Goal: Task Accomplishment & Management: Use online tool/utility

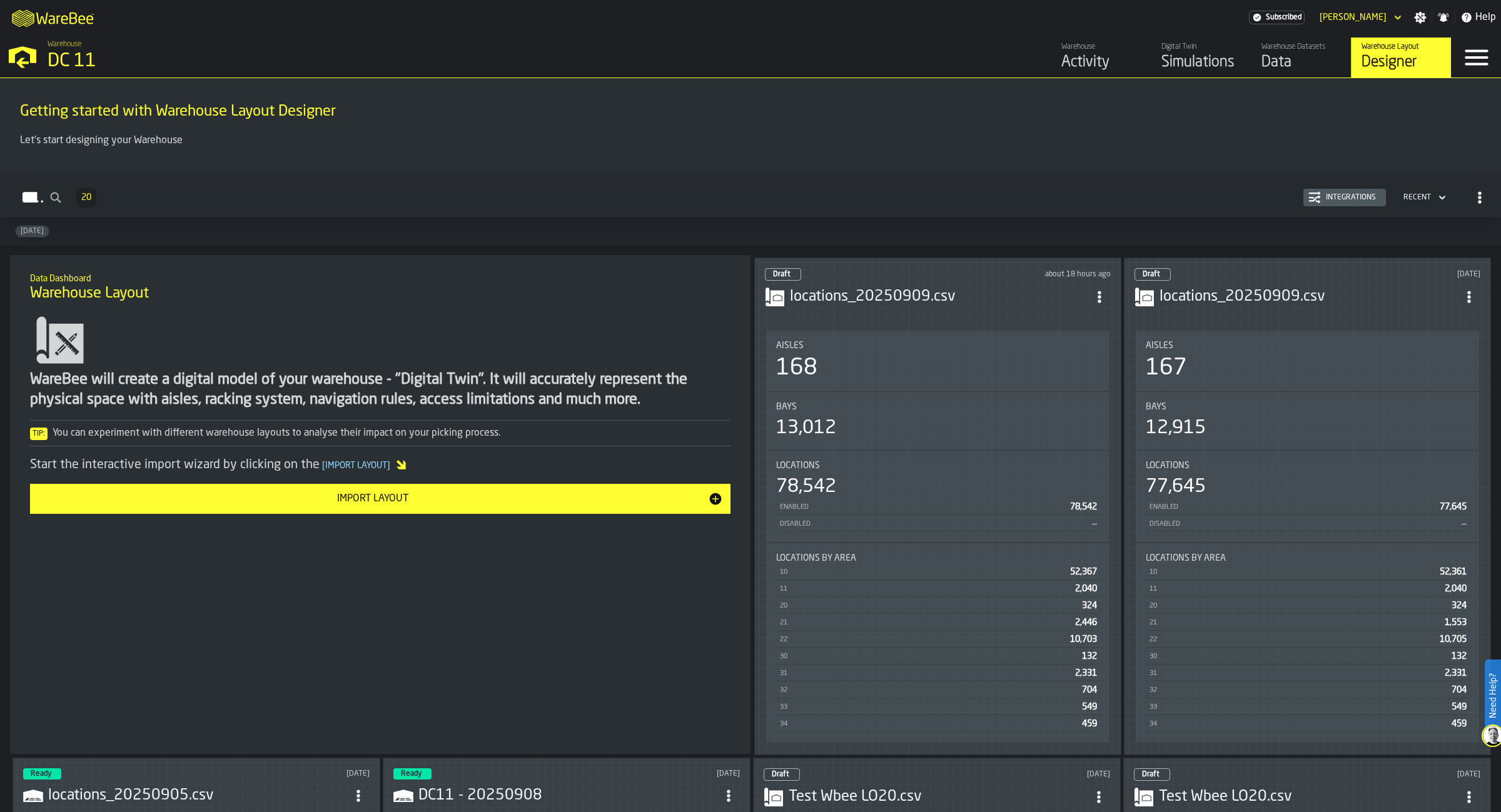
click at [967, 282] on header "Draft about 18 hours ago locations_20250909.csv" at bounding box center [938, 293] width 346 height 50
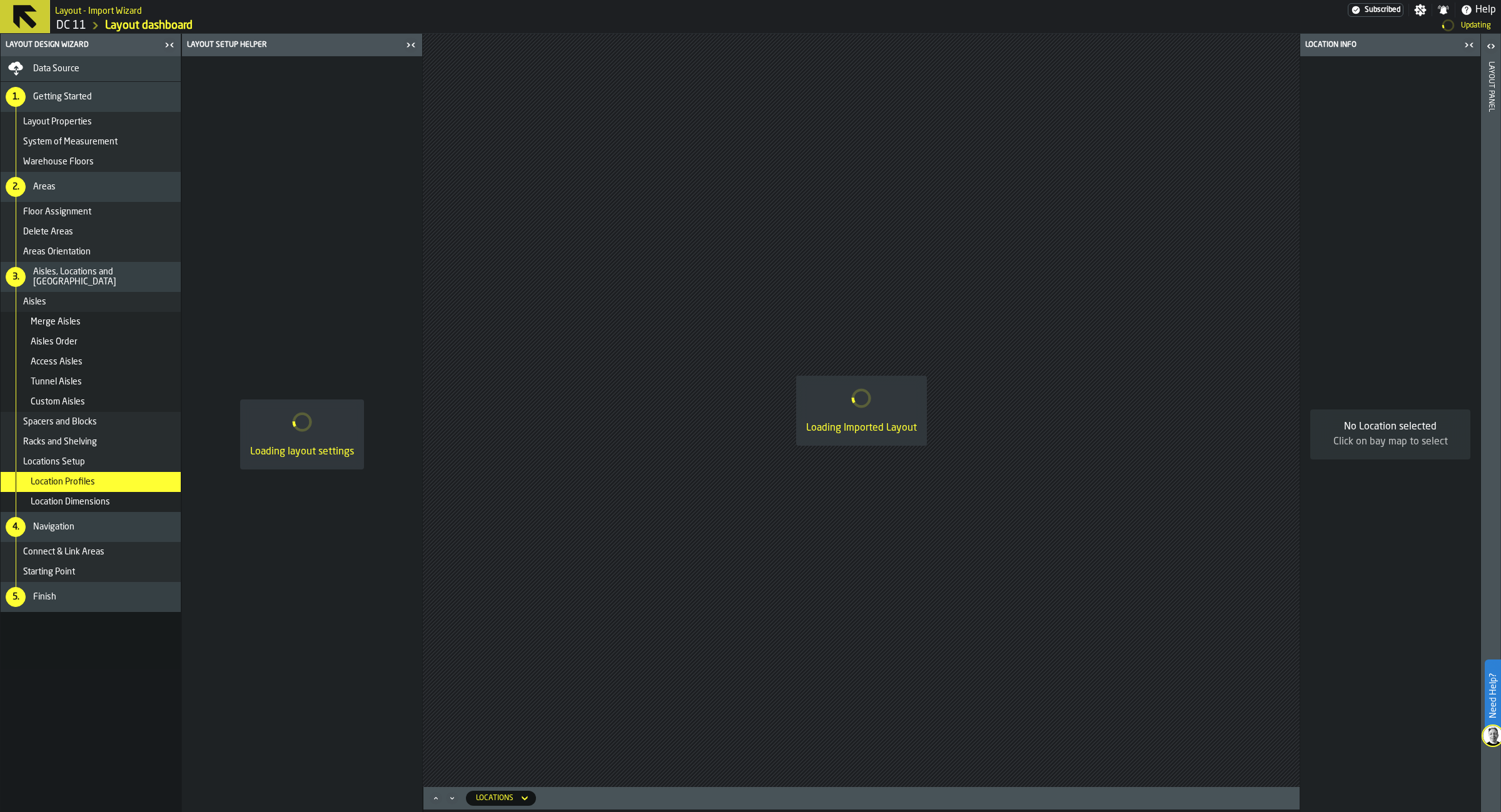
click at [412, 44] on icon "button-toggle-Close me" at bounding box center [411, 45] width 15 height 15
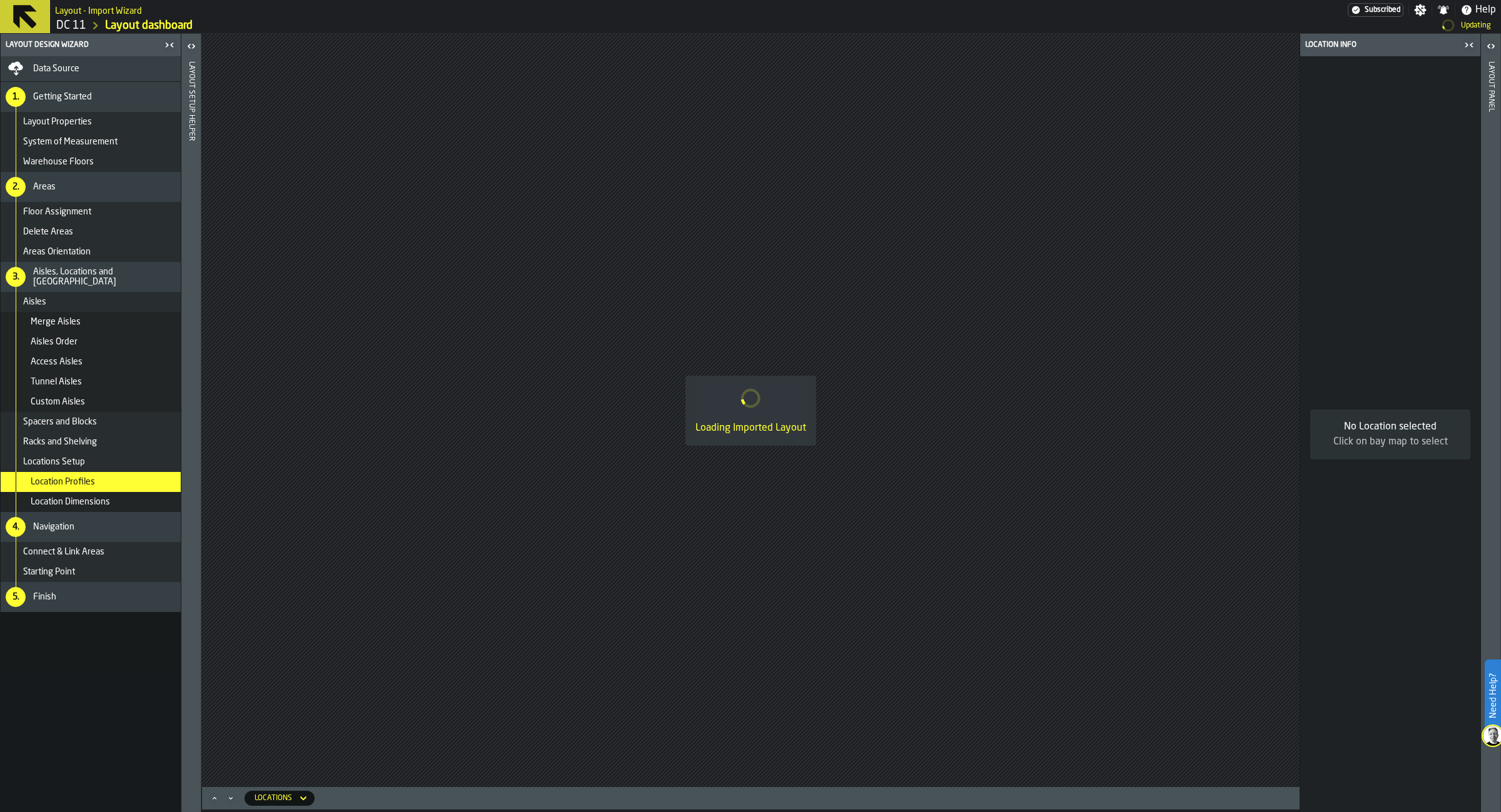
click at [1472, 43] on icon "button-toggle-Close me" at bounding box center [1471, 45] width 3 height 4
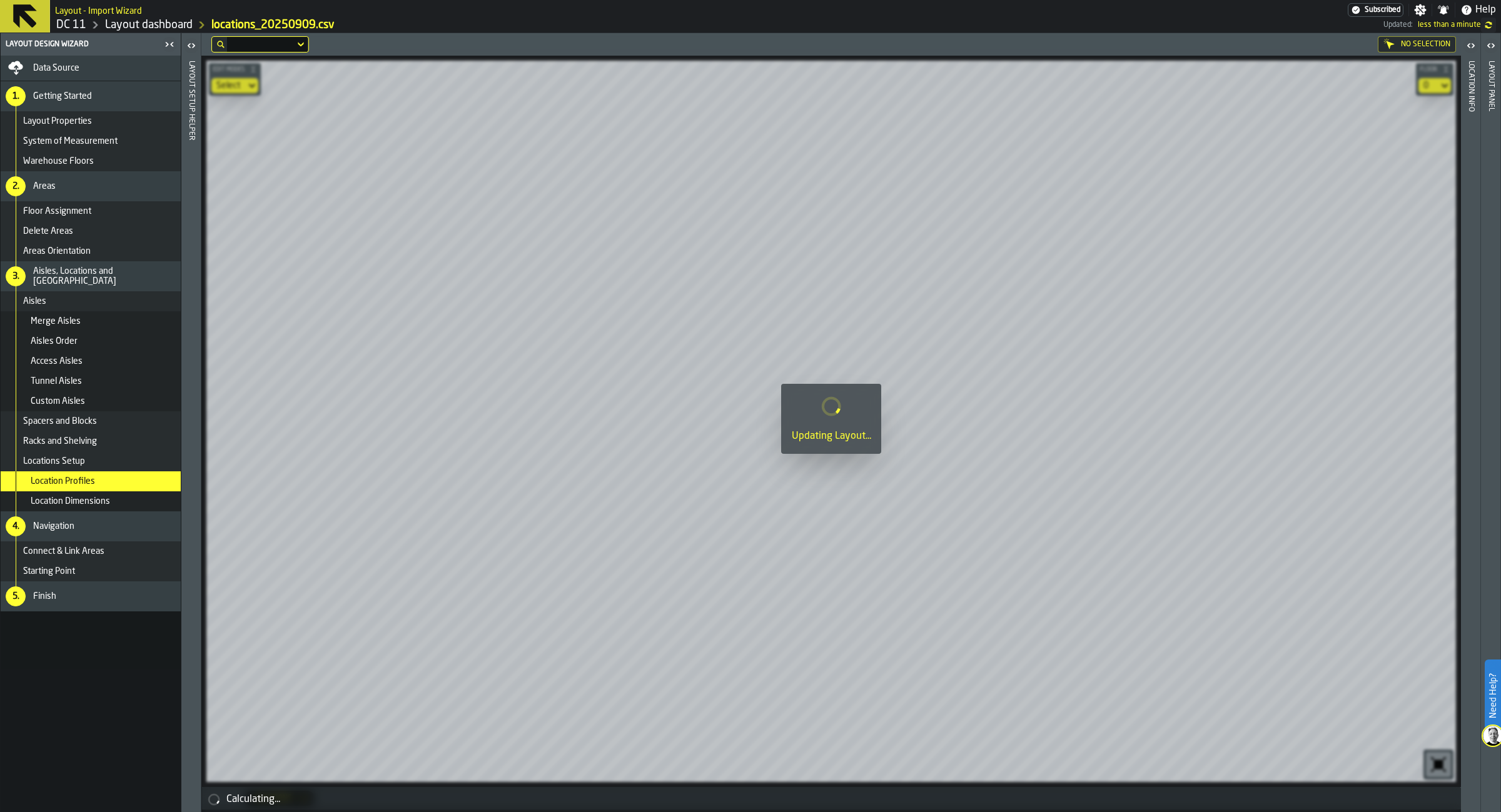
click at [135, 228] on div "Delete Areas" at bounding box center [99, 231] width 153 height 10
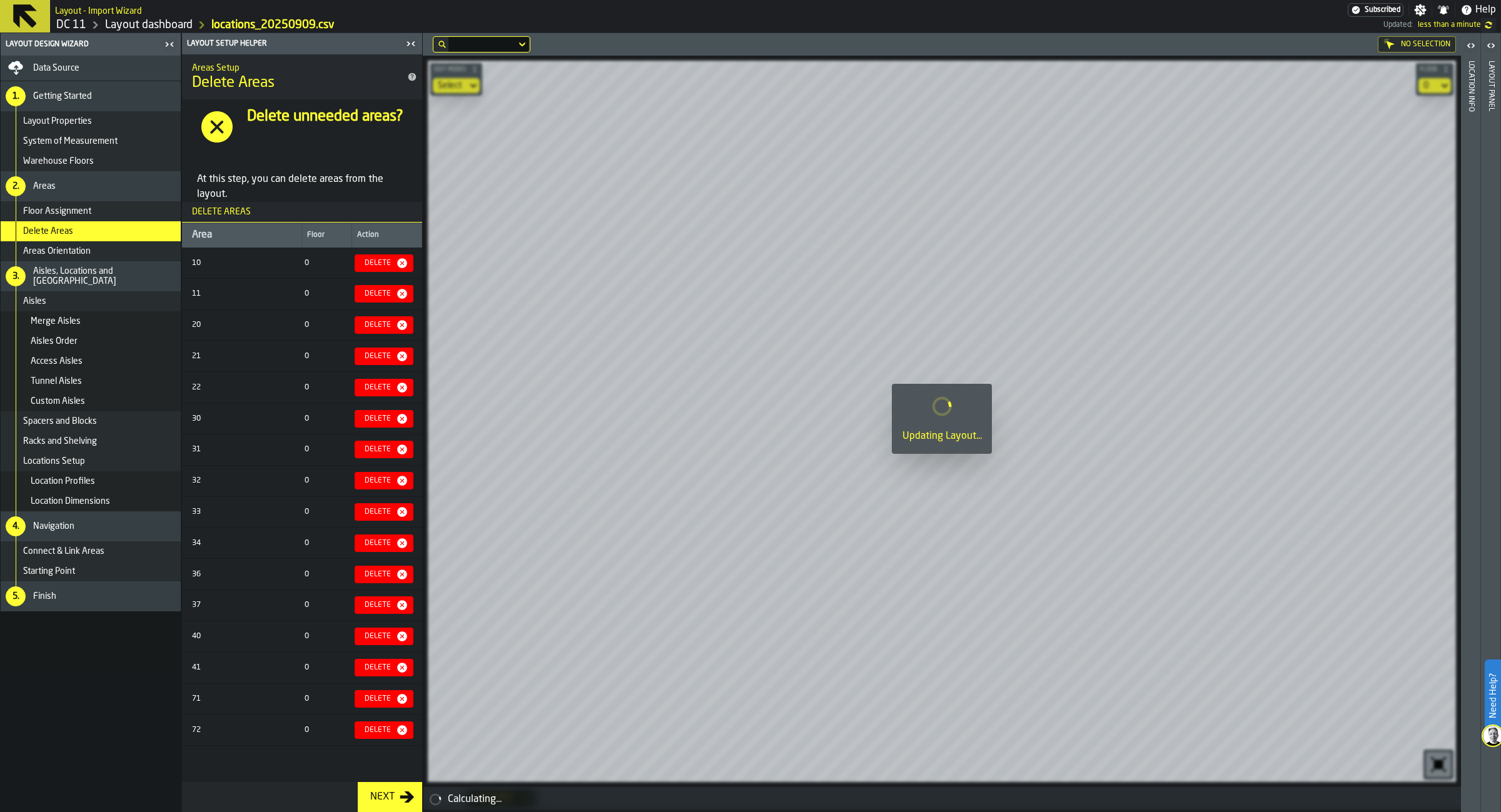
click at [401, 424] on icon "button-Delete" at bounding box center [402, 419] width 10 height 10
click at [398, 453] on icon "button-Delete" at bounding box center [402, 448] width 10 height 10
click at [387, 482] on div "Delete" at bounding box center [378, 479] width 36 height 9
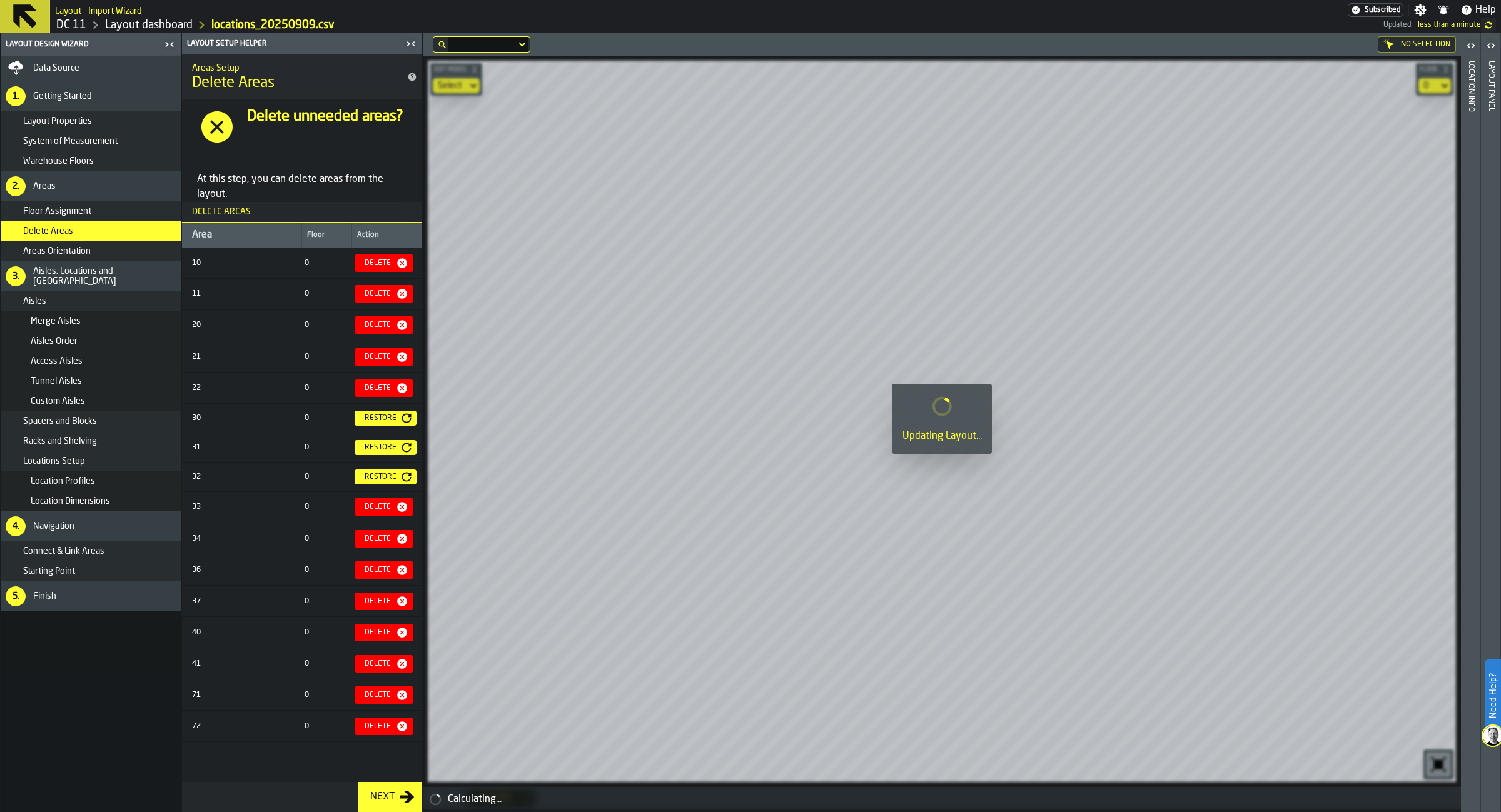
click at [379, 513] on div "Delete" at bounding box center [384, 507] width 49 height 13
click at [379, 542] on div "Delete" at bounding box center [378, 537] width 36 height 9
click at [375, 572] on div "Delete" at bounding box center [378, 567] width 36 height 9
click at [377, 601] on div "Delete" at bounding box center [378, 597] width 36 height 9
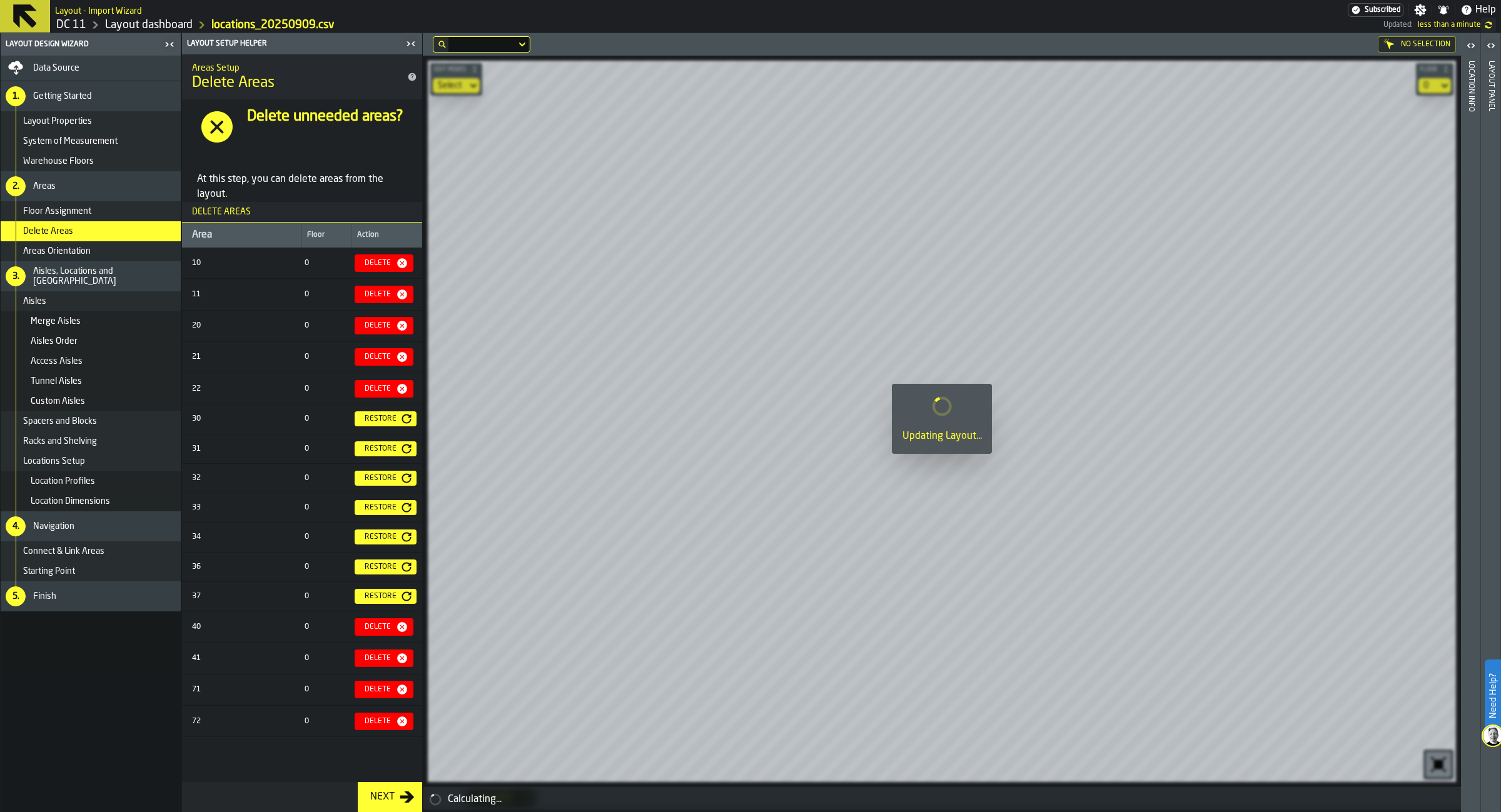
click at [384, 694] on div "Delete" at bounding box center [378, 690] width 36 height 9
click at [382, 726] on div "Delete" at bounding box center [384, 720] width 49 height 13
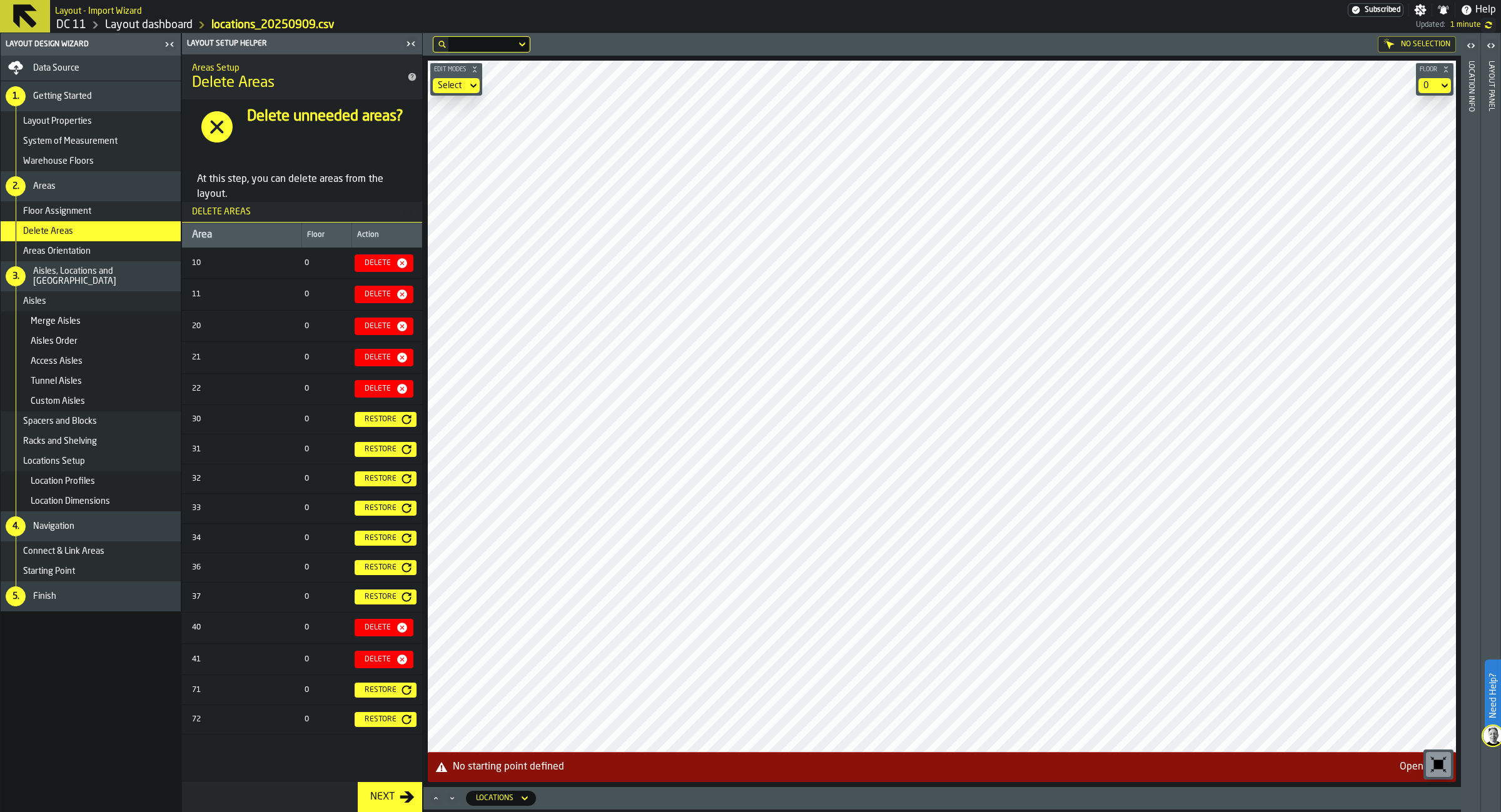
click at [106, 760] on nav "Data Source 1. Getting Started Layout Properties System of Measurement Warehous…" at bounding box center [91, 433] width 180 height 757
click at [1442, 45] on span "40" at bounding box center [1444, 45] width 9 height 9
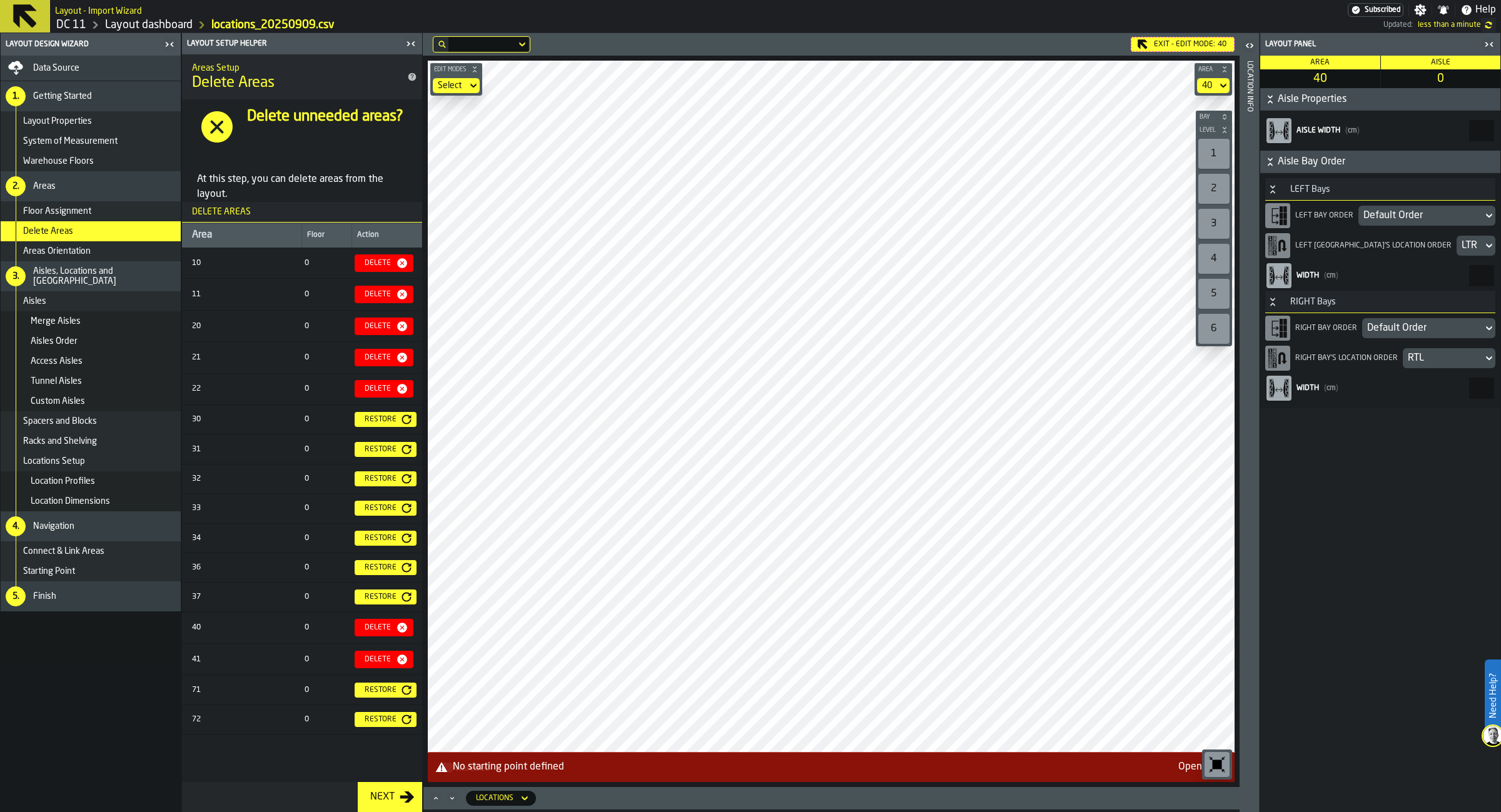
click at [399, 633] on icon "button-Delete" at bounding box center [402, 628] width 10 height 10
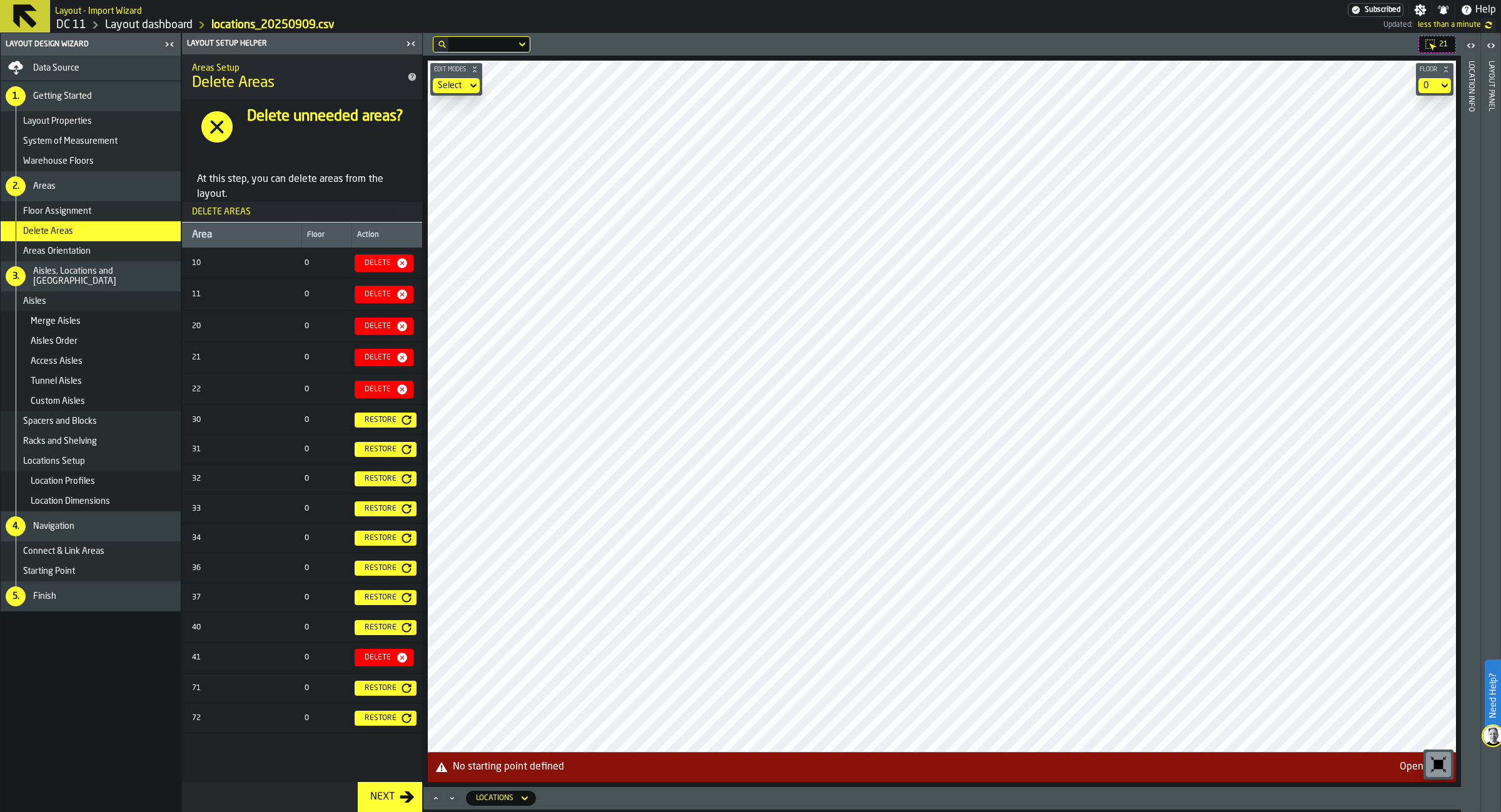
click at [92, 426] on span "Spacers and Blocks" at bounding box center [60, 421] width 74 height 10
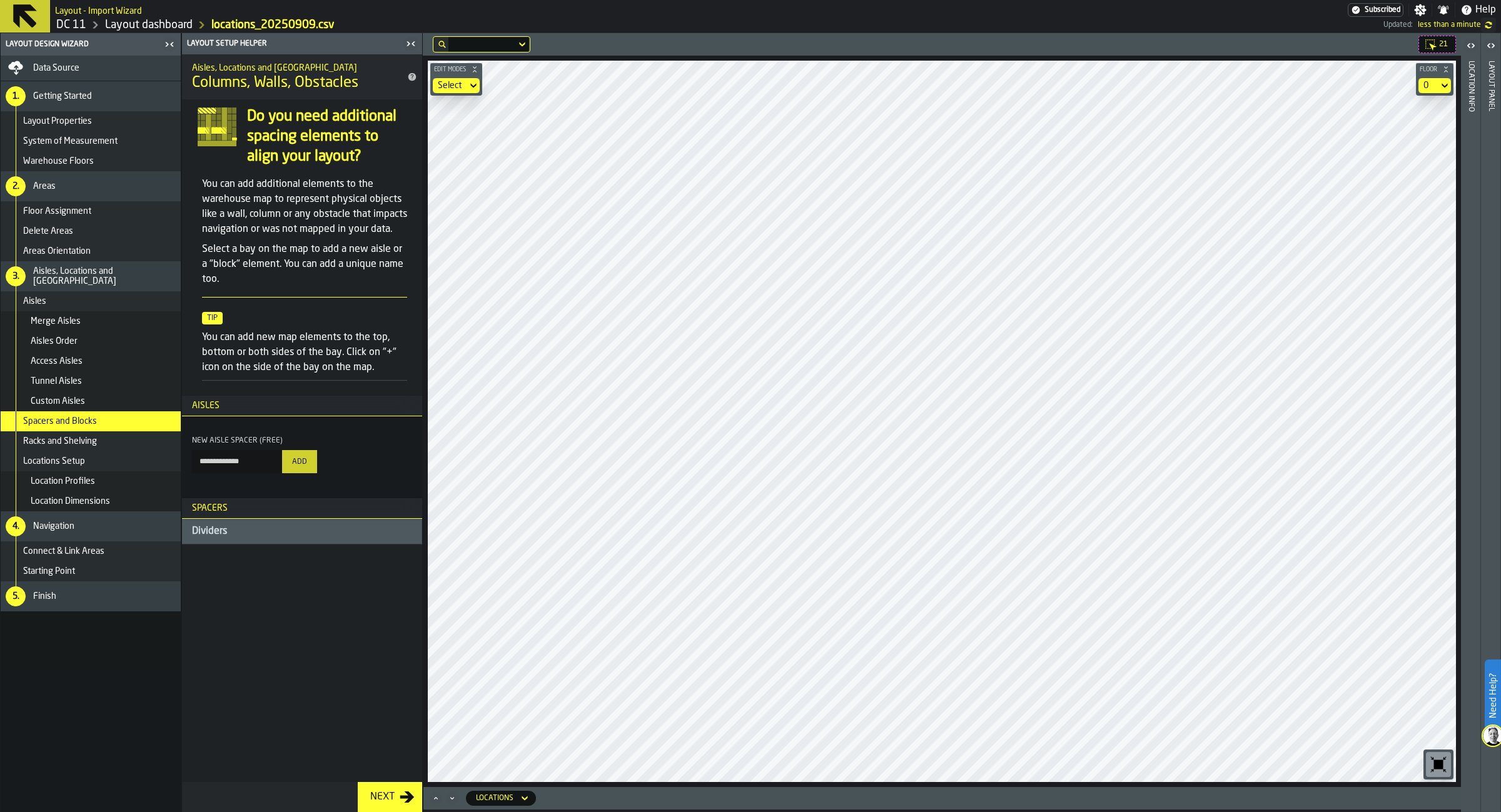
click at [84, 345] on div "Aisles Order" at bounding box center [103, 342] width 145 height 10
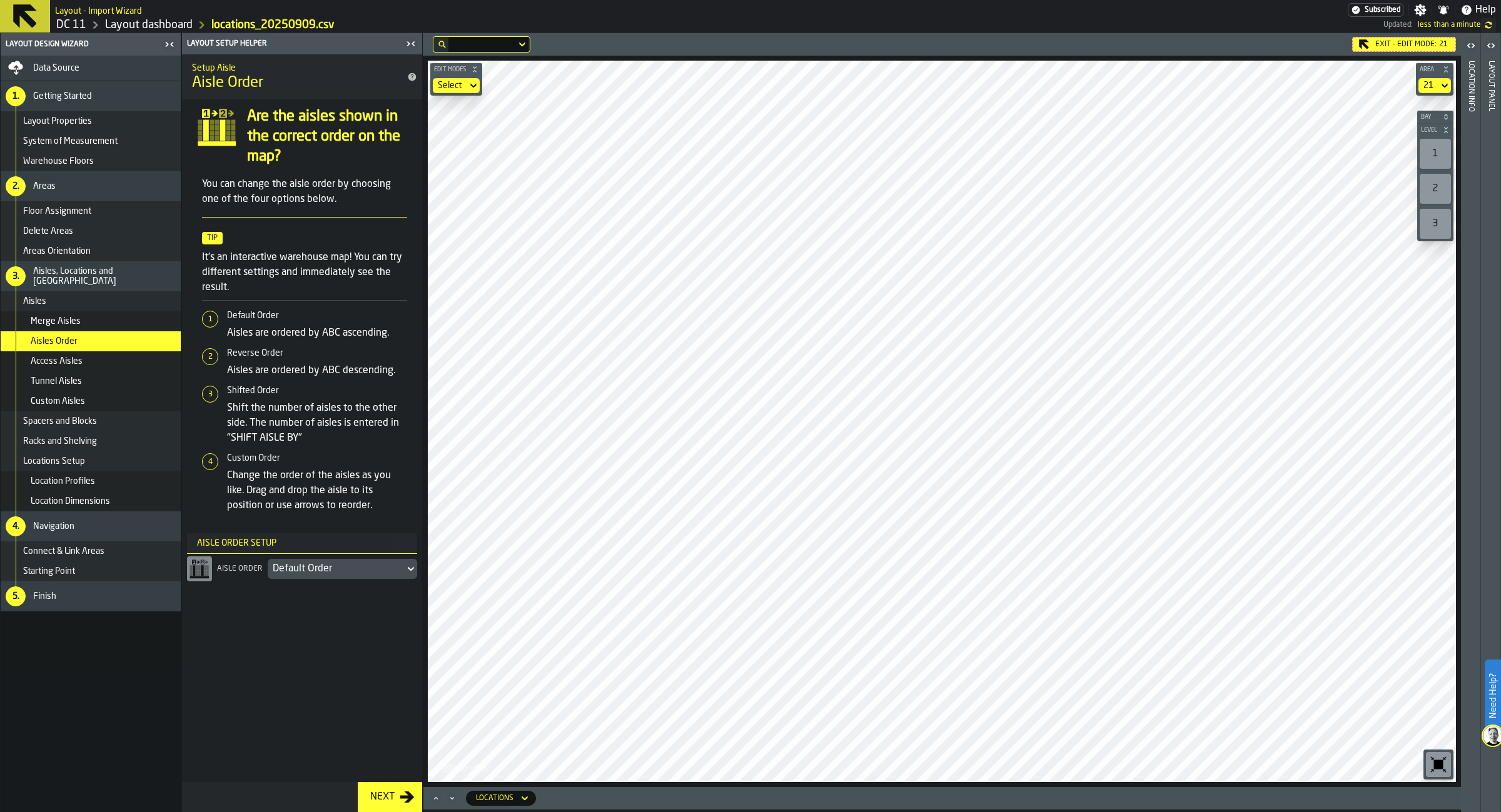
click at [283, 574] on div "Default Order" at bounding box center [336, 569] width 127 height 15
click at [276, 616] on li "Reverse Order" at bounding box center [303, 630] width 230 height 30
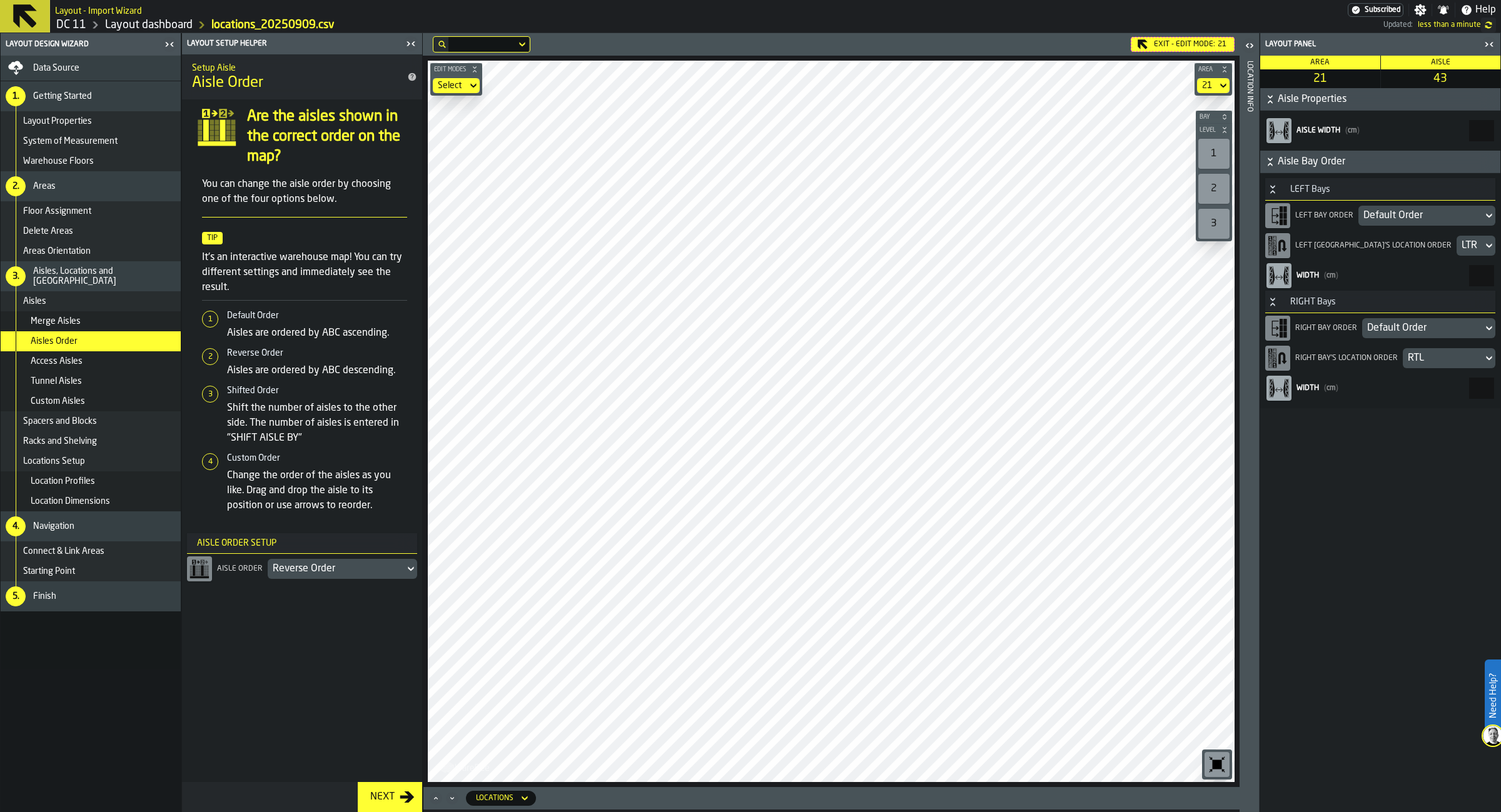
click at [1461, 250] on div "LTR" at bounding box center [1470, 246] width 16 height 15
click at [1429, 303] on div "RTL" at bounding box center [1380, 307] width 215 height 15
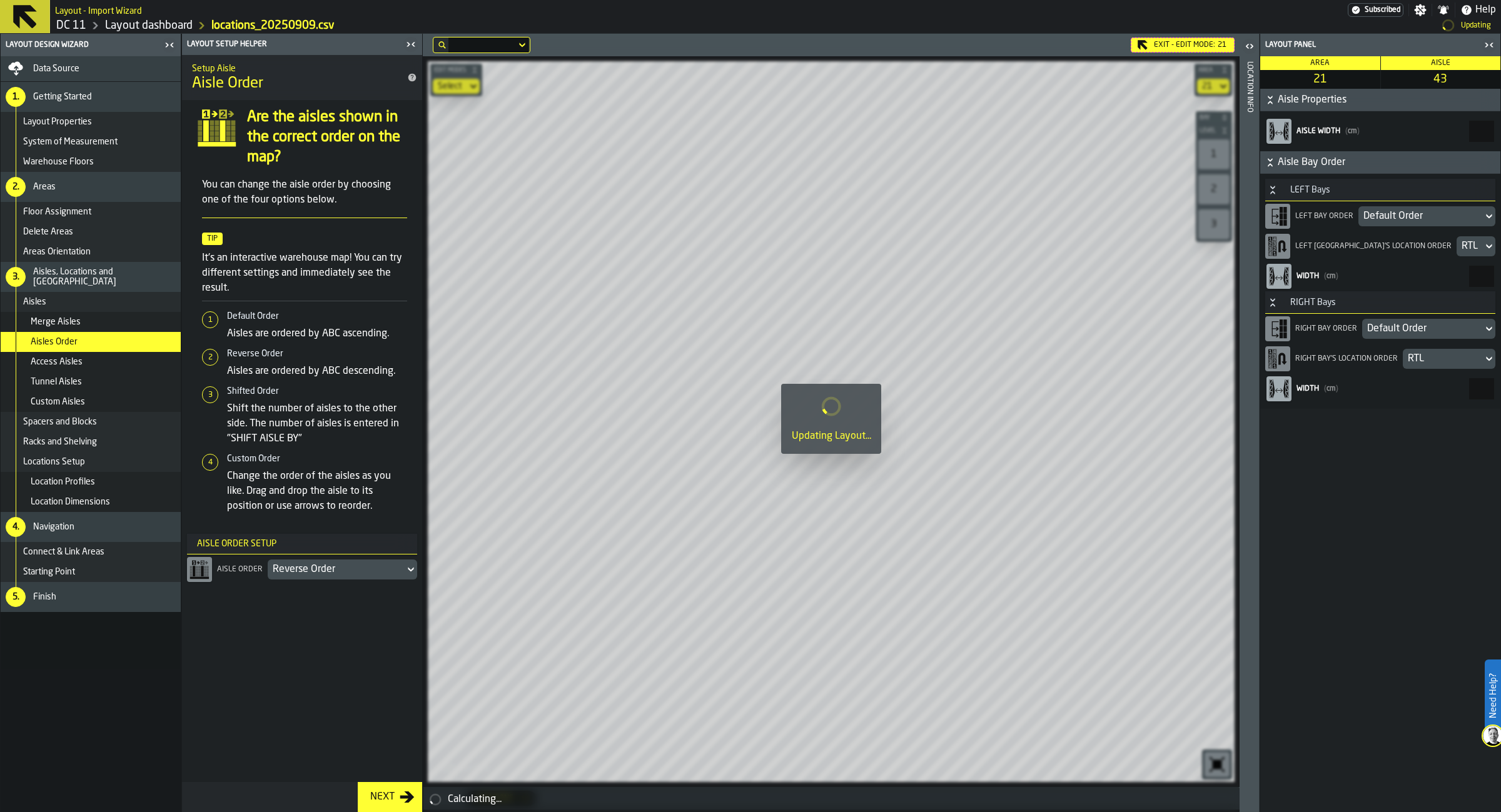
click at [1432, 357] on div "RTL" at bounding box center [1442, 359] width 70 height 15
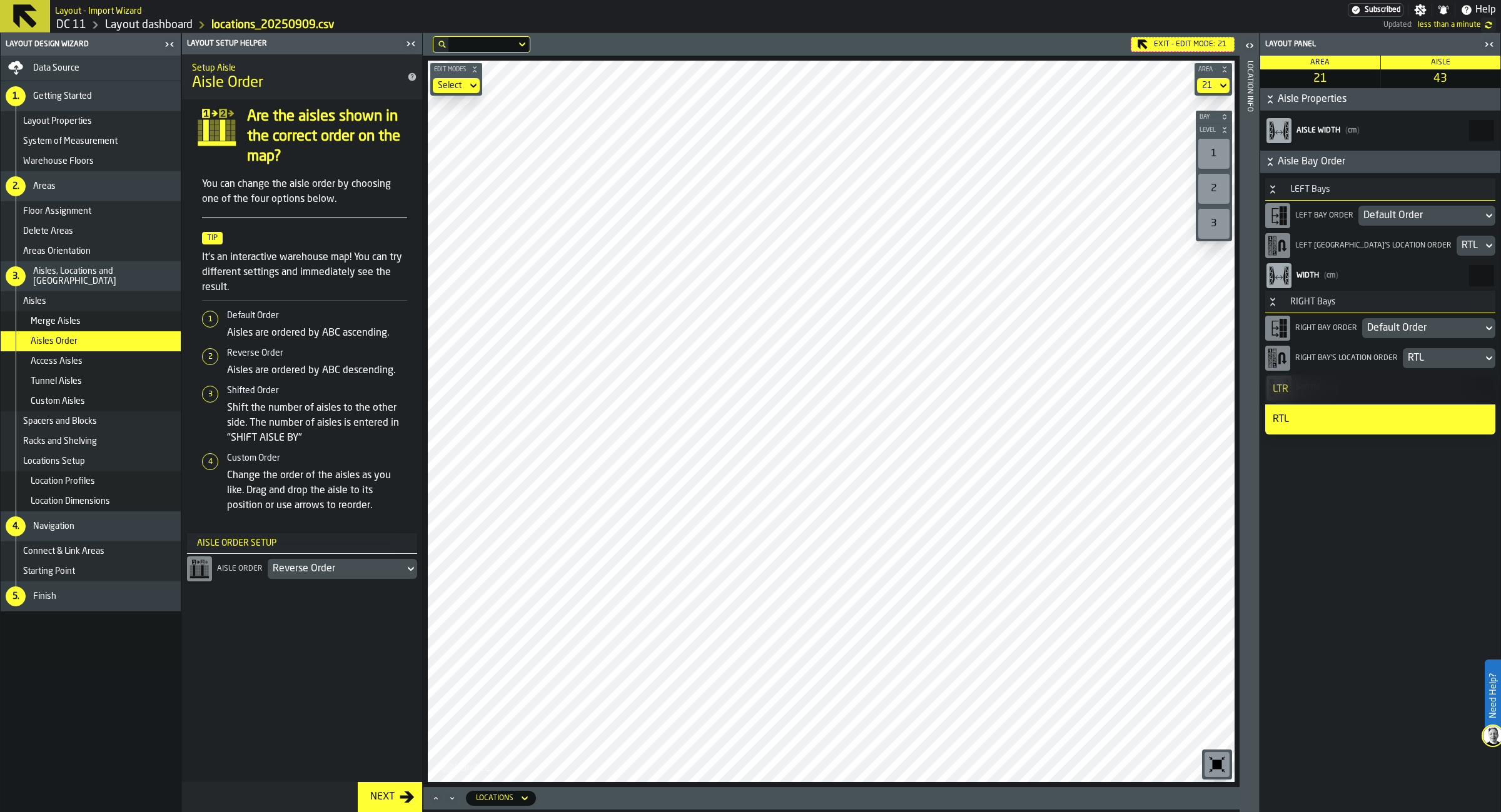
click at [1409, 388] on div "LTR" at bounding box center [1380, 389] width 215 height 15
click at [1461, 248] on div "LTR" at bounding box center [1470, 246] width 16 height 15
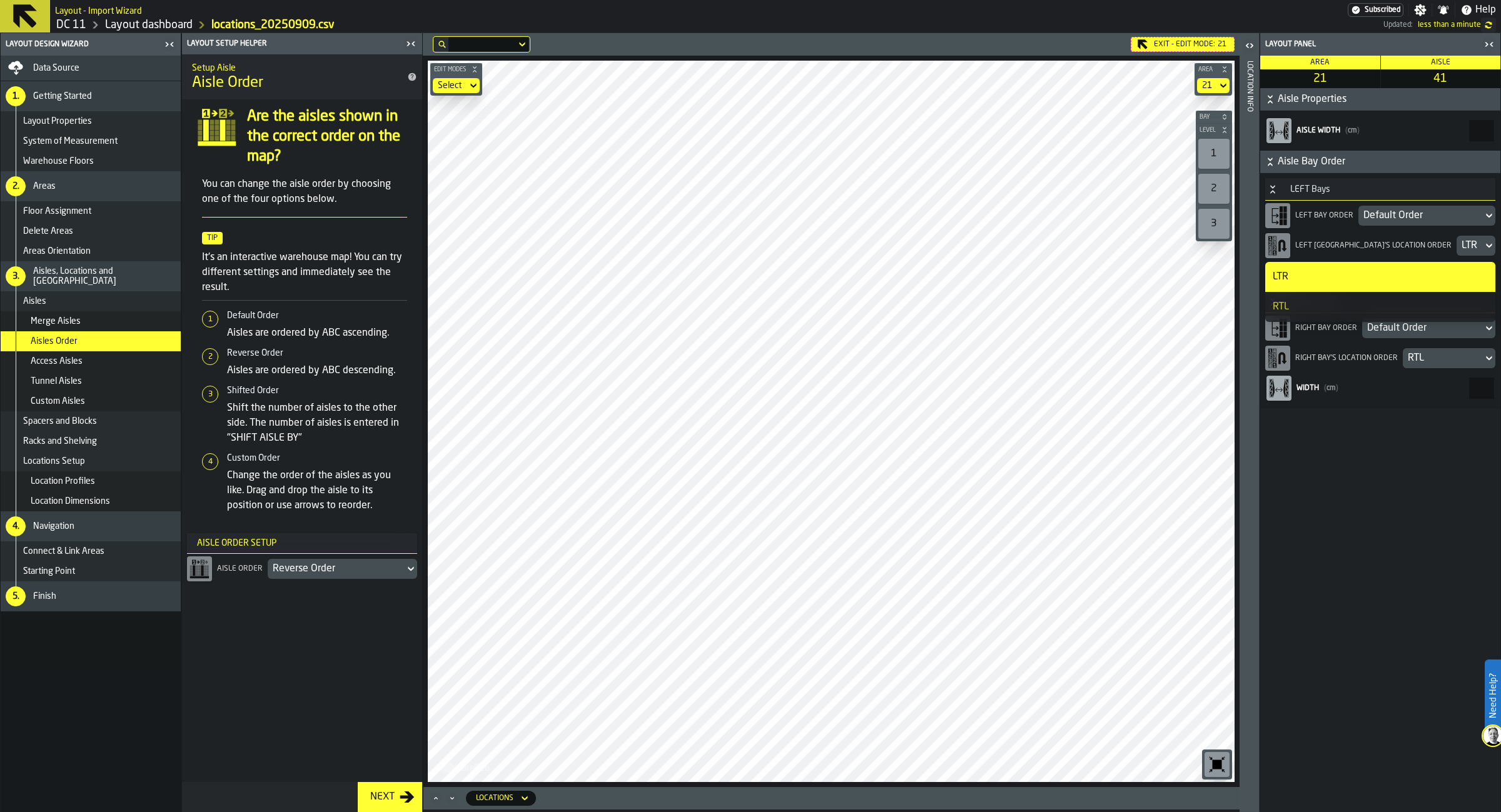
click at [1400, 299] on div "RTL" at bounding box center [1380, 307] width 215 height 15
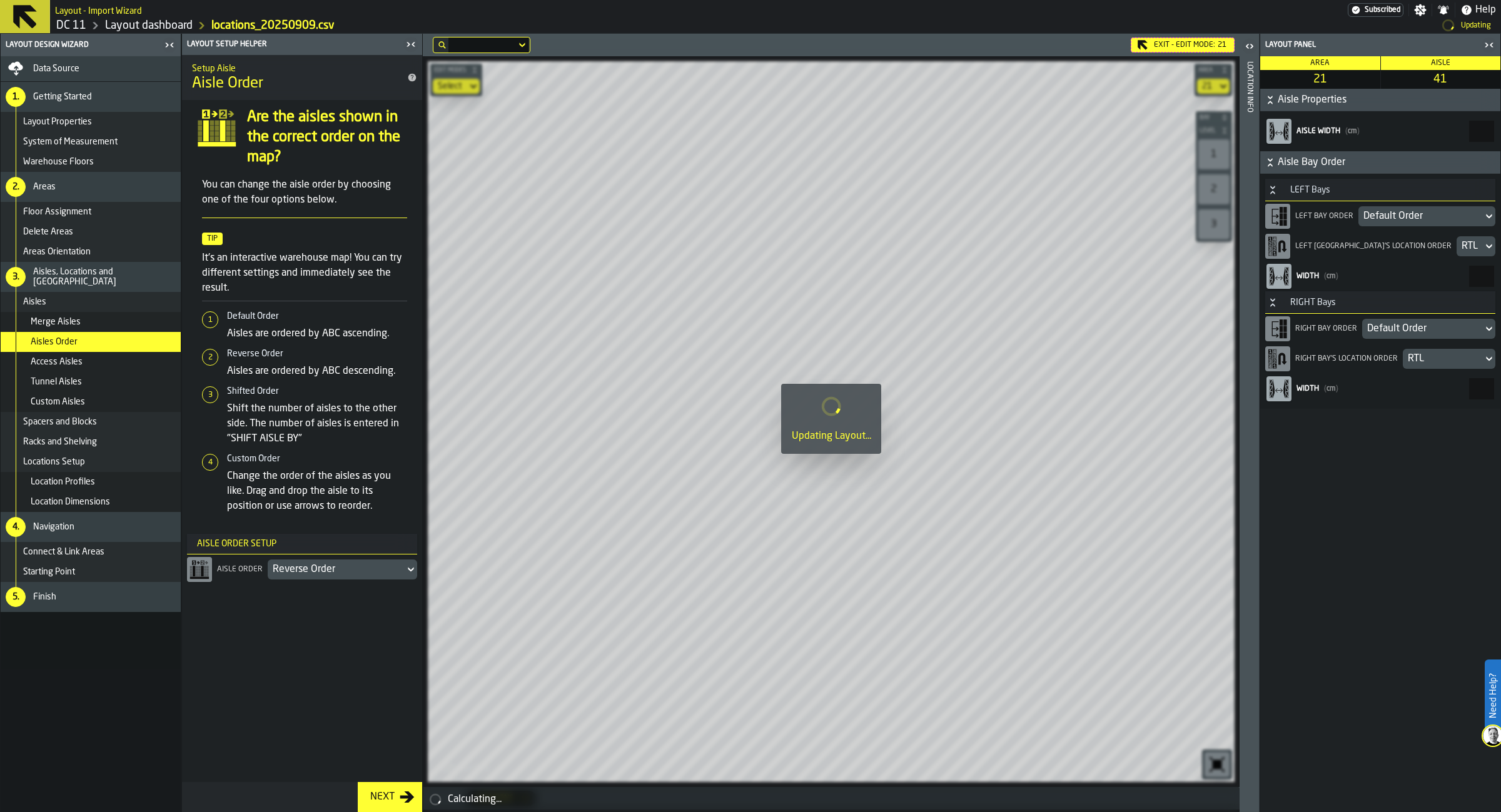
click at [1428, 362] on div "RTL" at bounding box center [1442, 359] width 70 height 15
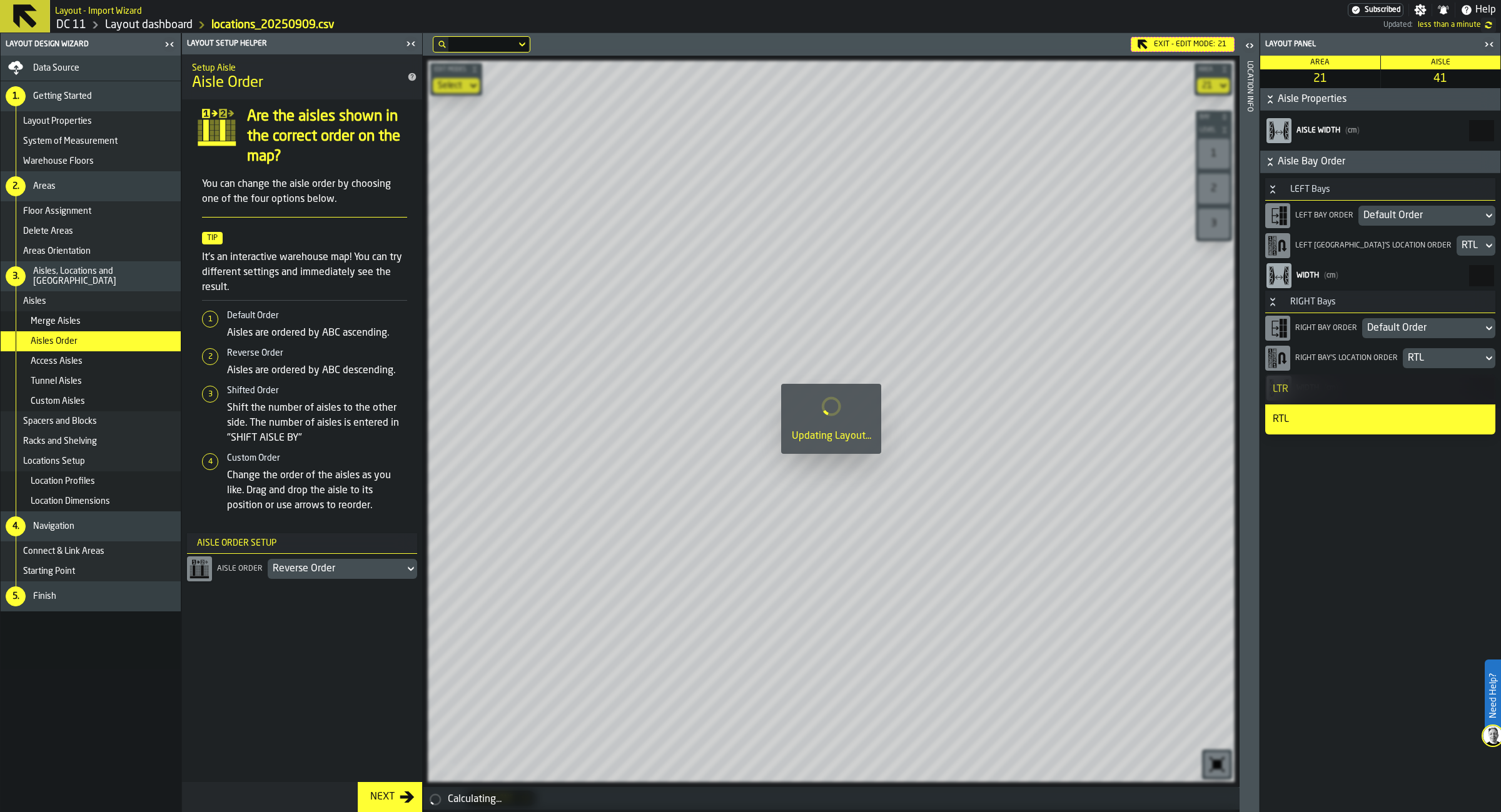
click at [1406, 384] on div "LTR" at bounding box center [1380, 389] width 215 height 15
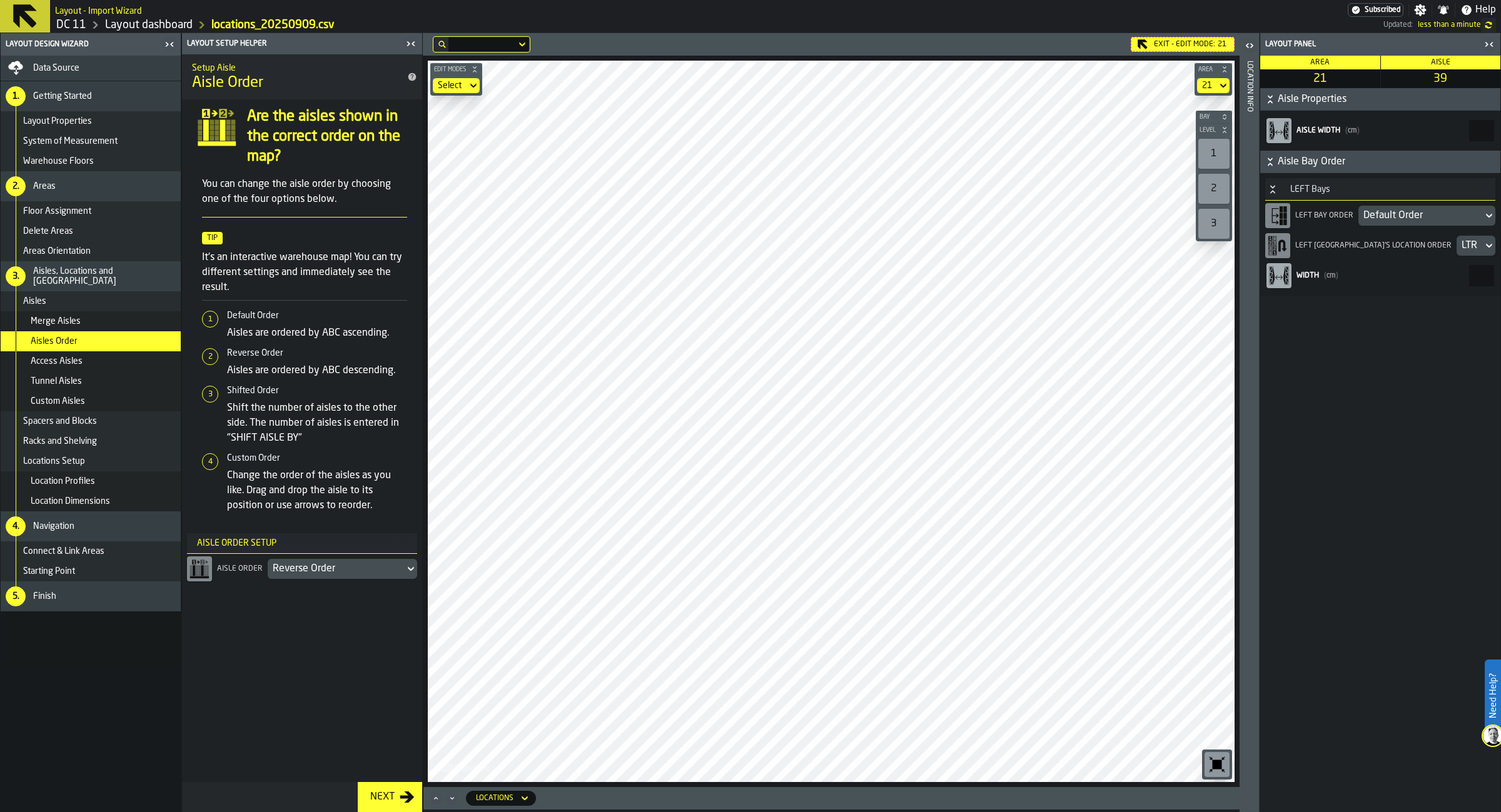
click at [1461, 244] on div "LTR" at bounding box center [1470, 246] width 16 height 15
click at [1394, 296] on li "RTL" at bounding box center [1380, 307] width 230 height 30
click at [1461, 243] on div "RTL" at bounding box center [1470, 246] width 16 height 15
click at [1441, 283] on div "LTR" at bounding box center [1380, 277] width 215 height 15
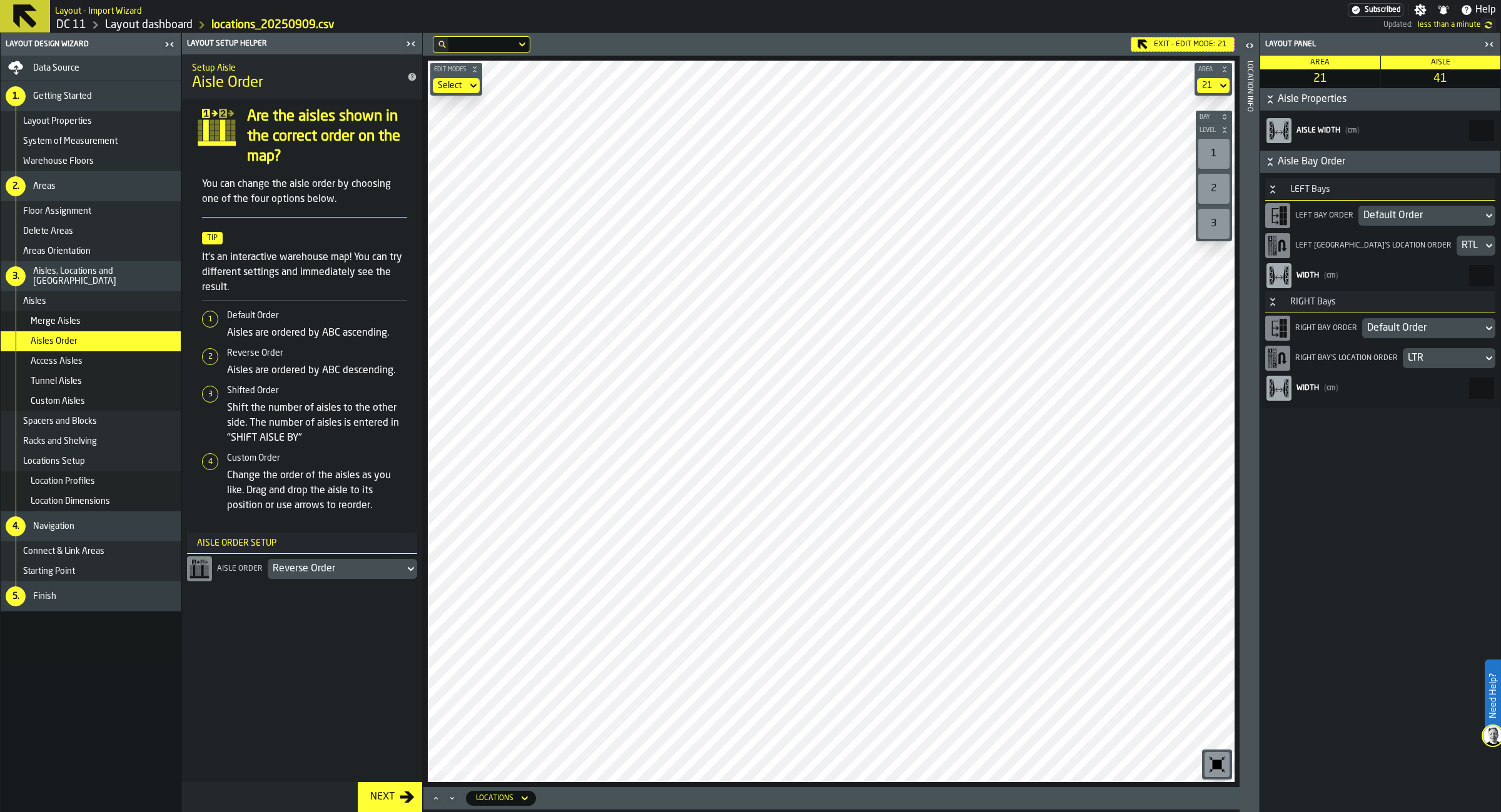
click at [1437, 365] on div "LTR" at bounding box center [1442, 359] width 70 height 15
click at [1392, 406] on ul "LTR RTL" at bounding box center [1380, 404] width 230 height 60
click at [1392, 410] on li "RTL" at bounding box center [1380, 420] width 230 height 30
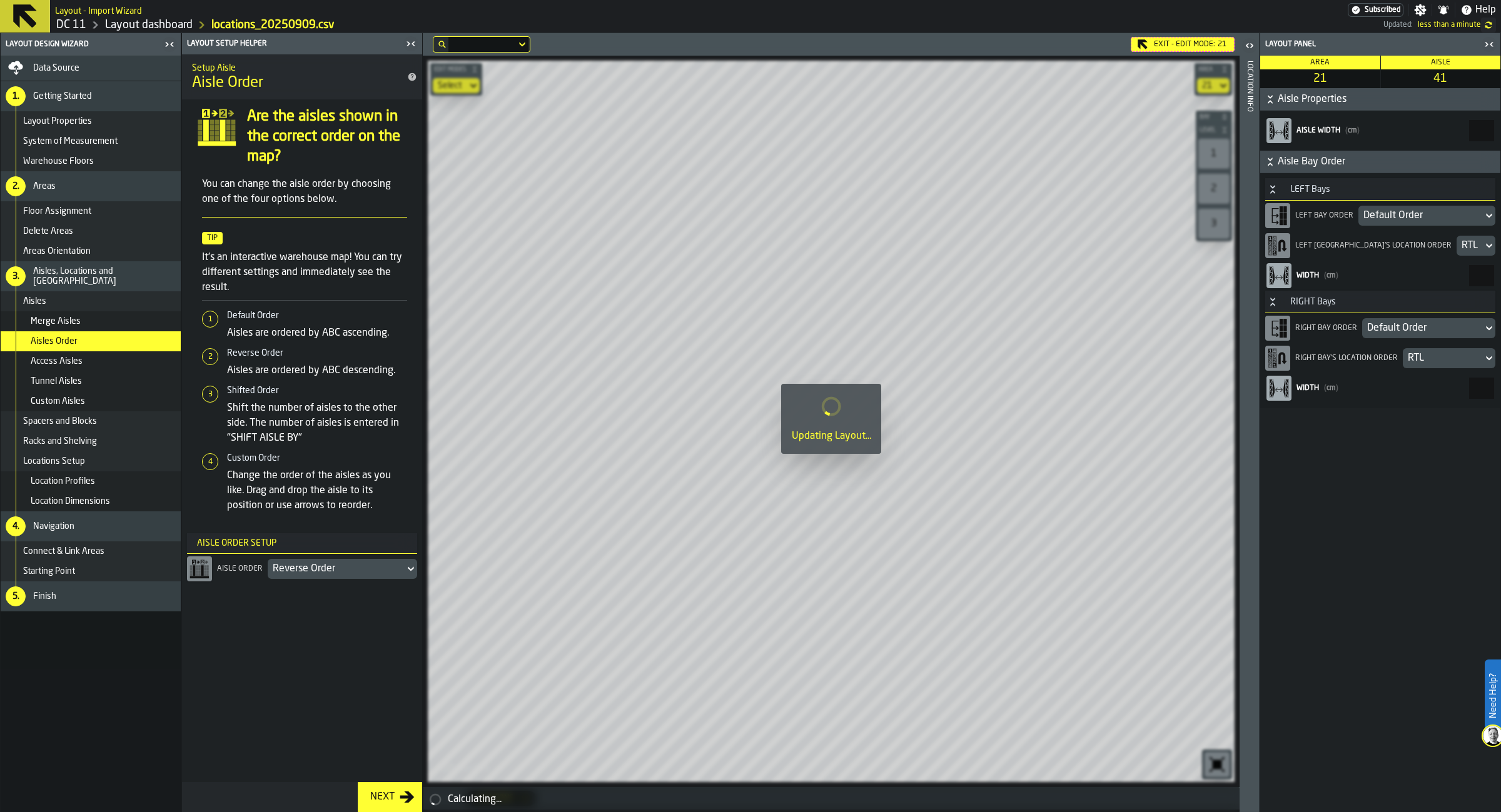
click at [1461, 247] on div "RTL" at bounding box center [1470, 246] width 16 height 15
click at [1390, 285] on li "LTR" at bounding box center [1380, 277] width 230 height 30
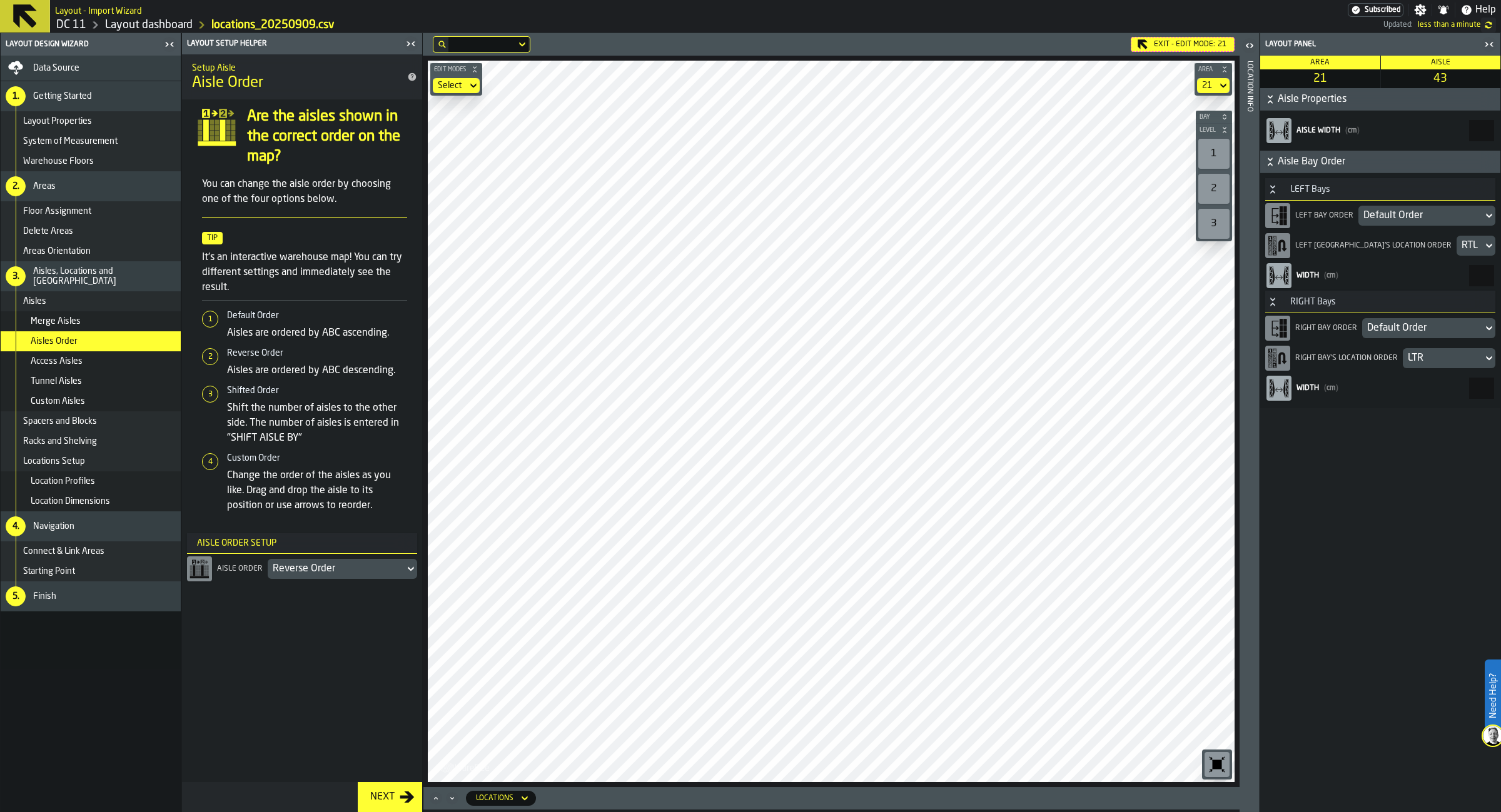
click at [1473, 352] on div "LTR" at bounding box center [1442, 359] width 80 height 20
click at [1320, 415] on div "RTL" at bounding box center [1380, 420] width 215 height 15
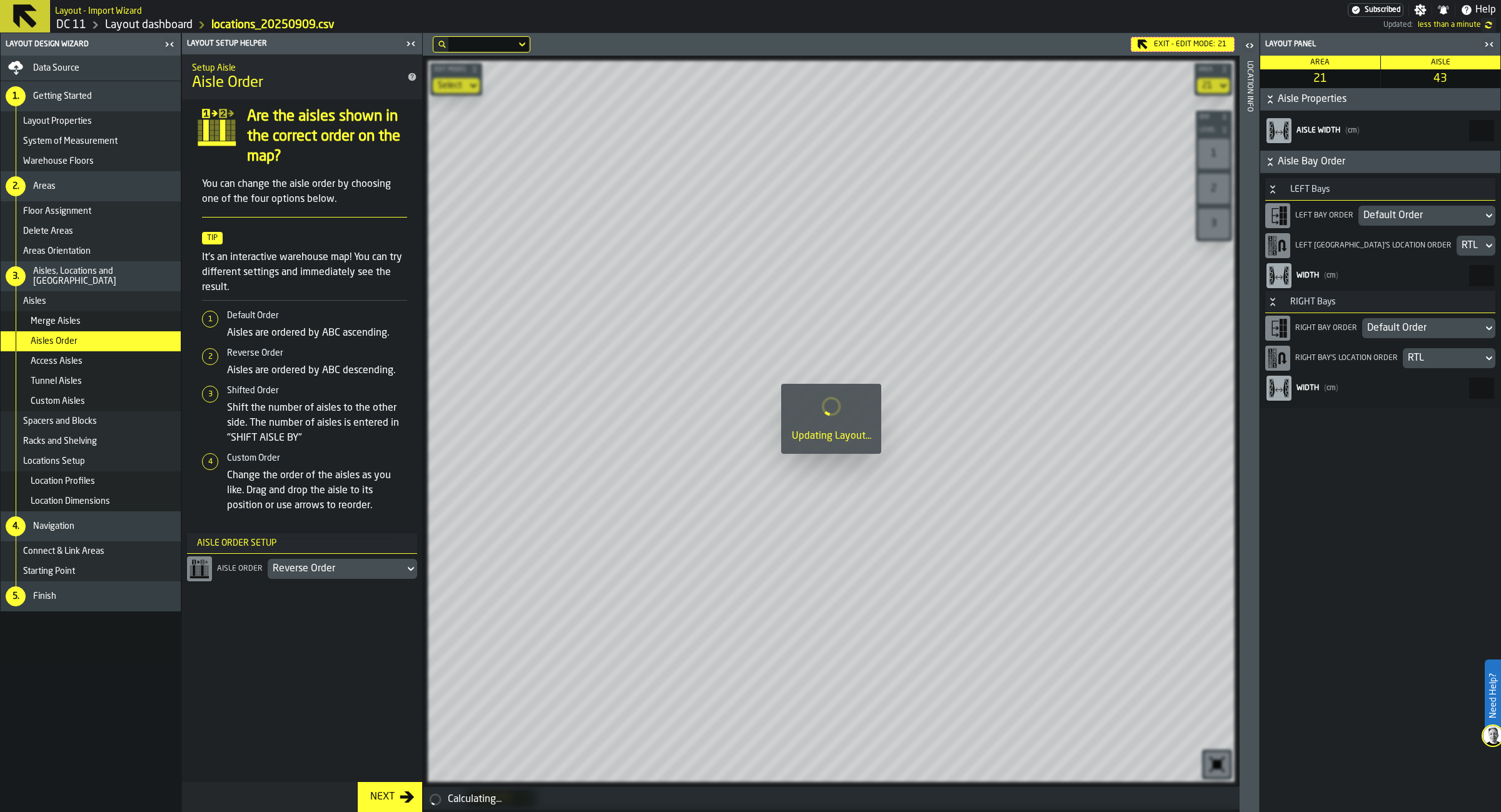
click at [1461, 251] on div "RTL" at bounding box center [1470, 246] width 16 height 15
click at [1407, 284] on div "LTR" at bounding box center [1380, 277] width 215 height 15
click at [1400, 225] on div "Default Order" at bounding box center [1420, 216] width 125 height 20
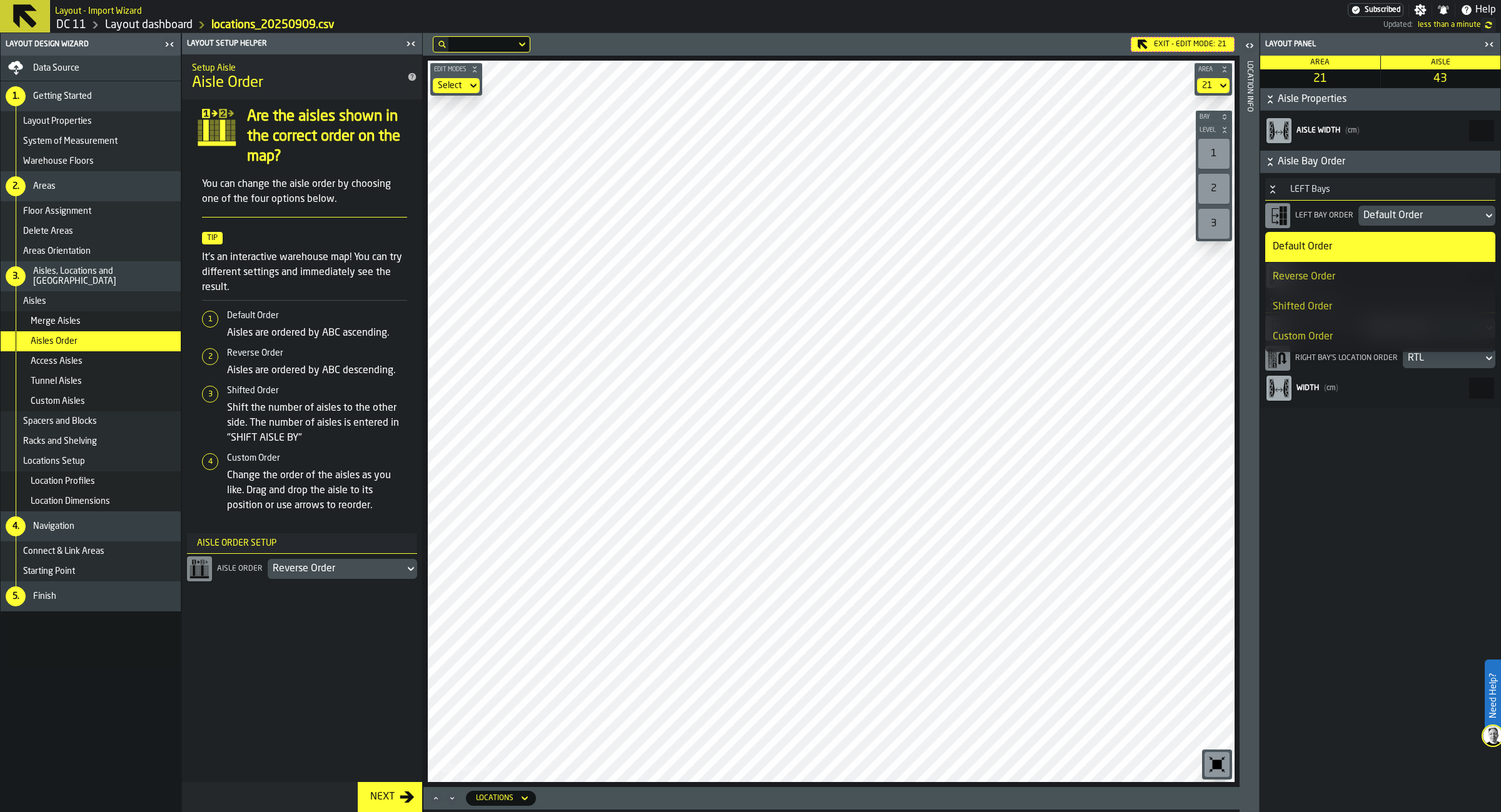
click at [1373, 284] on li "Reverse Order" at bounding box center [1380, 277] width 230 height 30
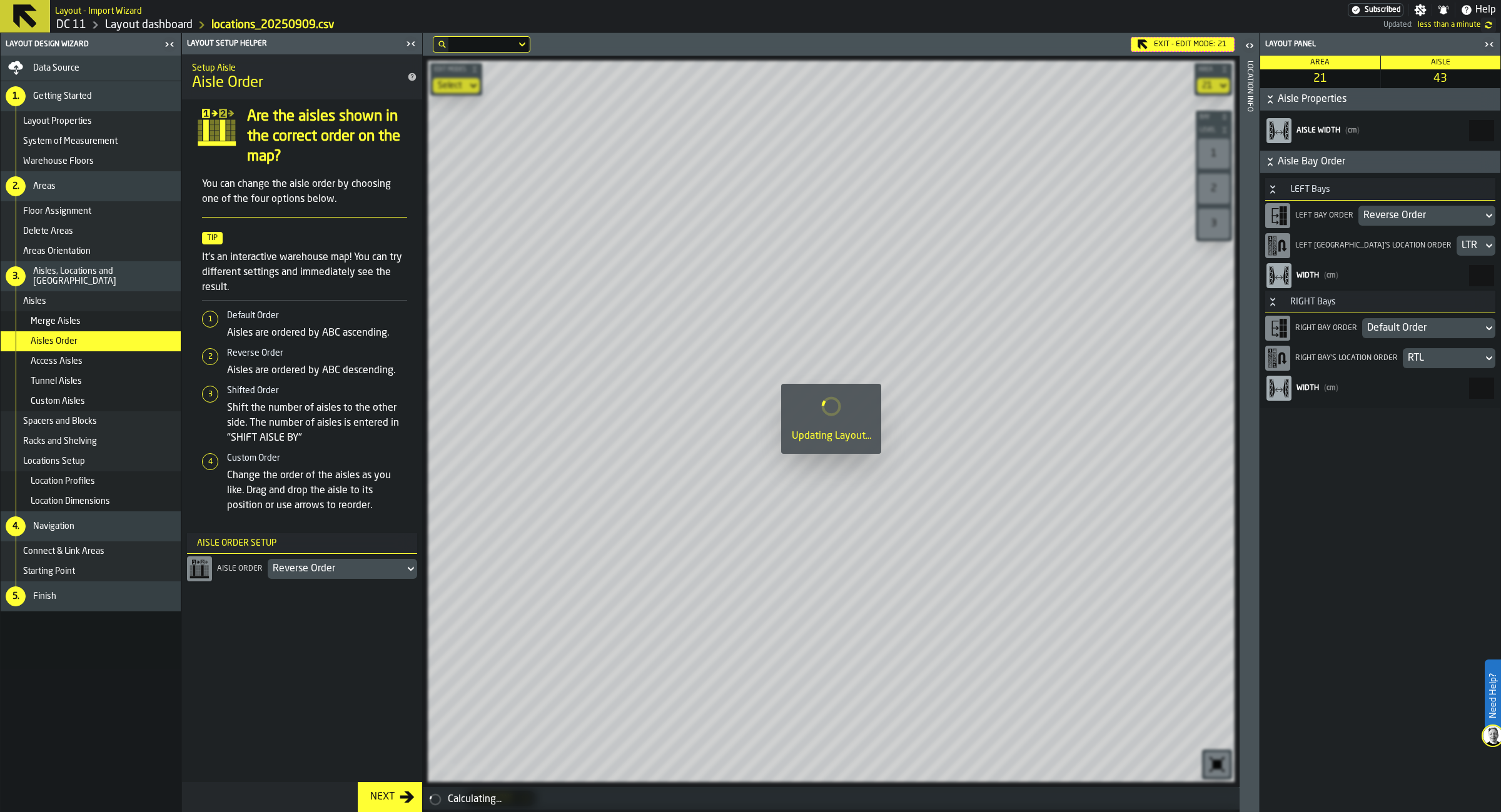
click at [1401, 331] on div "Default Order" at bounding box center [1422, 328] width 111 height 15
click at [1366, 384] on div "Reverse Order" at bounding box center [1380, 389] width 215 height 15
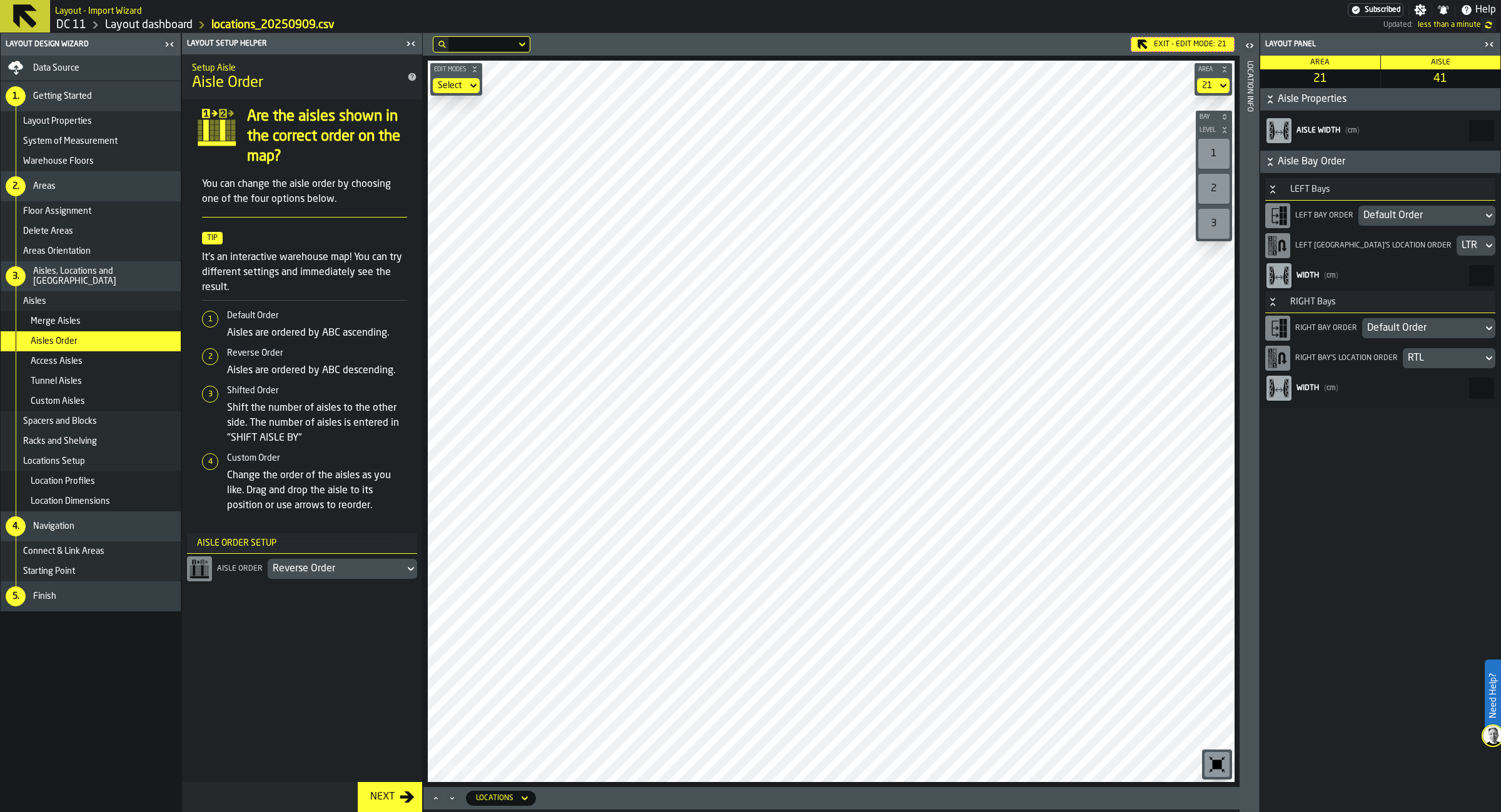
click at [1485, 220] on icon at bounding box center [1489, 216] width 13 height 15
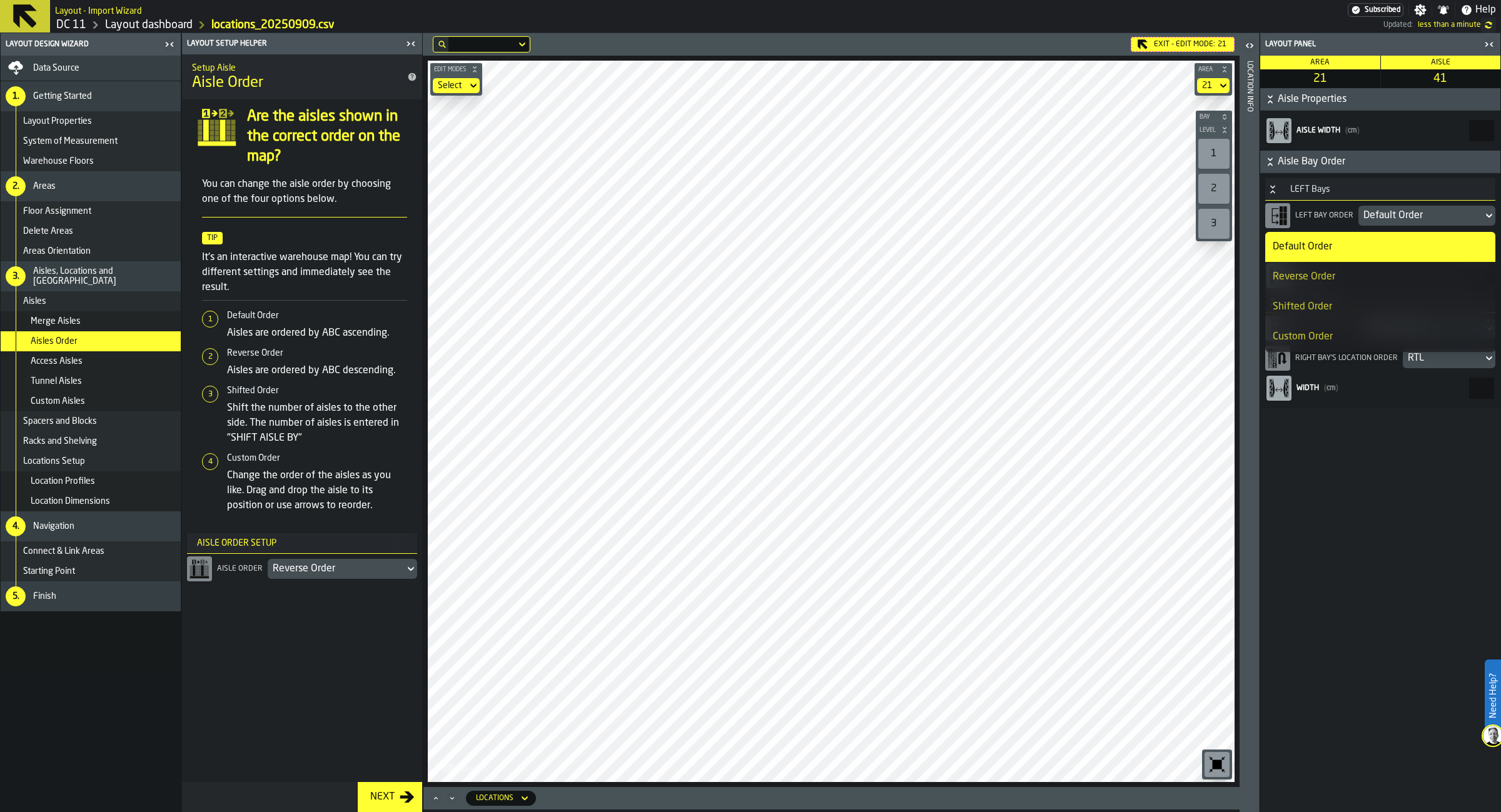
click at [1363, 281] on div "Reverse Order" at bounding box center [1380, 277] width 215 height 15
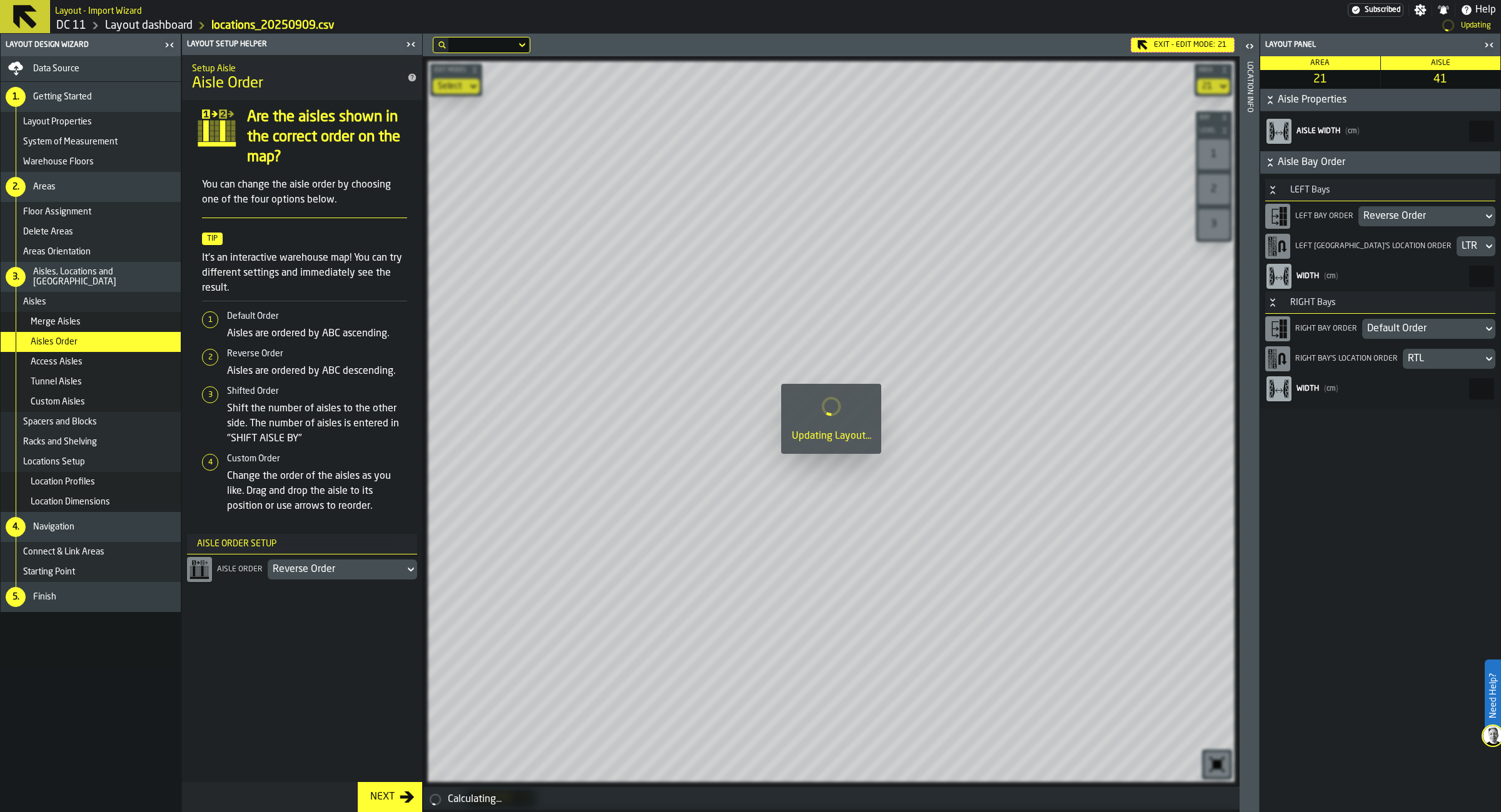
click at [1381, 330] on div "Default Order" at bounding box center [1422, 329] width 111 height 15
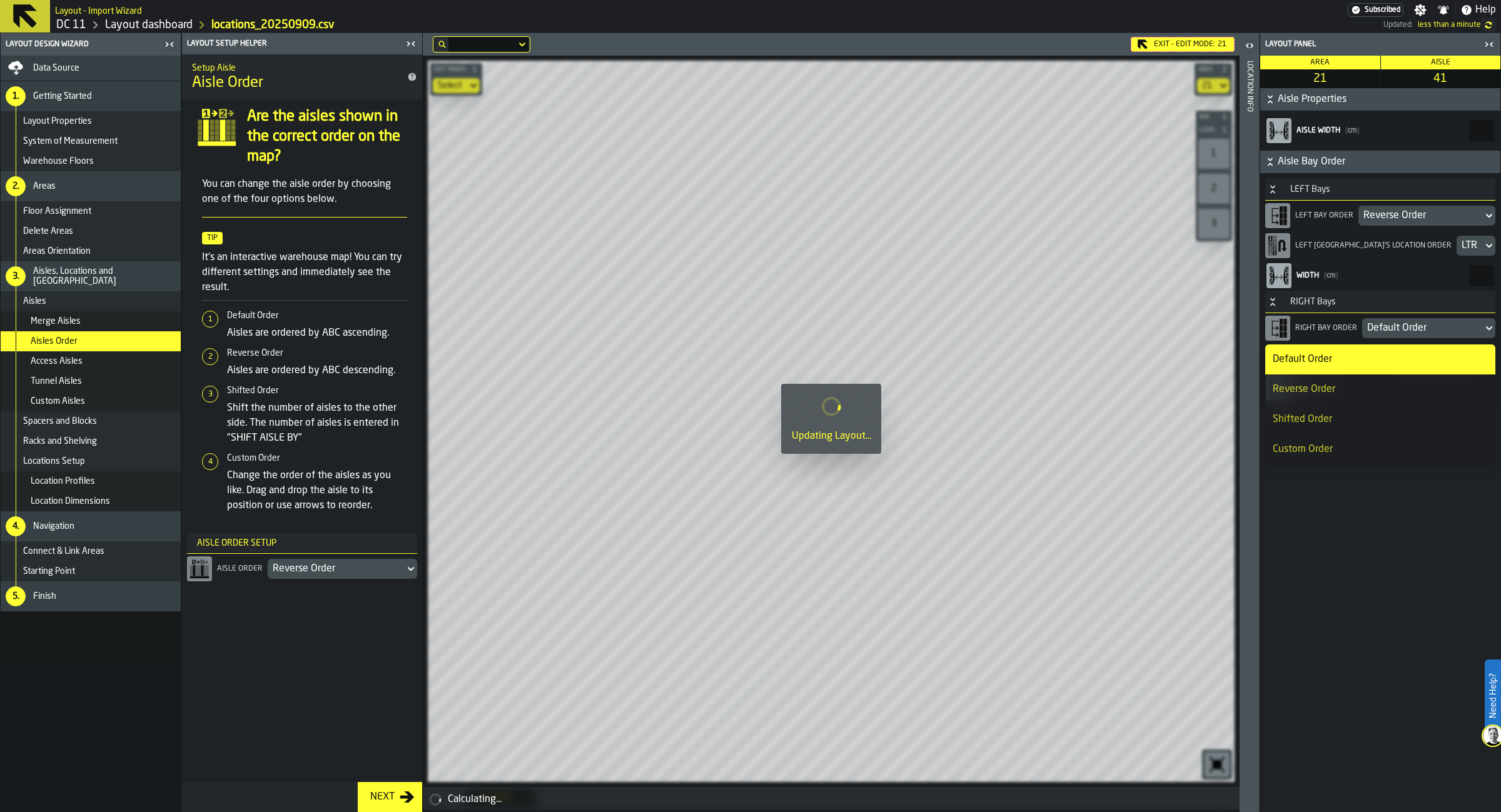
click at [1328, 384] on div "Reverse Order" at bounding box center [1380, 389] width 215 height 15
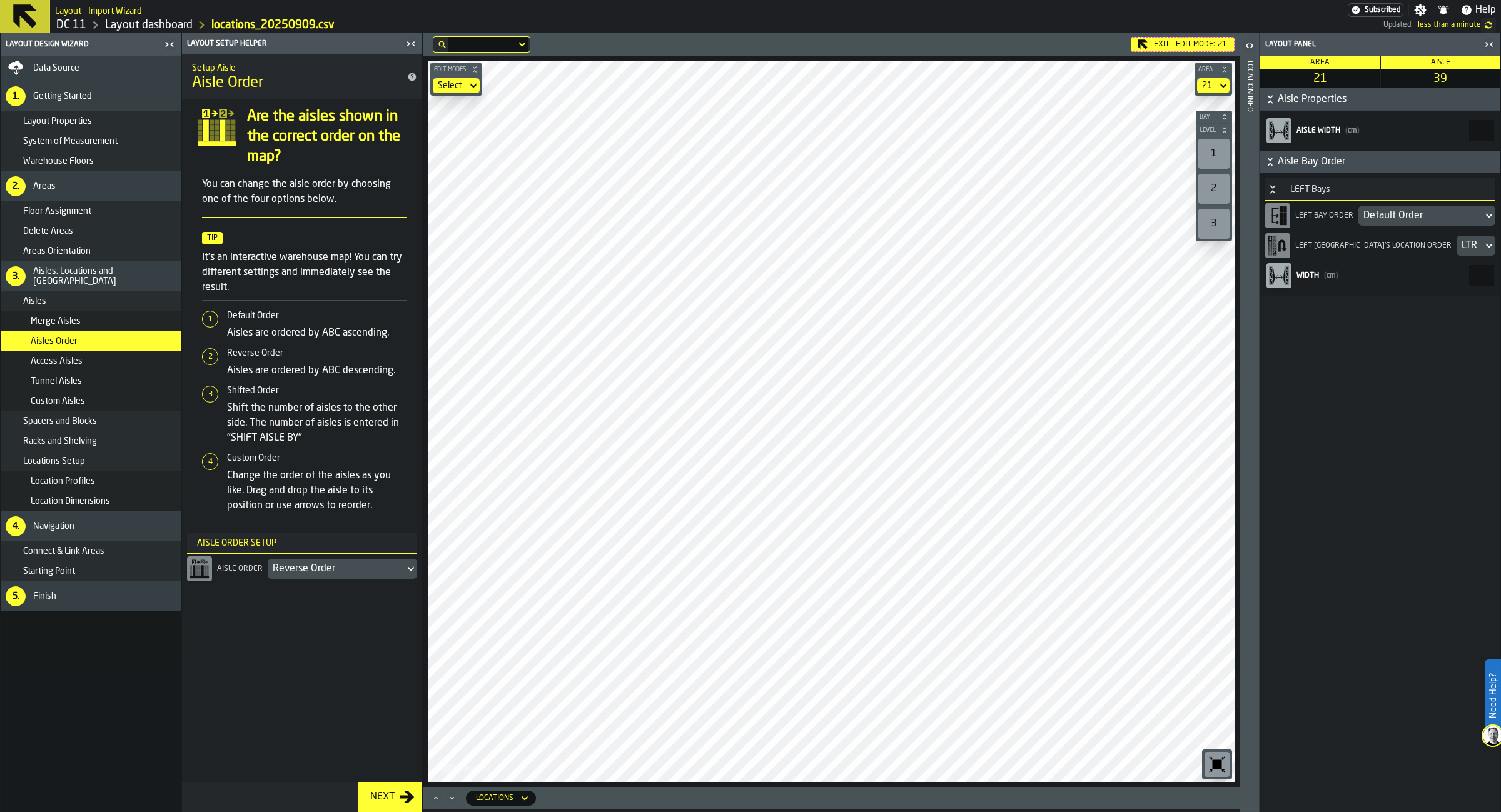
click at [1378, 216] on div "Default Order" at bounding box center [1420, 216] width 114 height 15
click at [1354, 272] on div "Reverse Order" at bounding box center [1380, 277] width 215 height 15
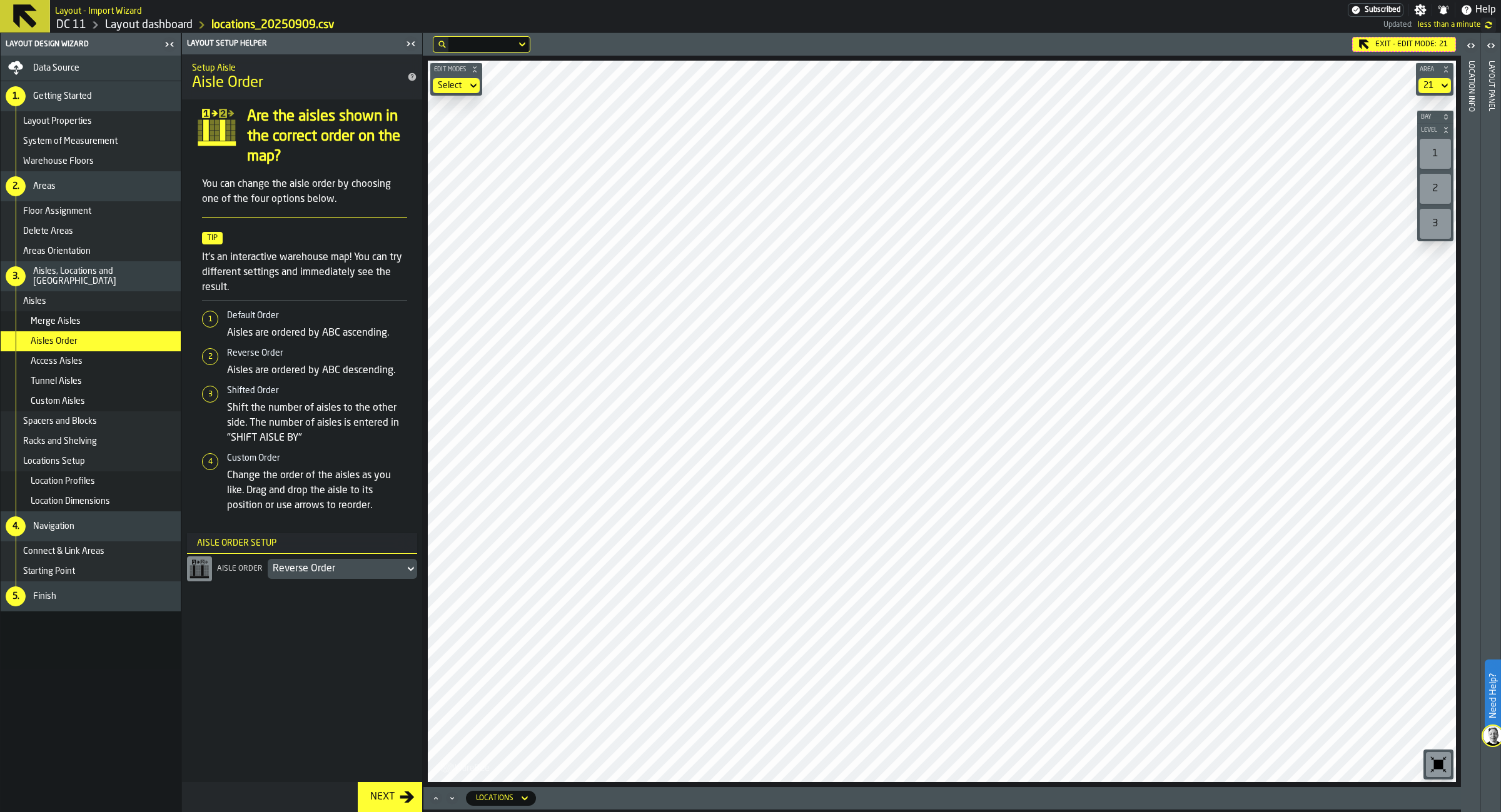
click at [1385, 38] on div "Exit - Edit Mode: 21" at bounding box center [1403, 45] width 104 height 15
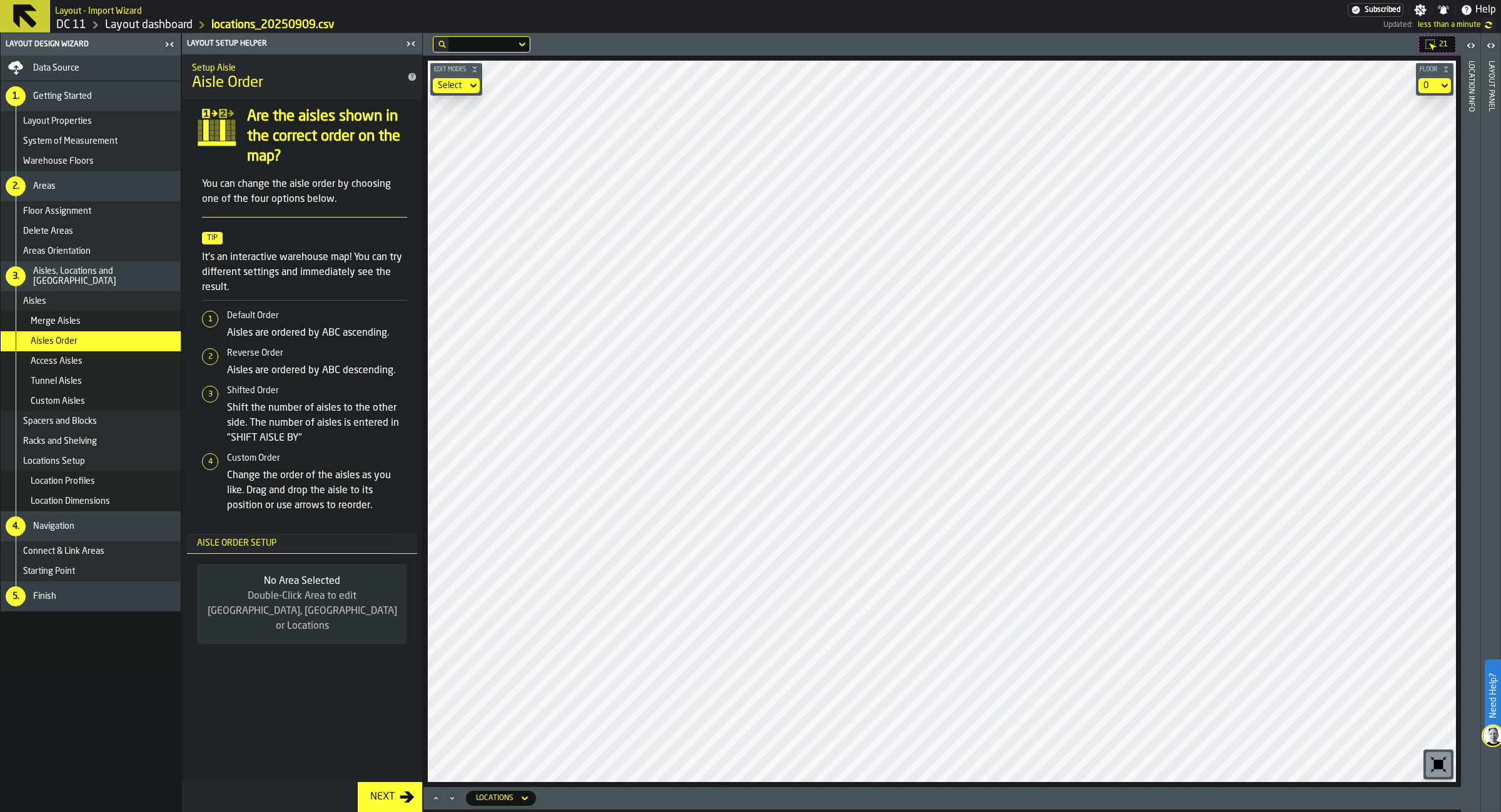
click at [98, 396] on div "Custom Aisles" at bounding box center [91, 401] width 180 height 20
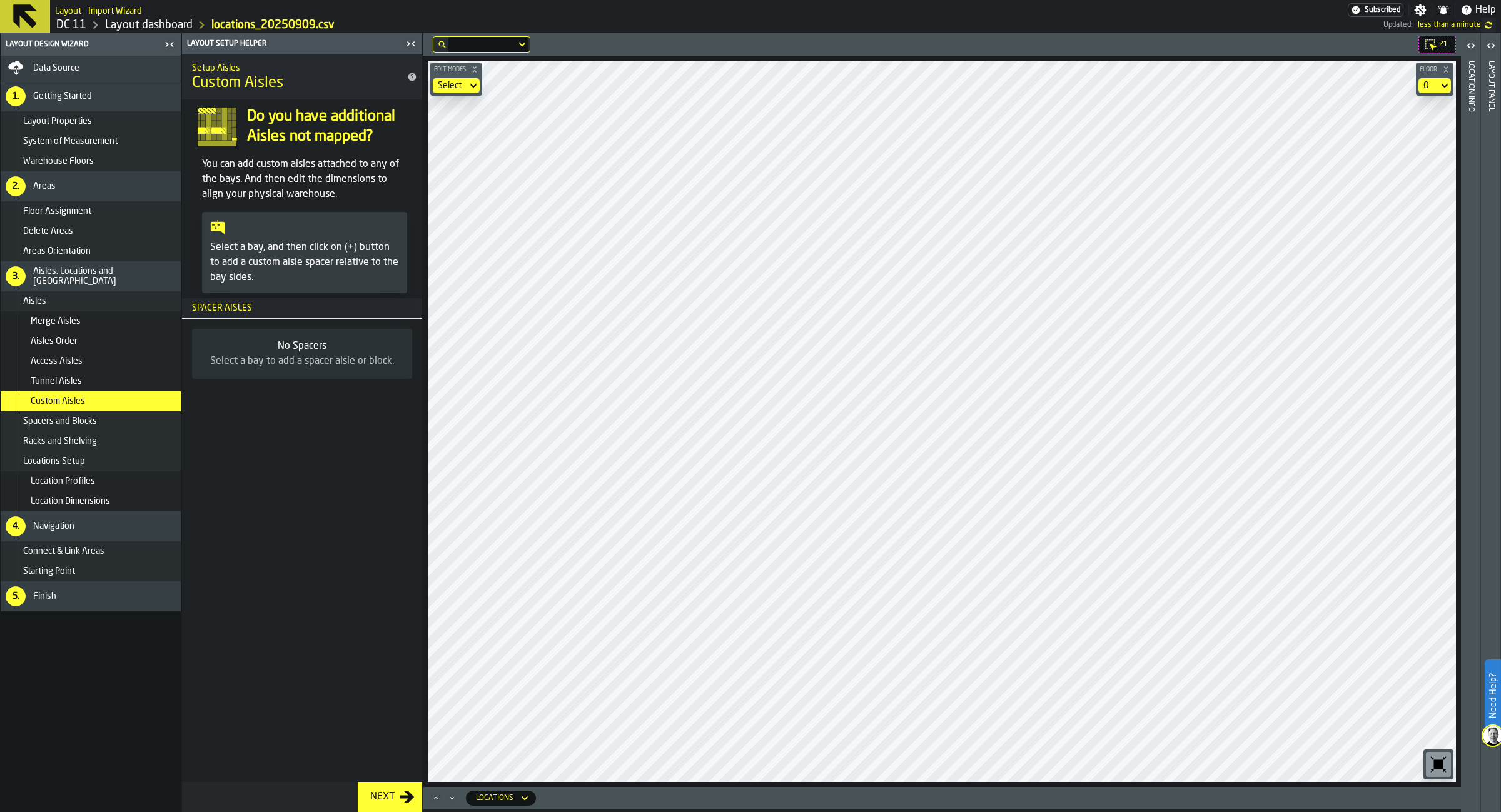
click at [457, 90] on div "Select" at bounding box center [450, 86] width 25 height 10
click at [465, 167] on div "Add Area" at bounding box center [473, 169] width 65 height 15
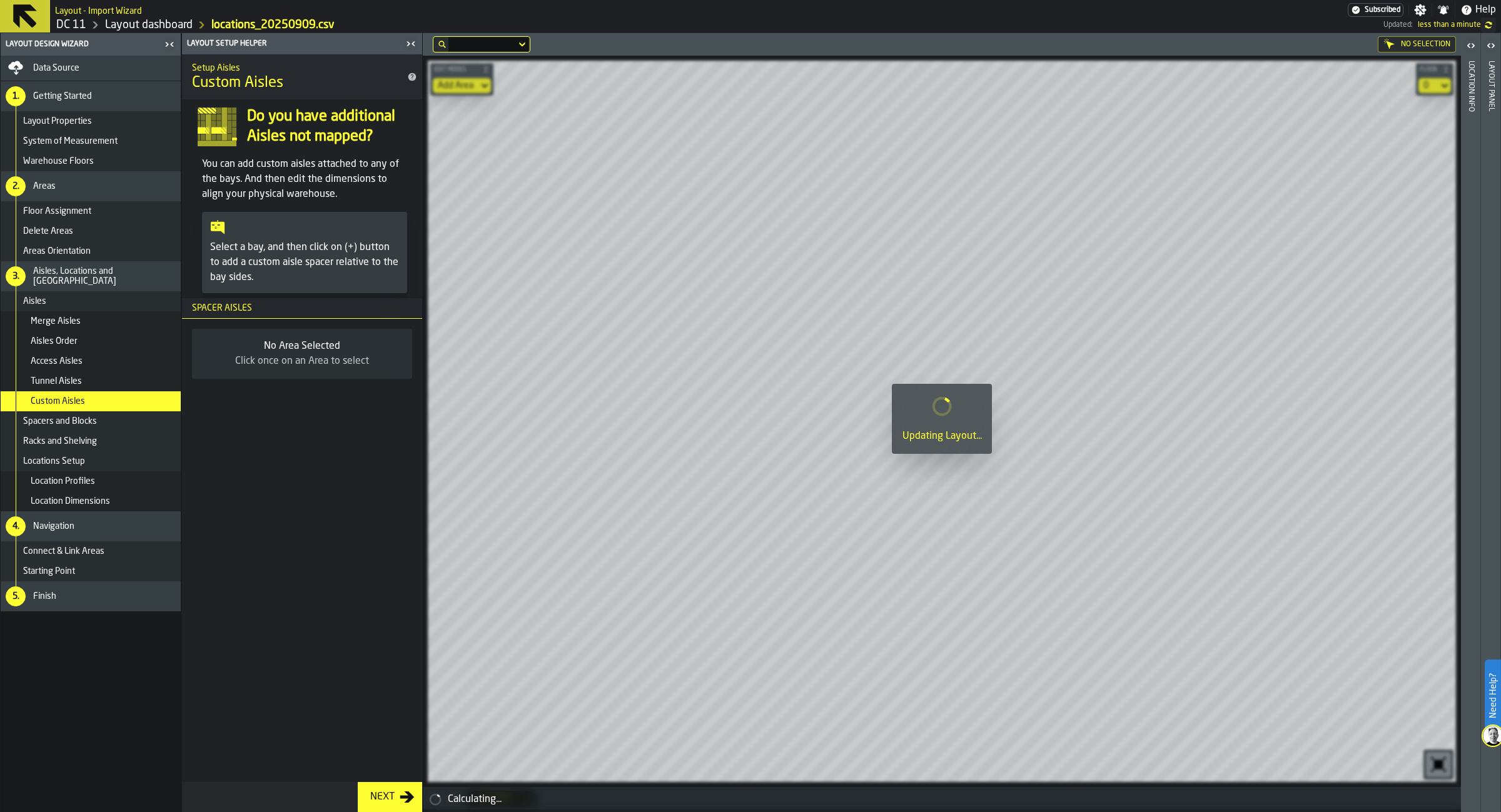
click at [506, 43] on div at bounding box center [482, 45] width 67 height 5
click at [591, 42] on div at bounding box center [904, 45] width 942 height 16
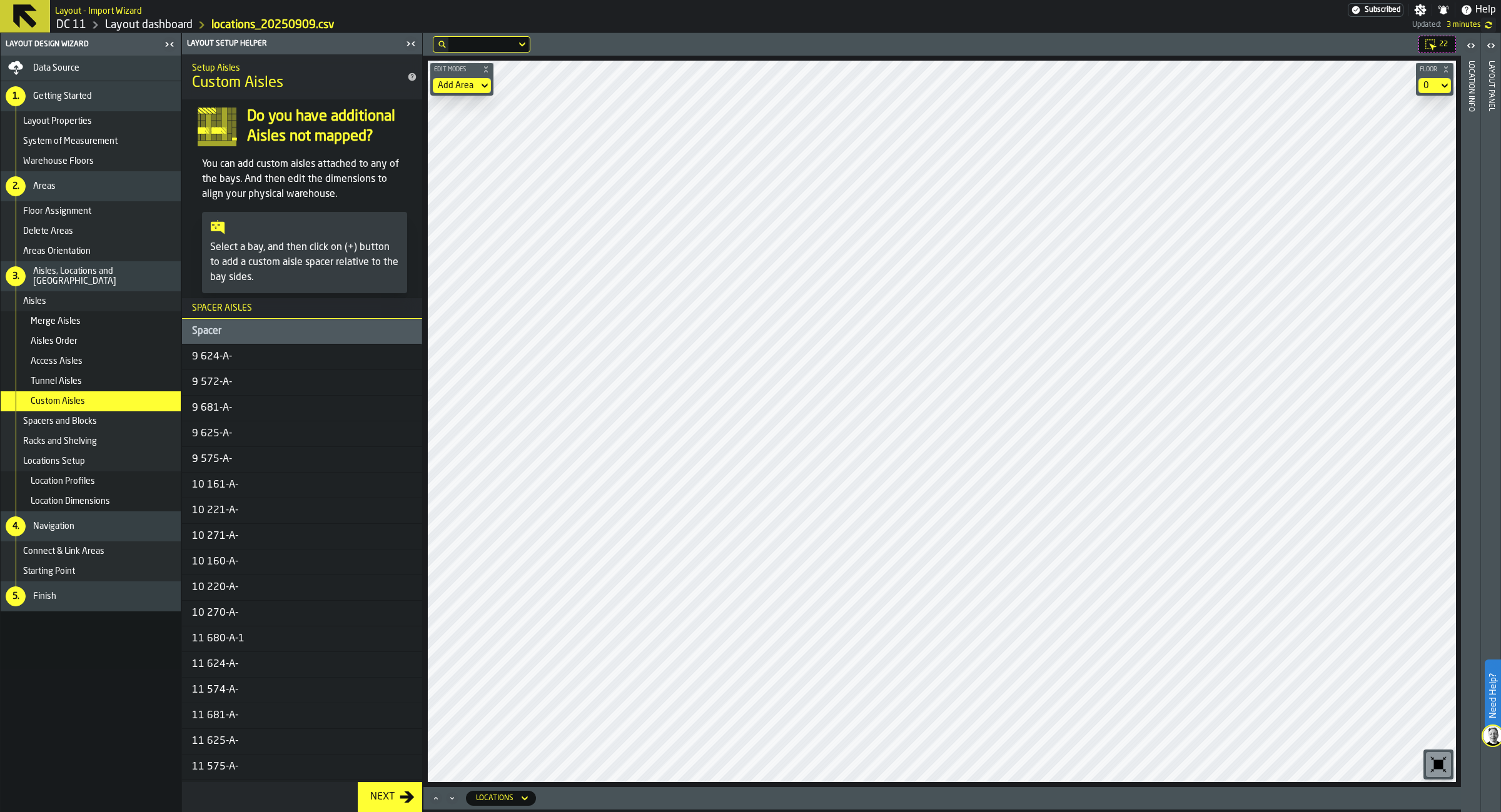
click at [62, 303] on div "Aisles" at bounding box center [99, 301] width 153 height 10
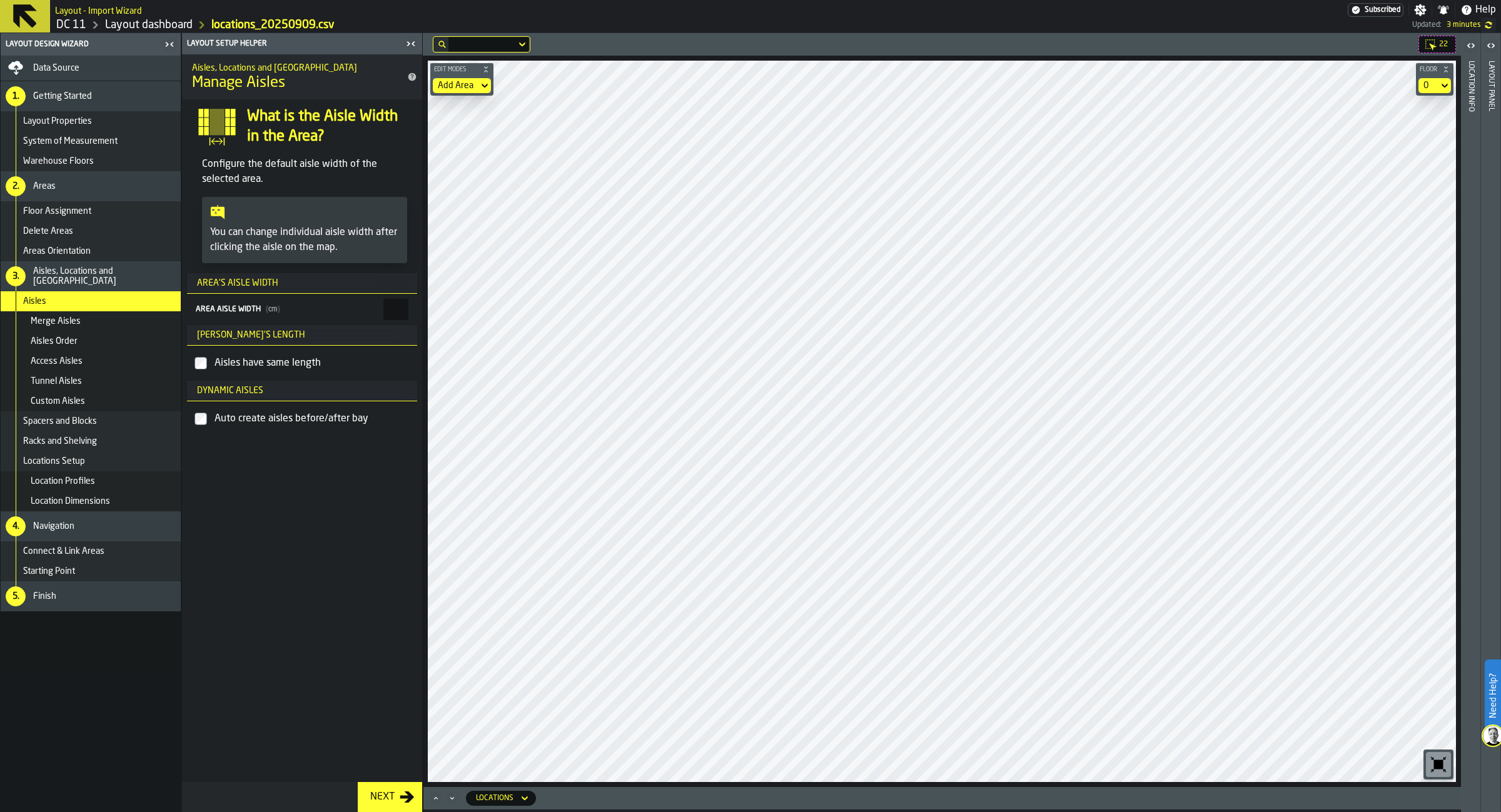
click at [288, 357] on div "Aisles have same length" at bounding box center [310, 364] width 195 height 20
click at [91, 366] on div "Access Aisles" at bounding box center [103, 362] width 145 height 10
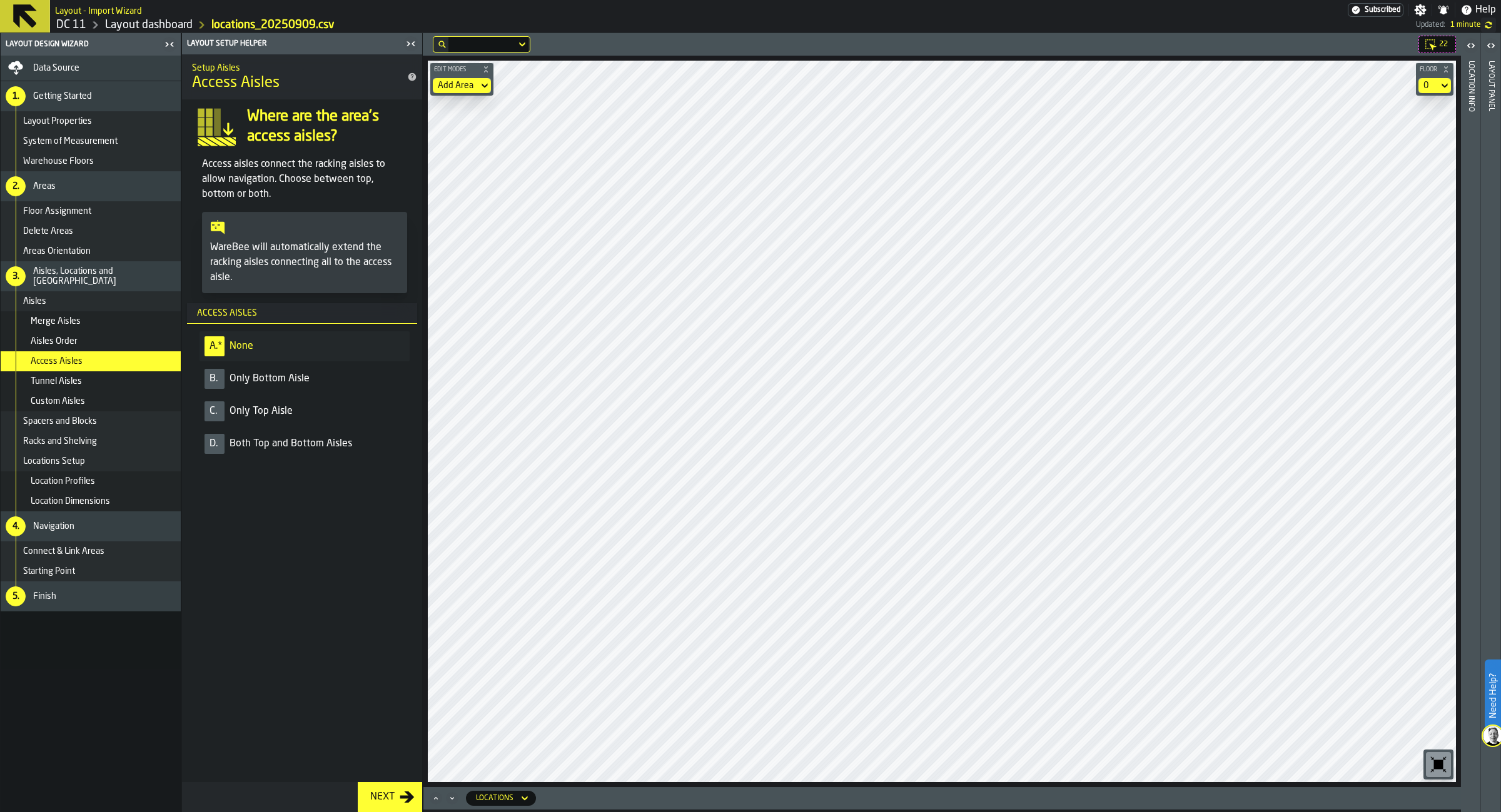
click at [274, 450] on span "Both Top and Bottom Aisles" at bounding box center [291, 444] width 123 height 15
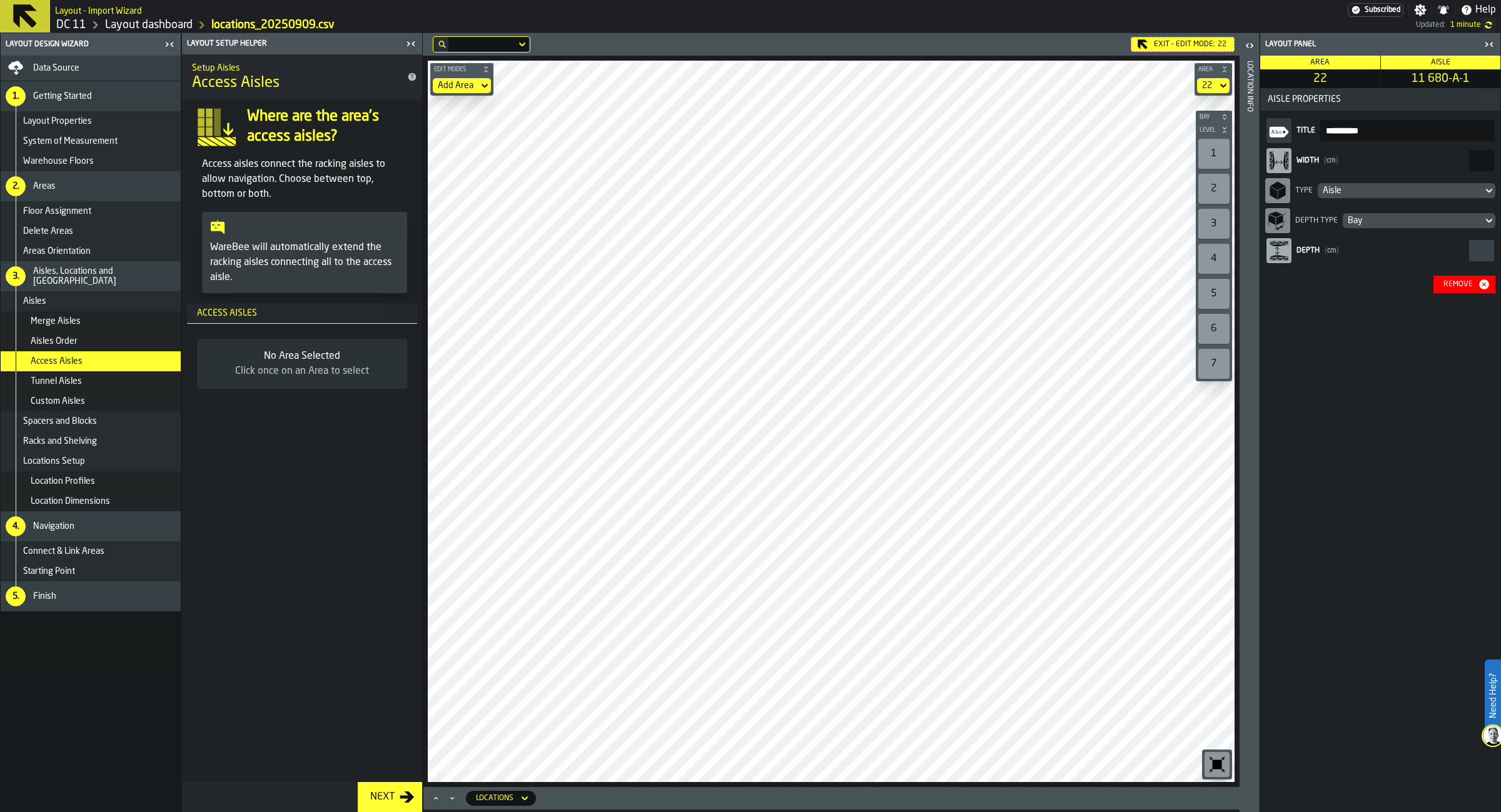
click at [1214, 36] on header "Exit - Edit Mode: 22" at bounding box center [831, 45] width 817 height 23
click at [1212, 43] on div "Exit - Edit Mode: 22" at bounding box center [1182, 45] width 104 height 15
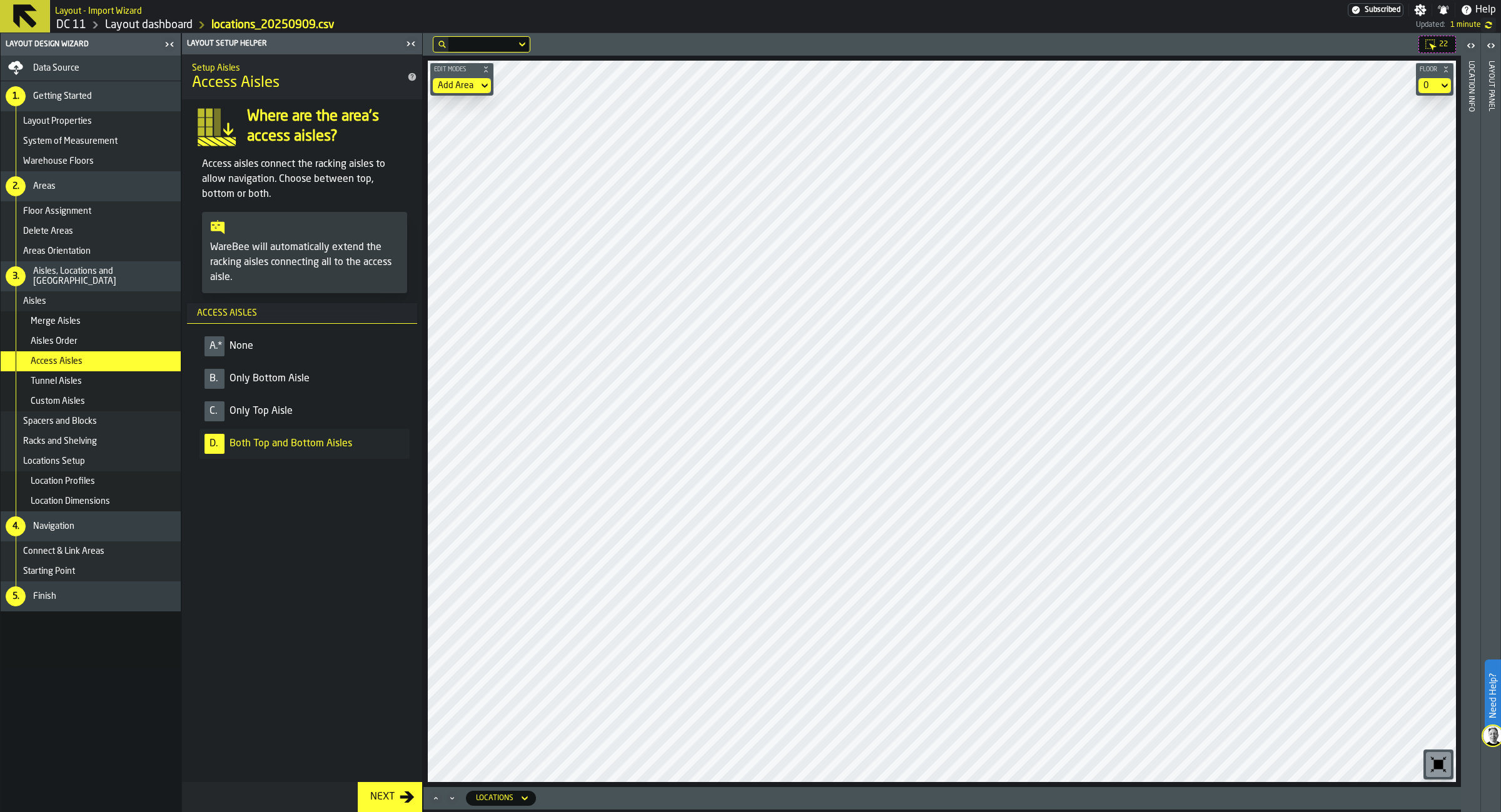
click at [450, 84] on div "Add Area" at bounding box center [455, 86] width 36 height 10
click at [456, 109] on div "Select" at bounding box center [473, 109] width 65 height 15
click at [93, 338] on div "Aisles Order" at bounding box center [103, 342] width 145 height 10
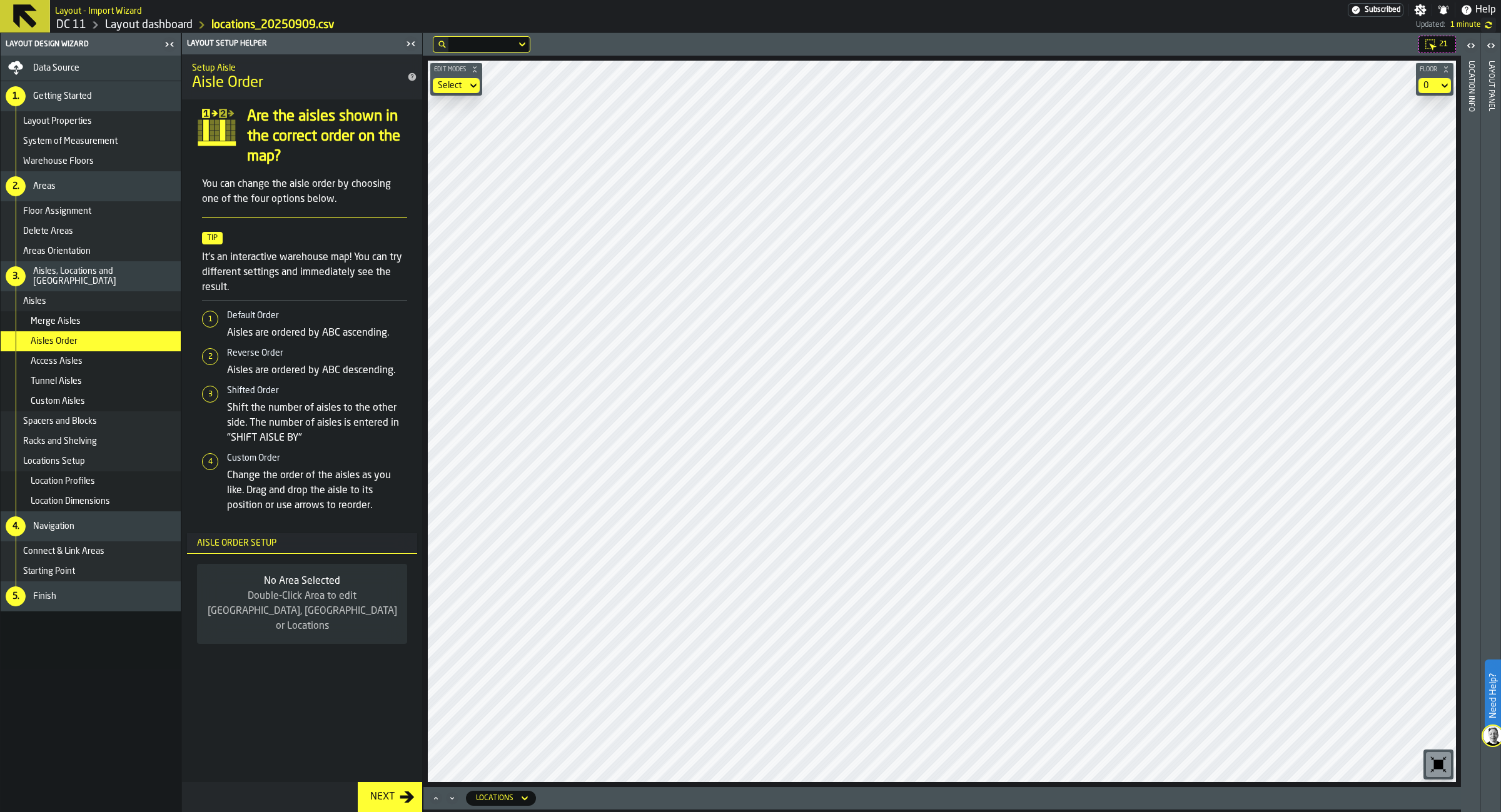
click at [1481, 51] on header "Layout panel" at bounding box center [1490, 423] width 20 height 779
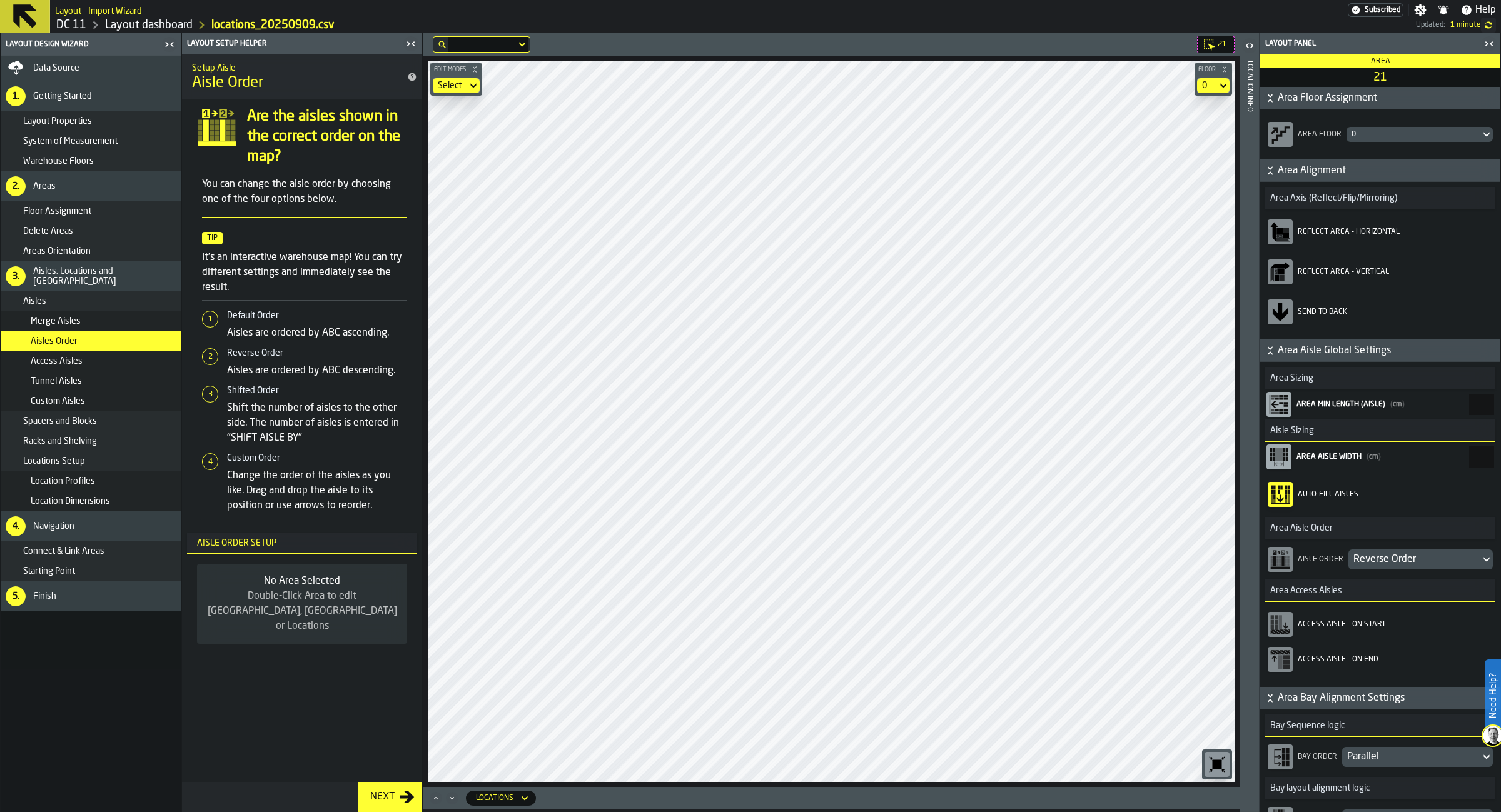
click at [1457, 567] on div "Reverse Order" at bounding box center [1414, 560] width 122 height 15
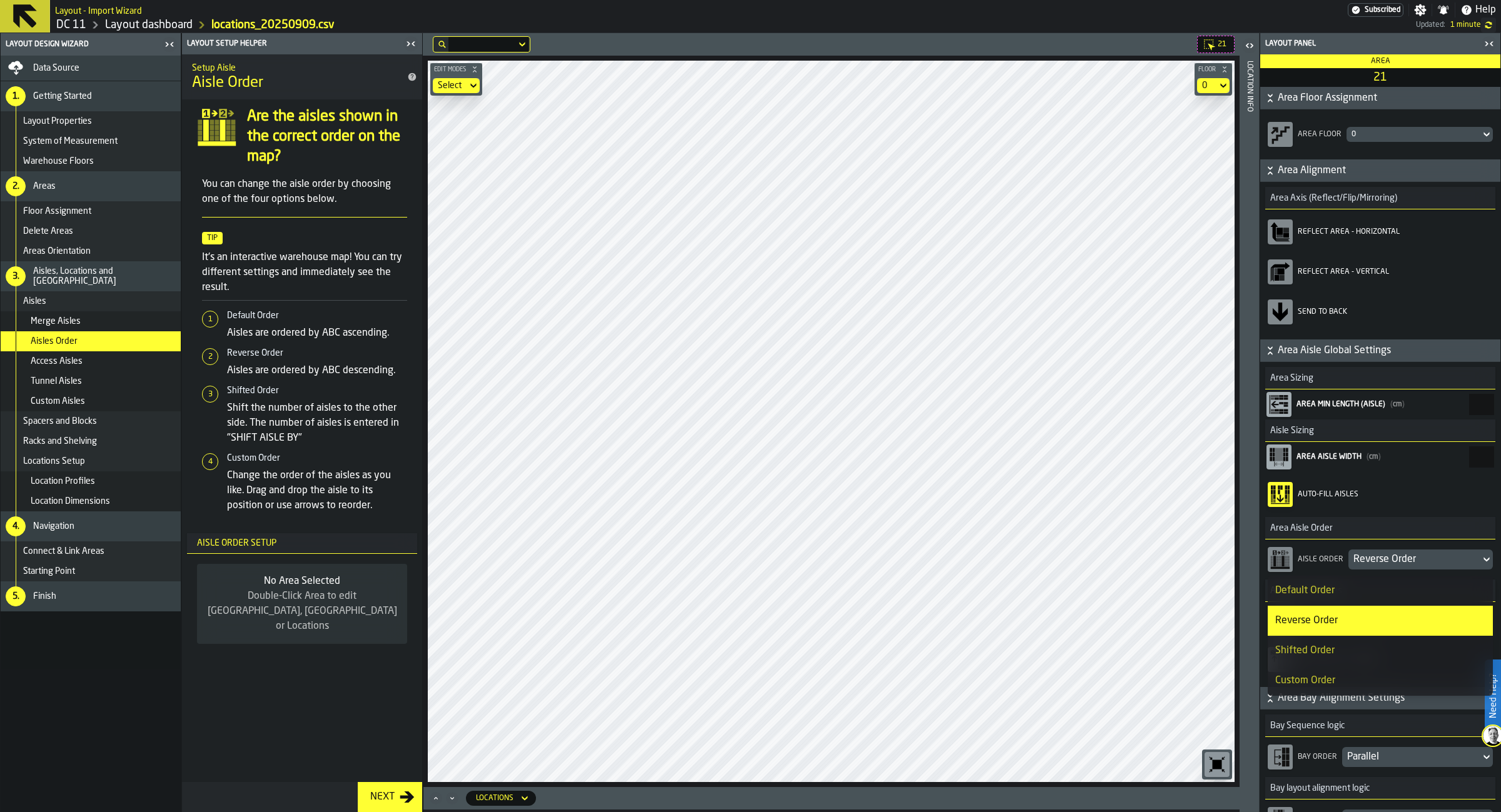
click at [1339, 691] on li "Custom Order" at bounding box center [1380, 681] width 225 height 30
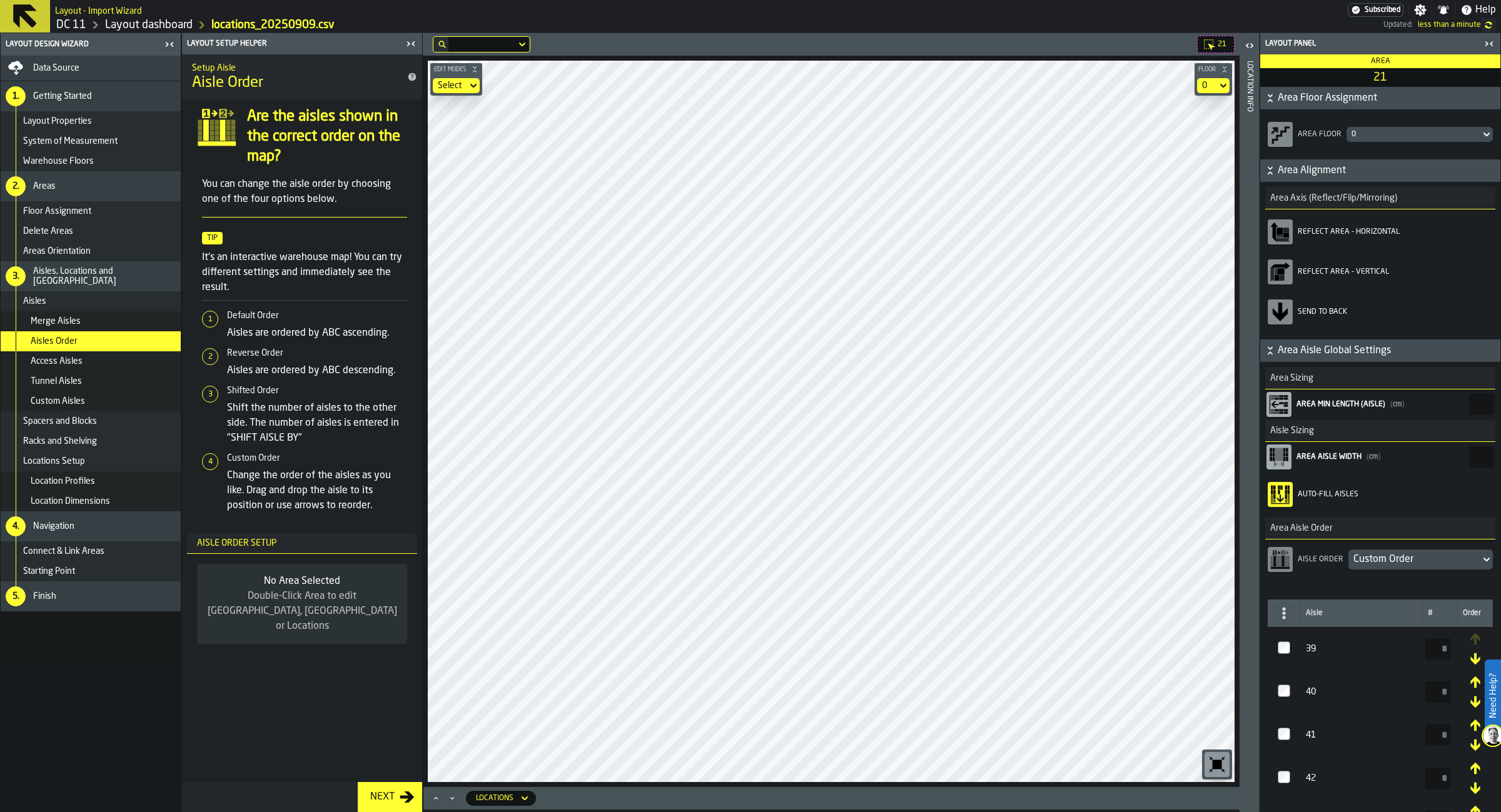
type input "*"
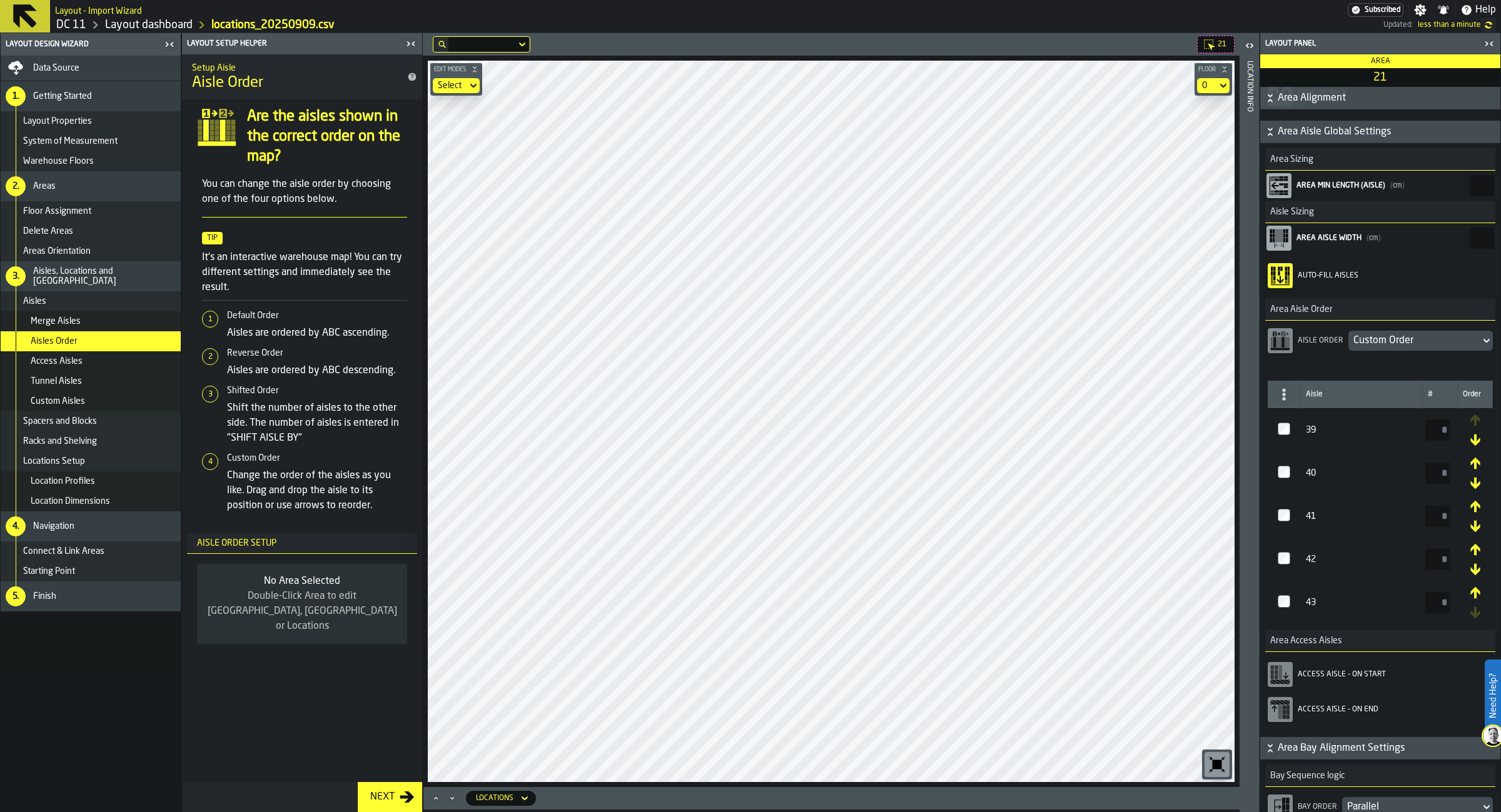
scroll to position [0, 3]
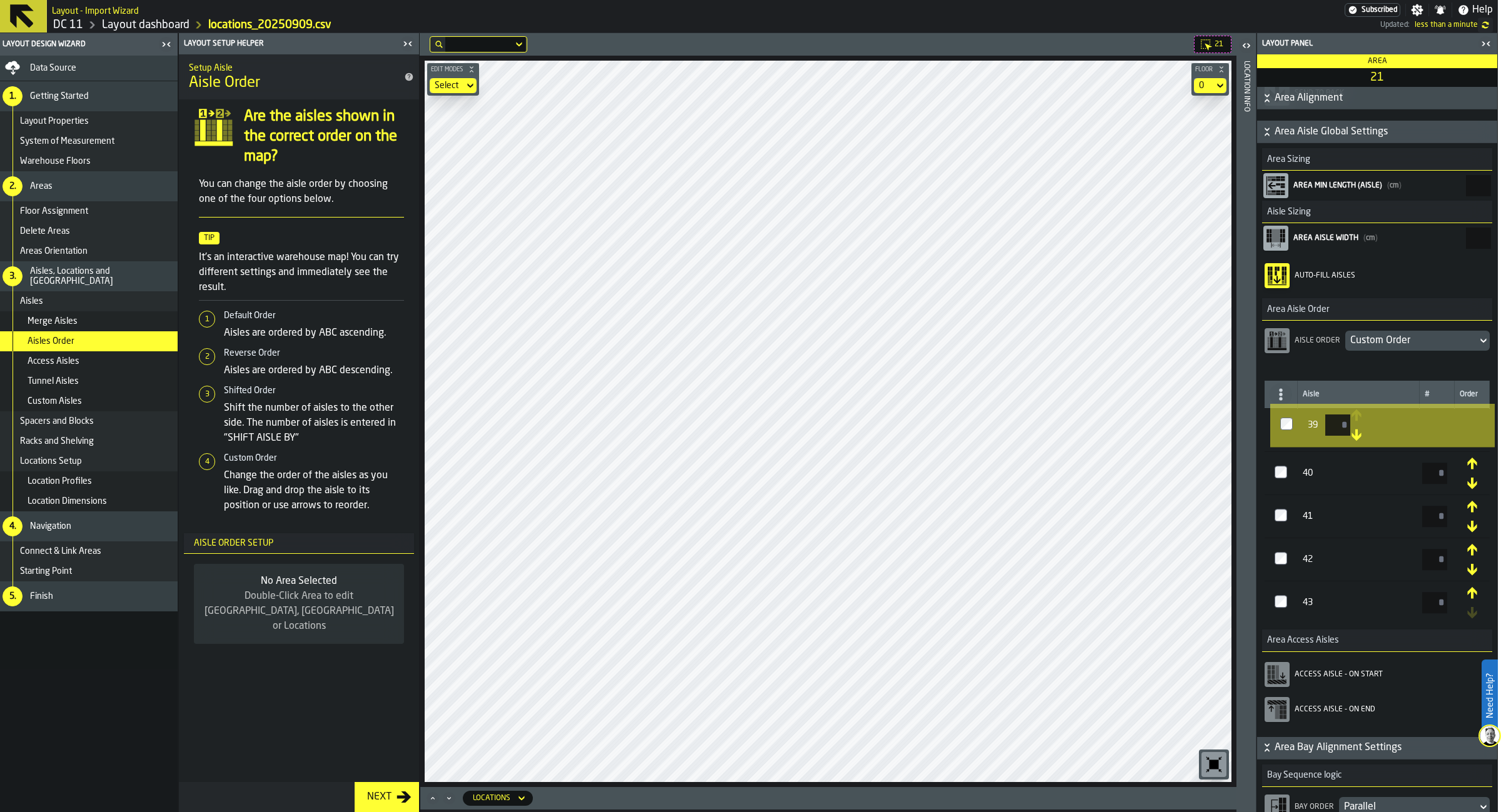
drag, startPoint x: 1351, startPoint y: 431, endPoint x: 1357, endPoint y: 452, distance: 21.8
click at [1357, 452] on table "Aisle # Order 39 * 40 * 41 * 42 * 43 *" at bounding box center [1377, 503] width 225 height 244
click at [1251, 47] on icon "button-toggle-Open" at bounding box center [1246, 46] width 15 height 15
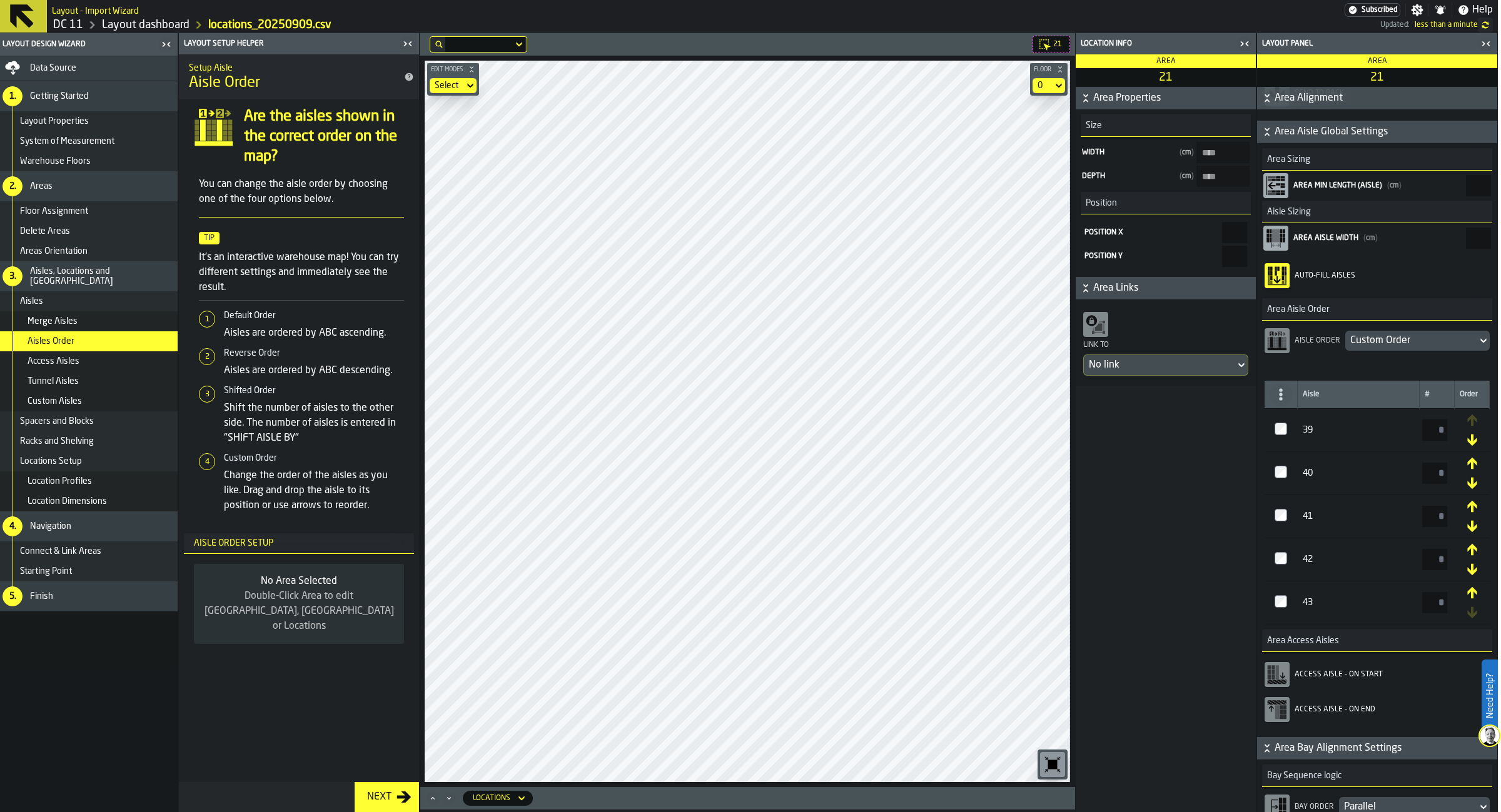
click at [1251, 47] on icon "button-toggle-Close me" at bounding box center [1244, 44] width 15 height 15
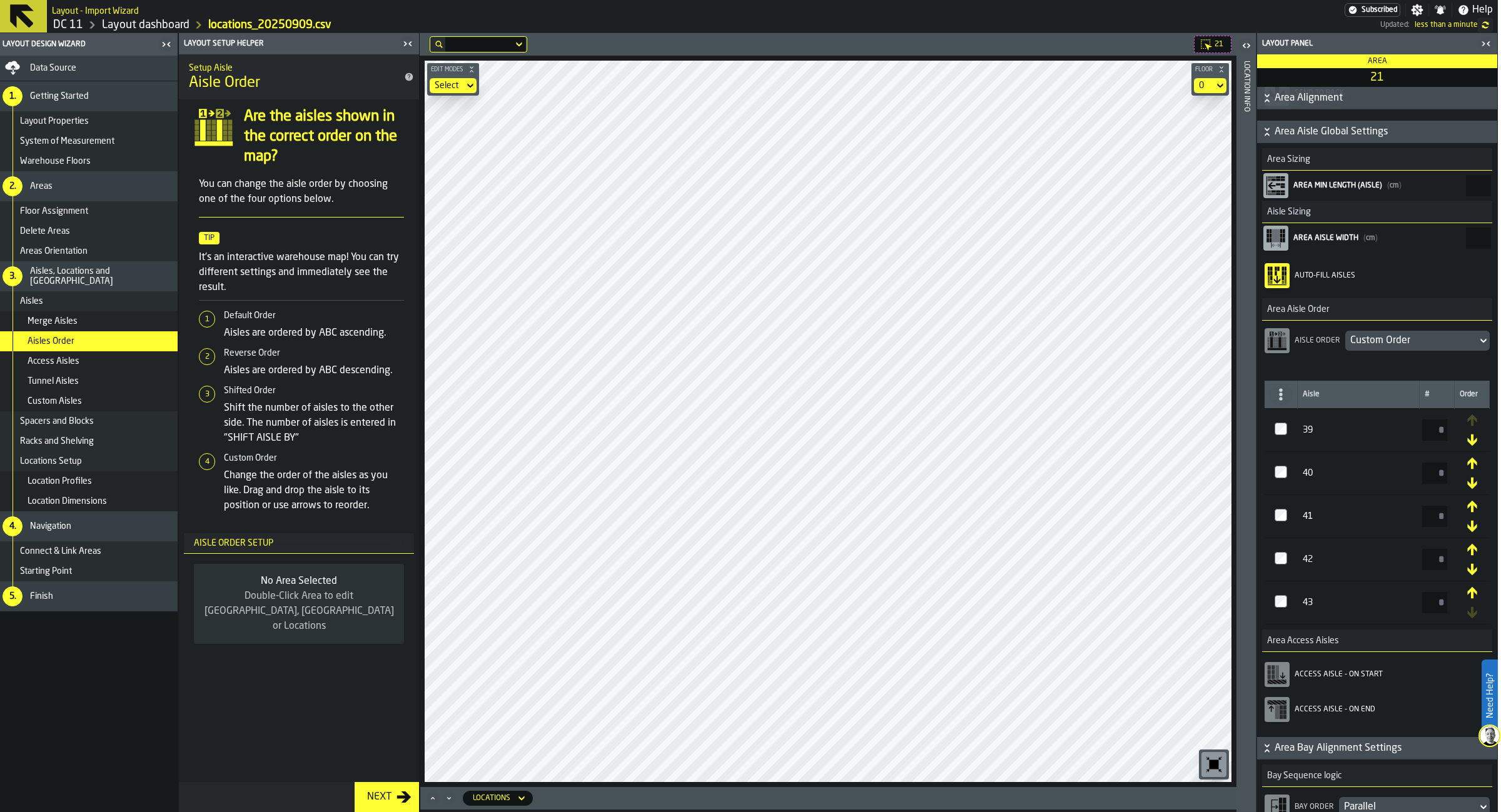
click at [1479, 47] on icon "button-toggle-Close me" at bounding box center [1486, 44] width 15 height 15
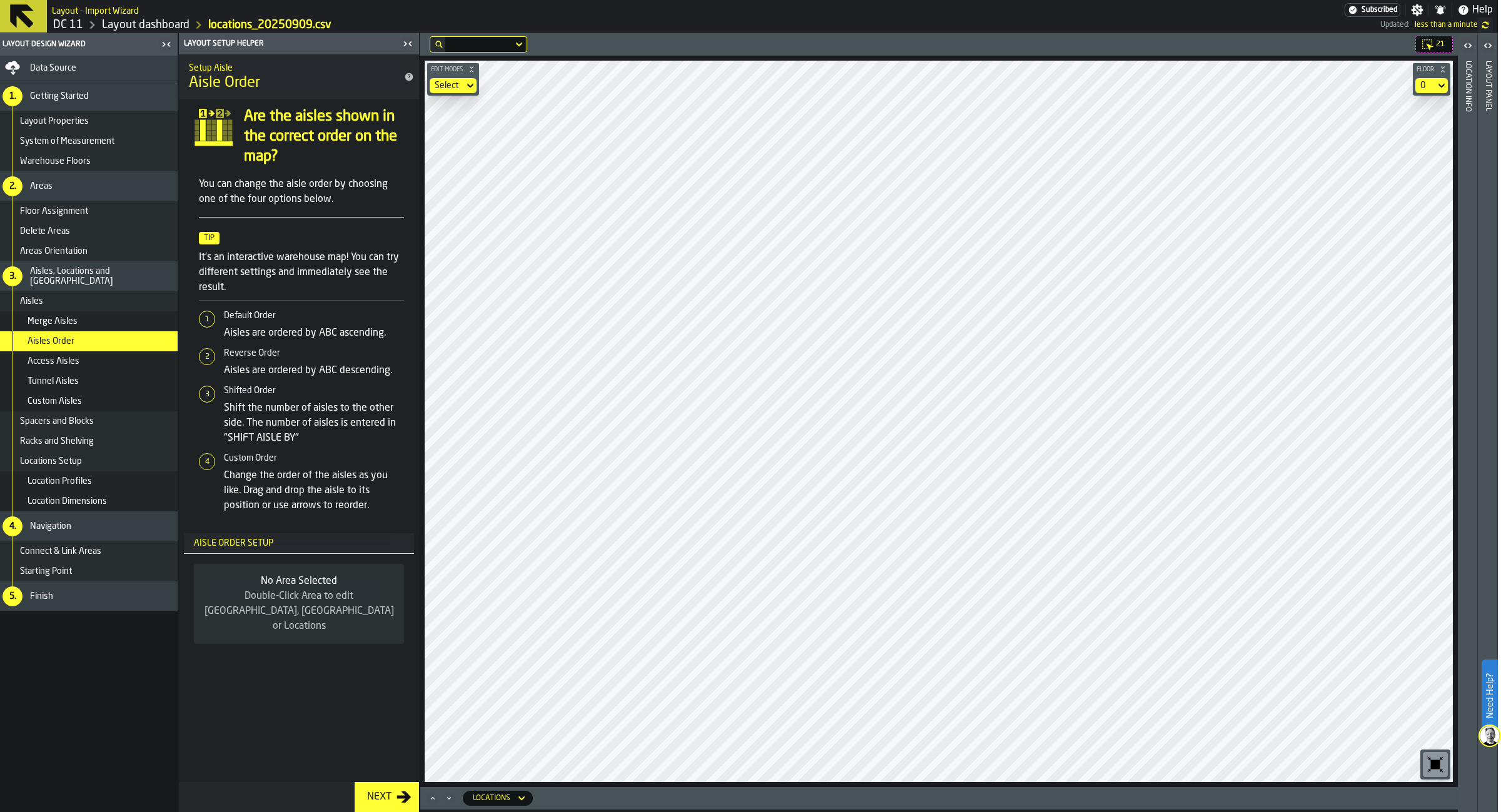
click at [1485, 43] on icon "button-toggle-Open" at bounding box center [1488, 46] width 15 height 15
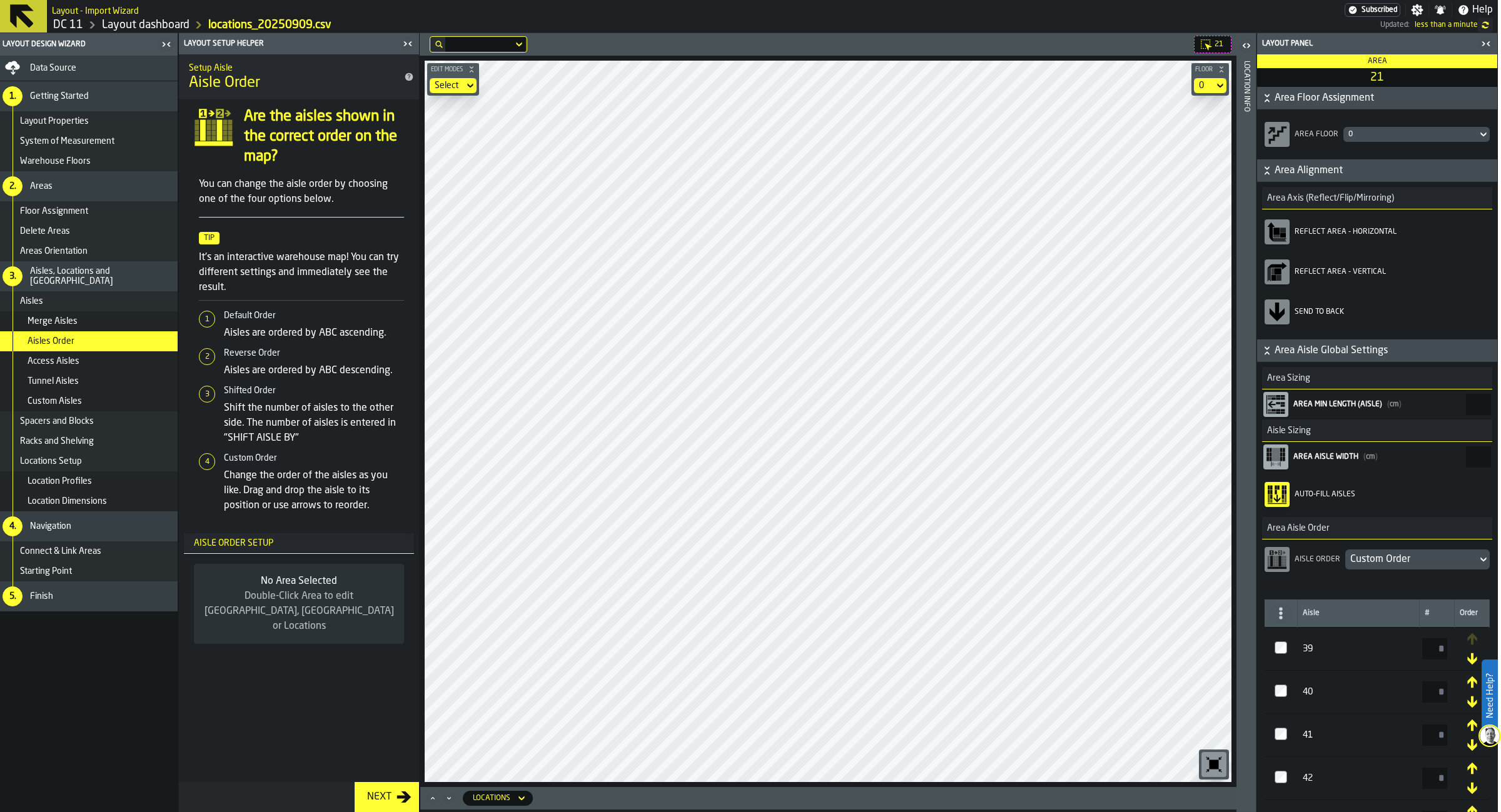
click at [1487, 47] on icon "button-toggle-Close me" at bounding box center [1486, 44] width 15 height 15
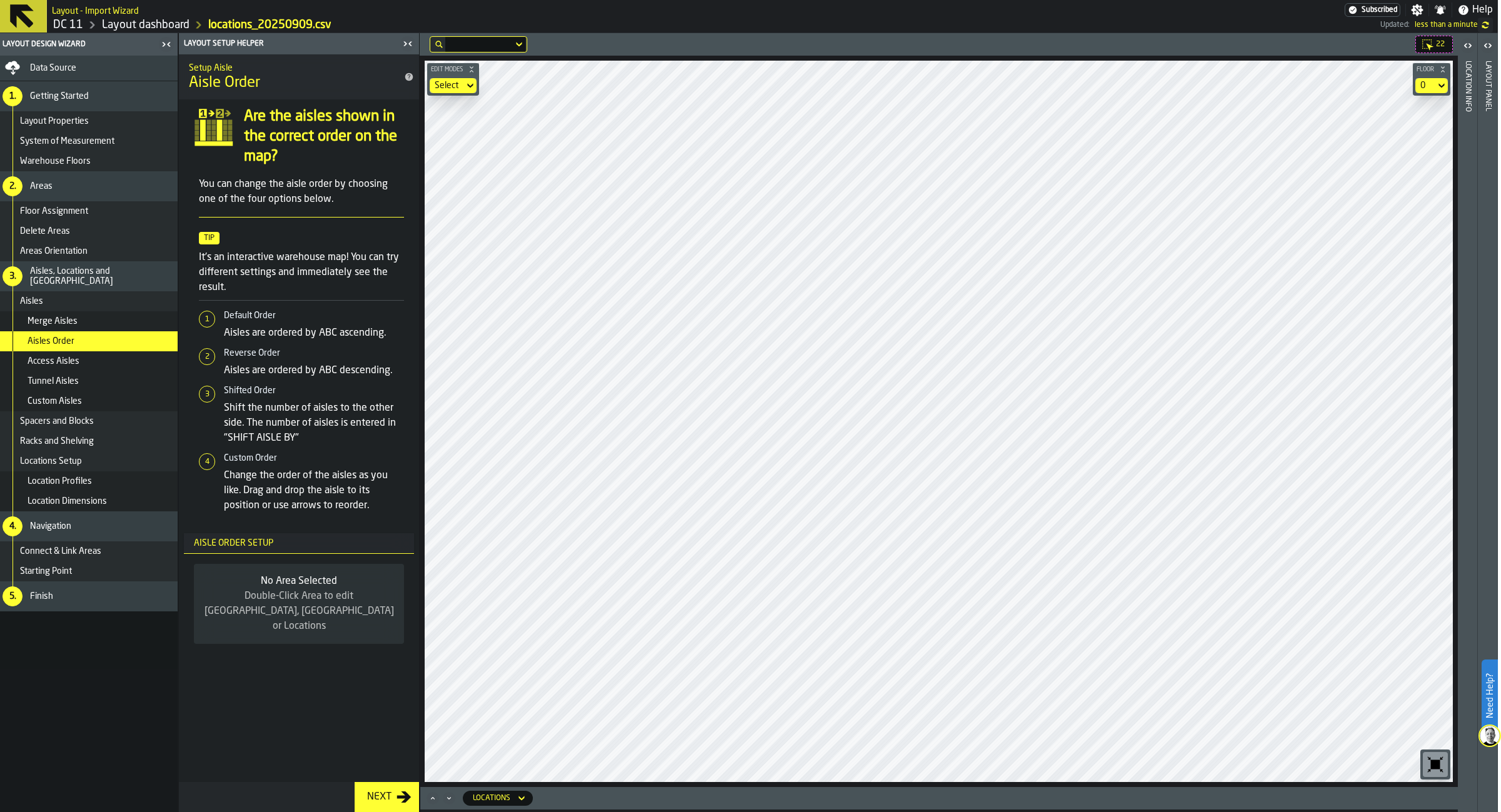
click at [85, 58] on div "Data Source" at bounding box center [87, 68] width 180 height 25
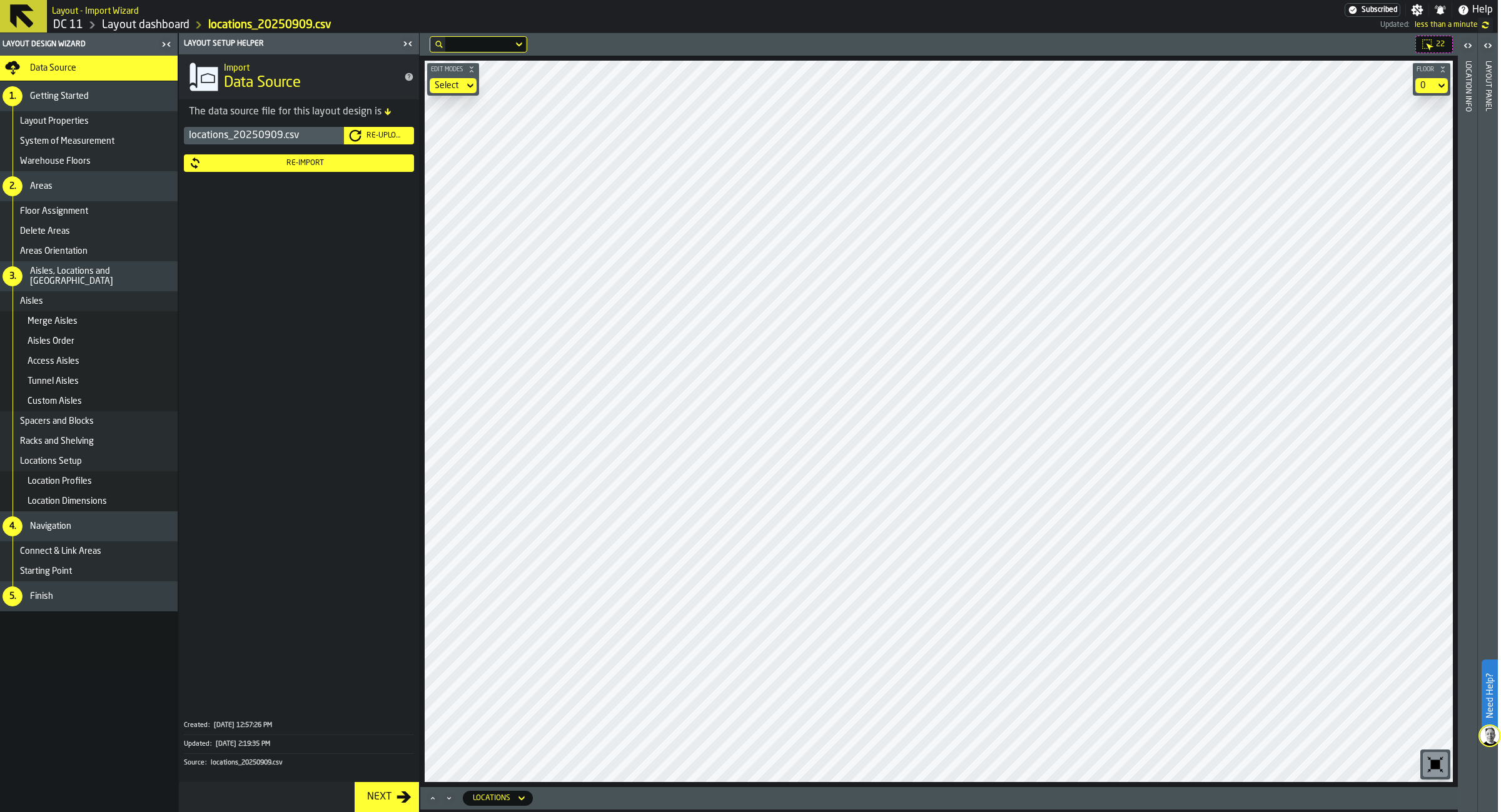
click at [163, 28] on link "Layout dashboard" at bounding box center [145, 25] width 87 height 14
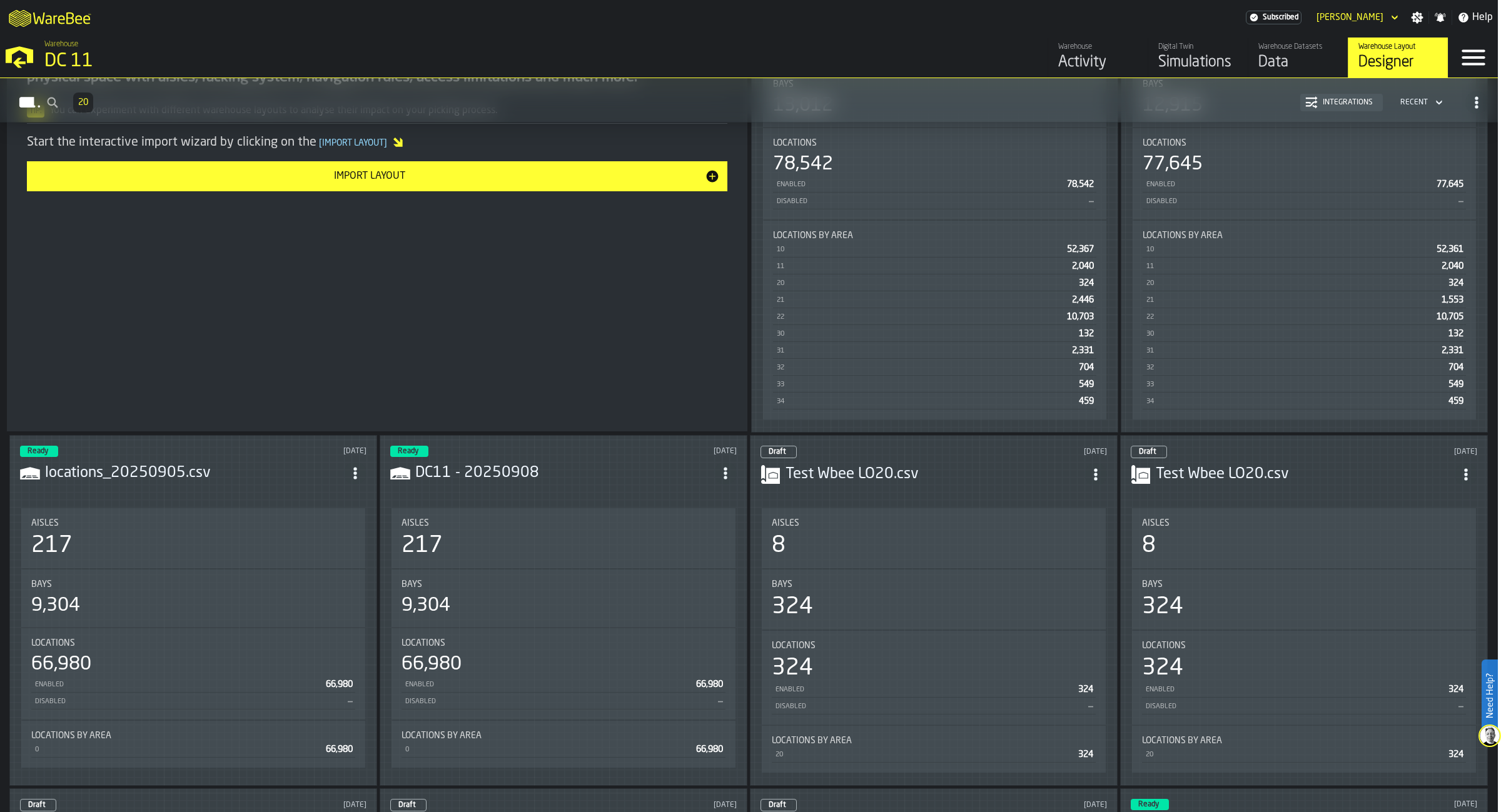
scroll to position [300, 0]
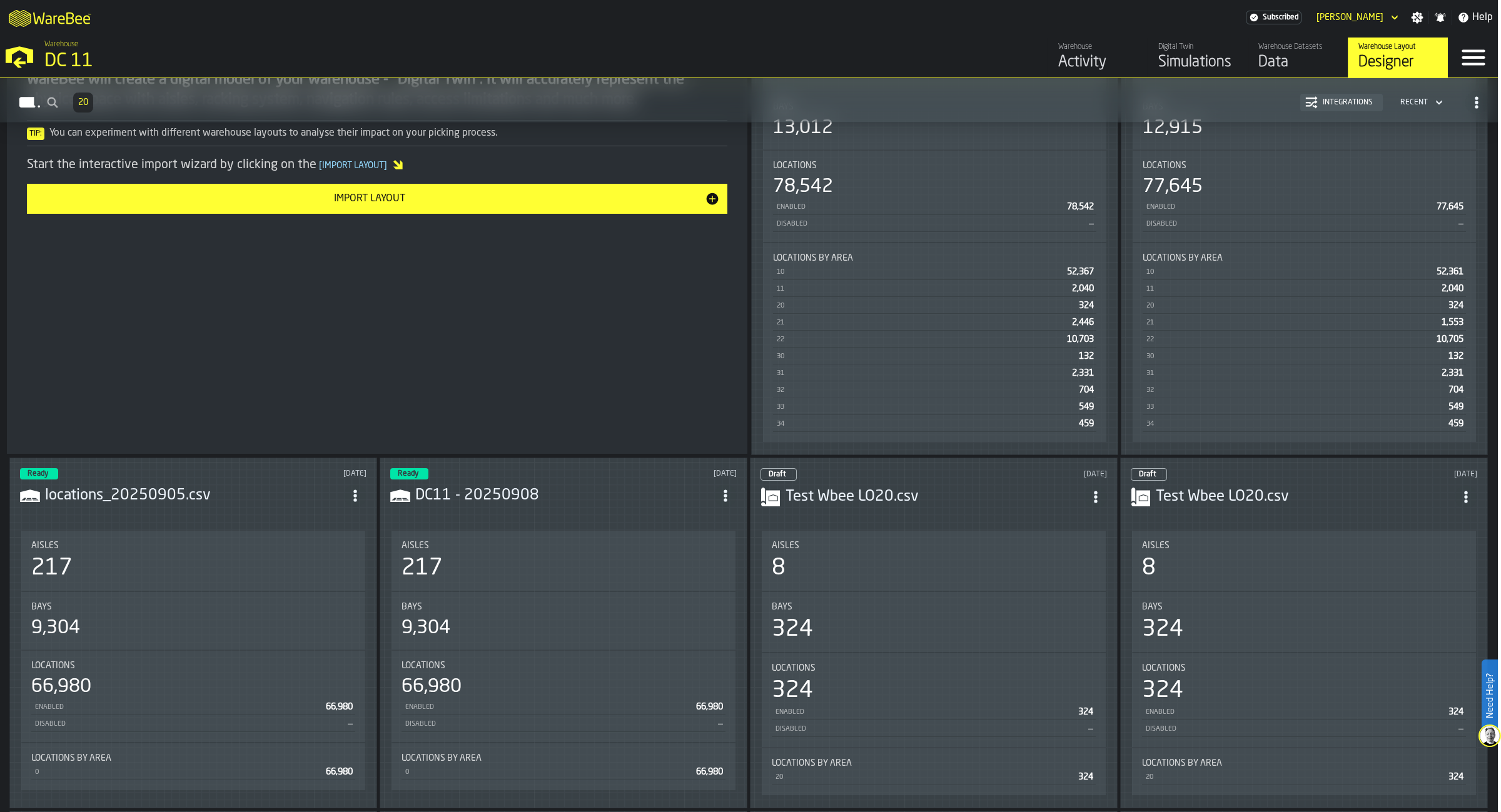
click at [159, 493] on h3 "locations_20250905.csv" at bounding box center [194, 496] width 299 height 20
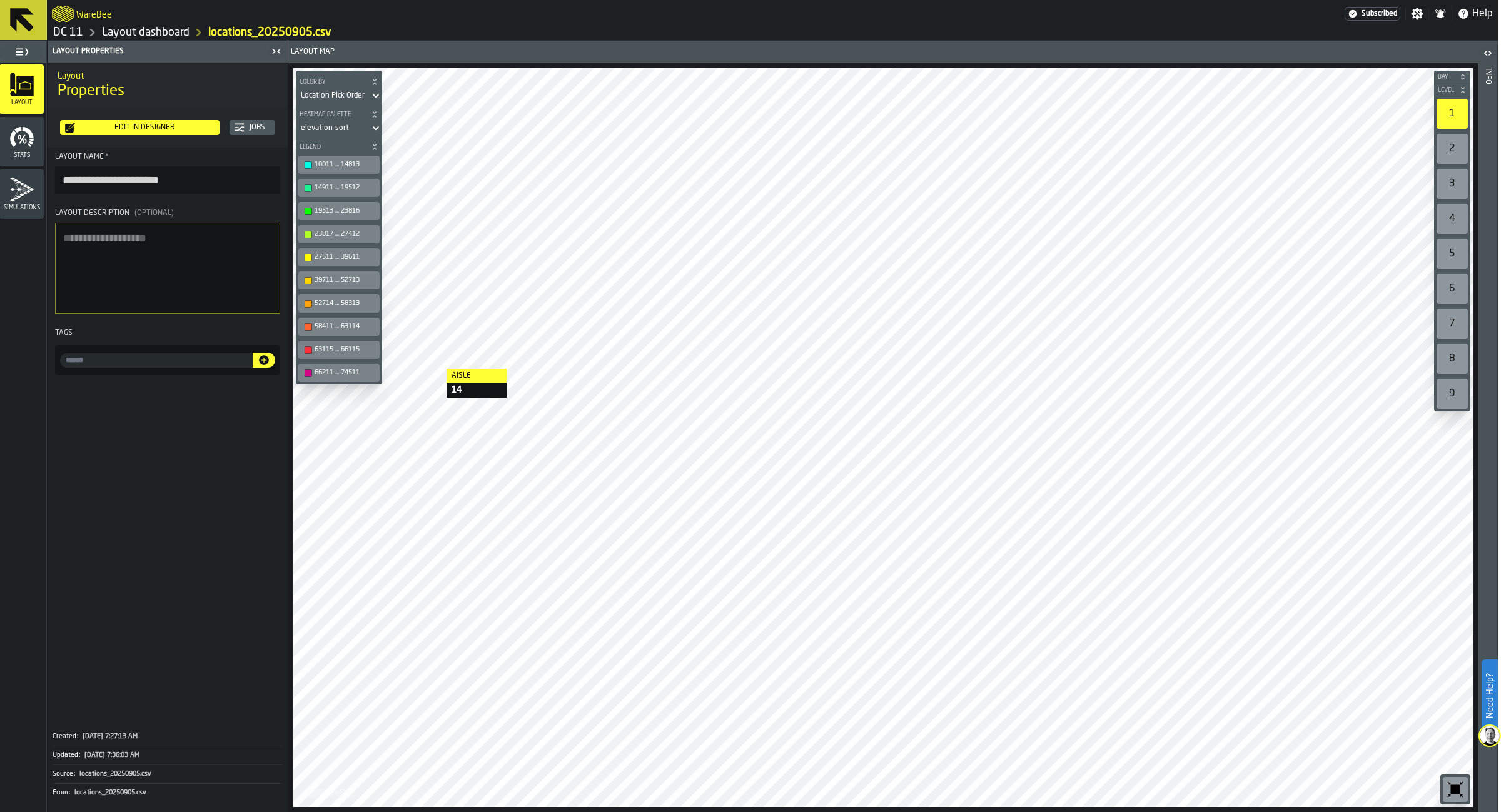
click at [22, 147] on icon "menu Stats" at bounding box center [22, 137] width 25 height 25
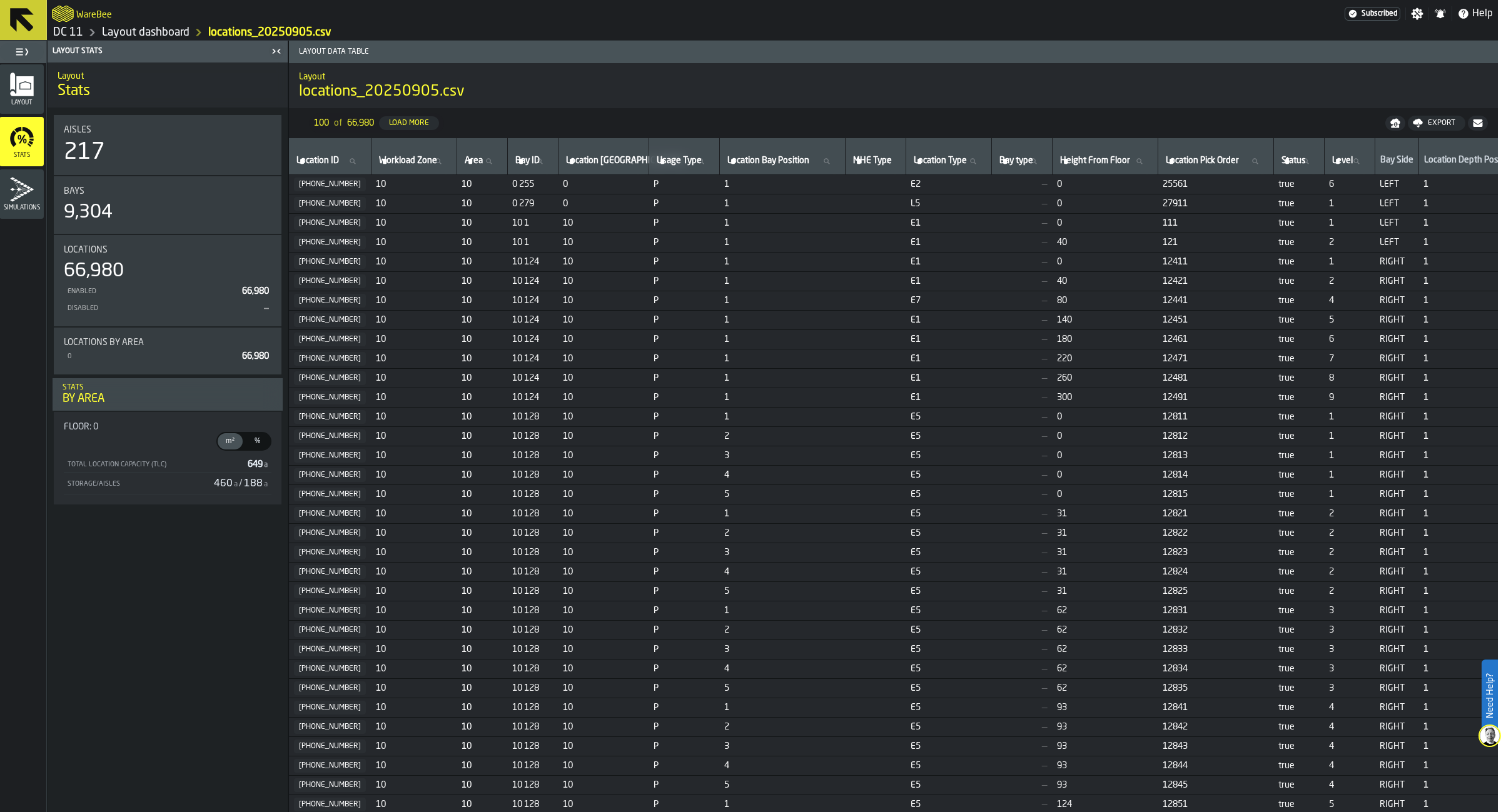
click at [27, 93] on icon "menu Layout" at bounding box center [21, 86] width 23 height 20
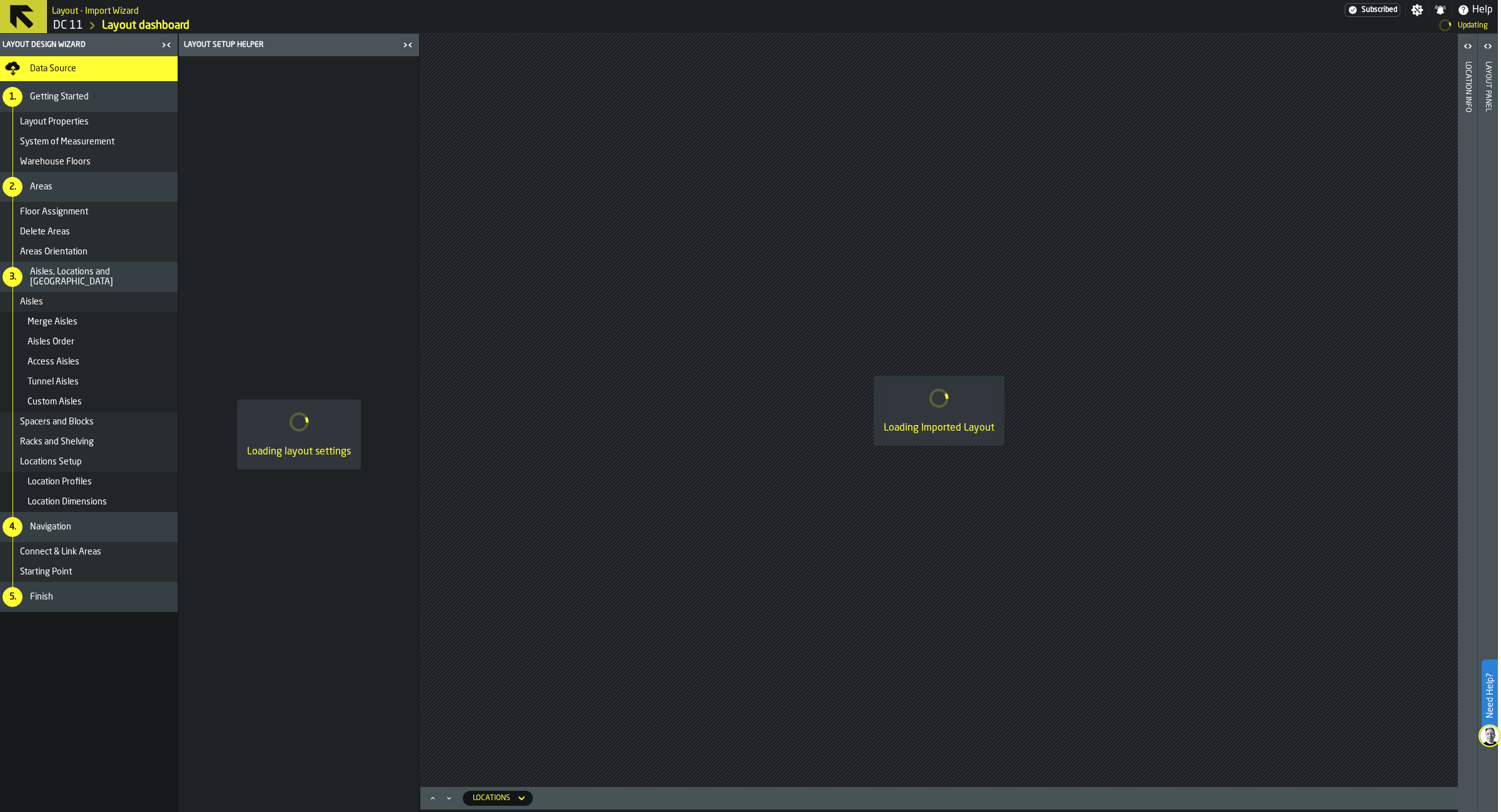
click at [415, 43] on icon "button-toggle-Close me" at bounding box center [408, 45] width 15 height 15
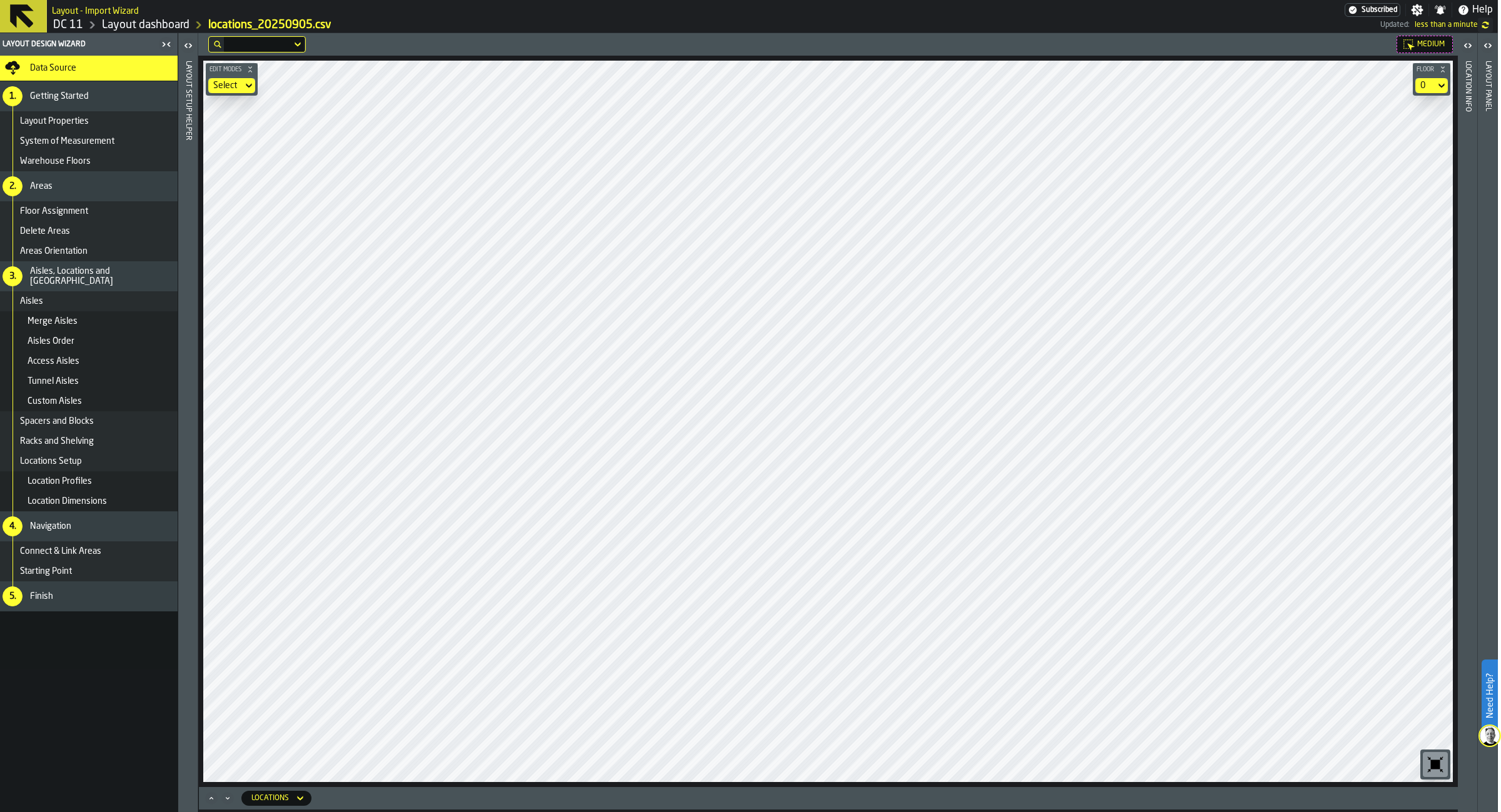
click at [161, 21] on link "Layout dashboard" at bounding box center [145, 25] width 87 height 14
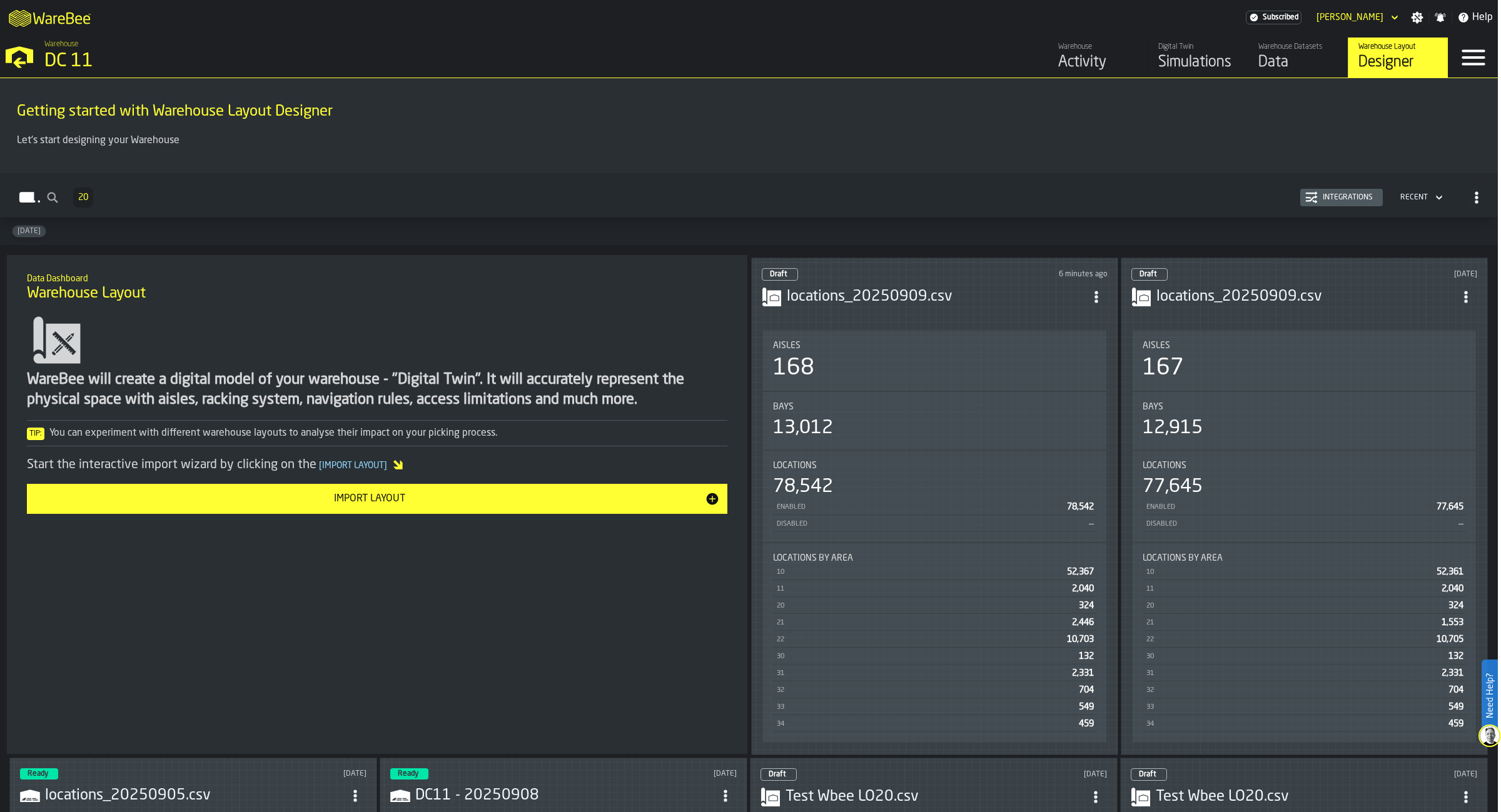
click at [966, 302] on h3 "locations_20250909.csv" at bounding box center [936, 297] width 298 height 20
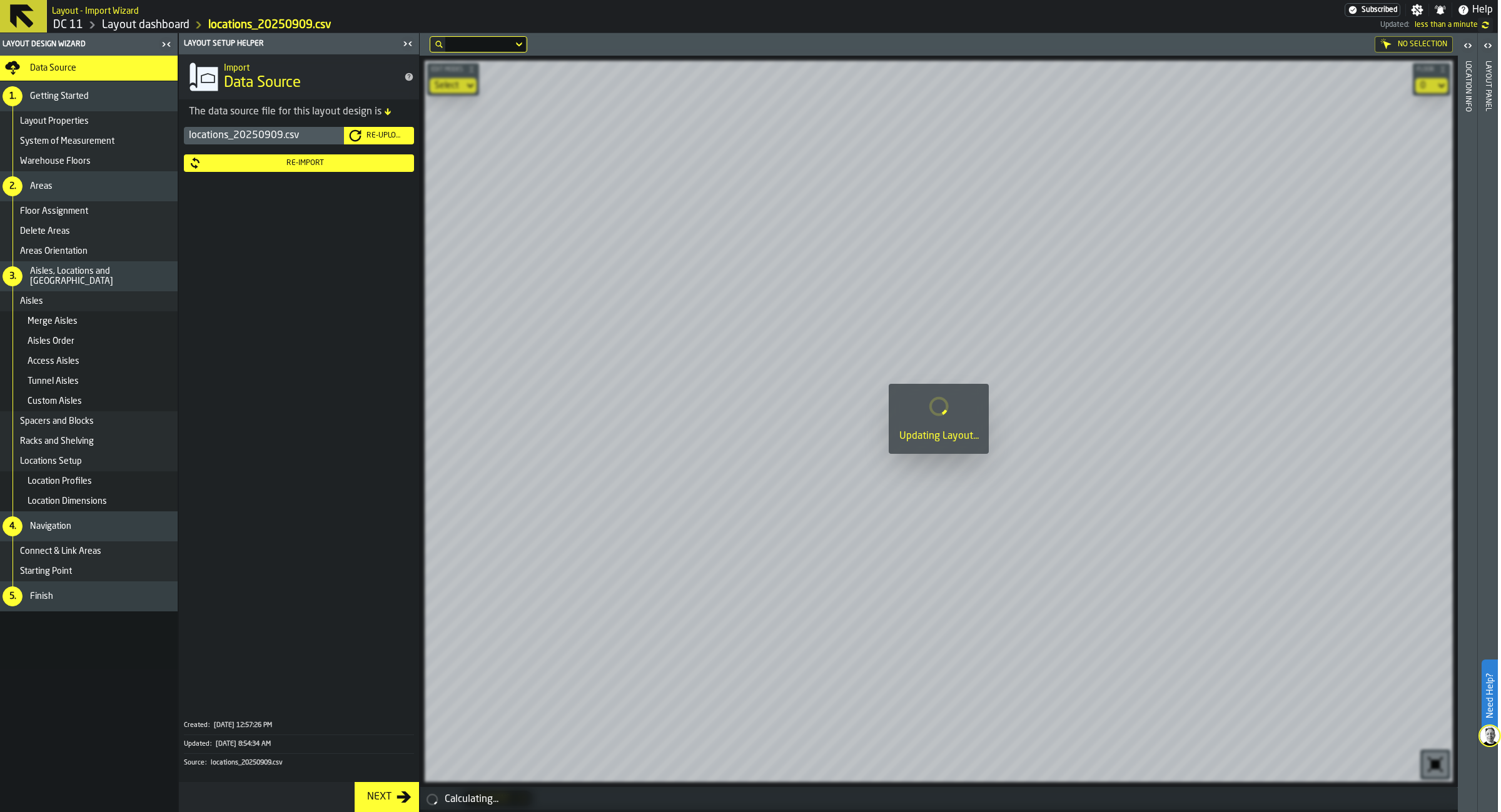
click at [402, 44] on icon "button-toggle-Close me" at bounding box center [408, 44] width 15 height 15
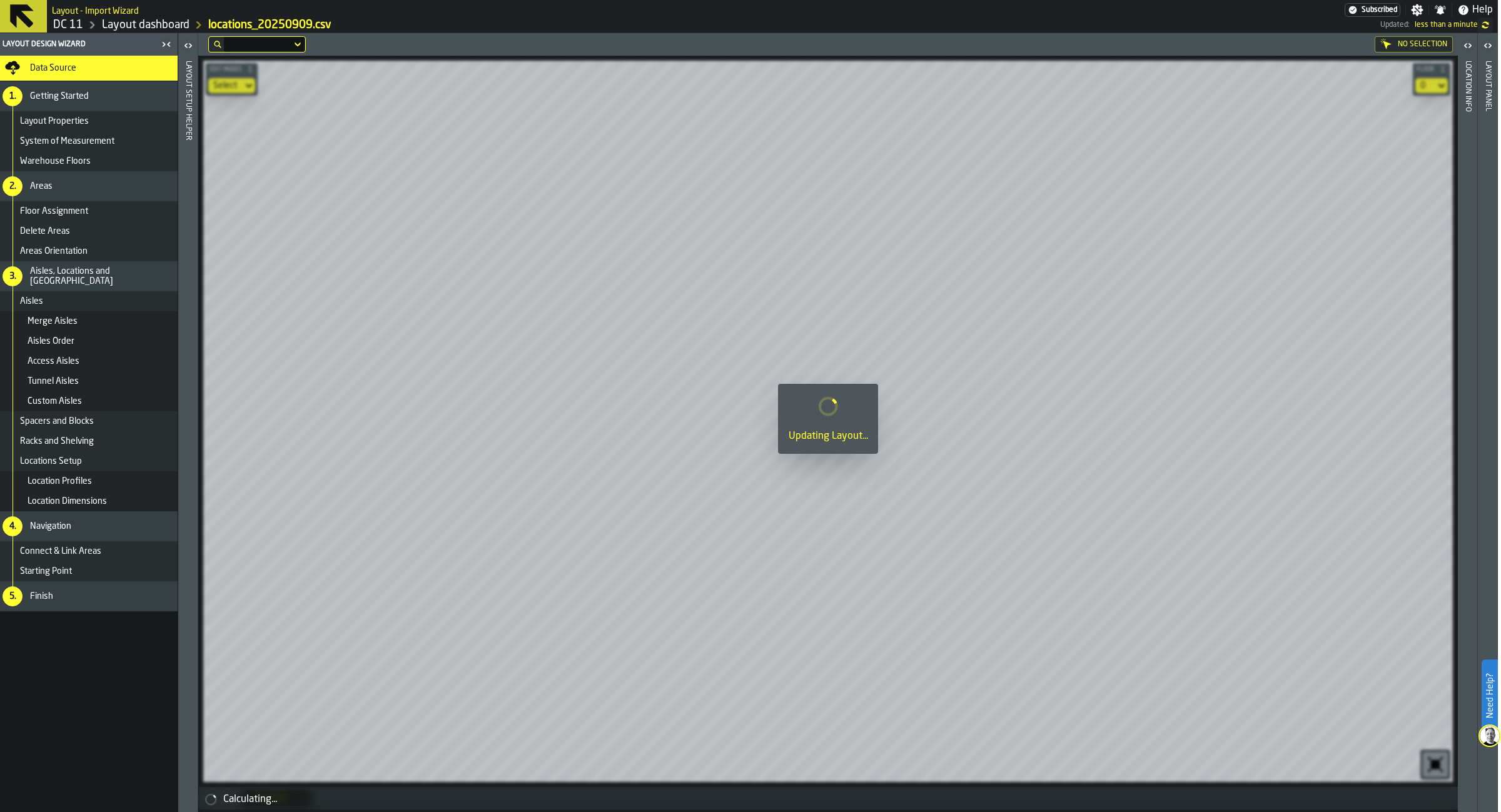
click at [549, 269] on div at bounding box center [828, 423] width 1259 height 779
